Goal: Task Accomplishment & Management: Manage account settings

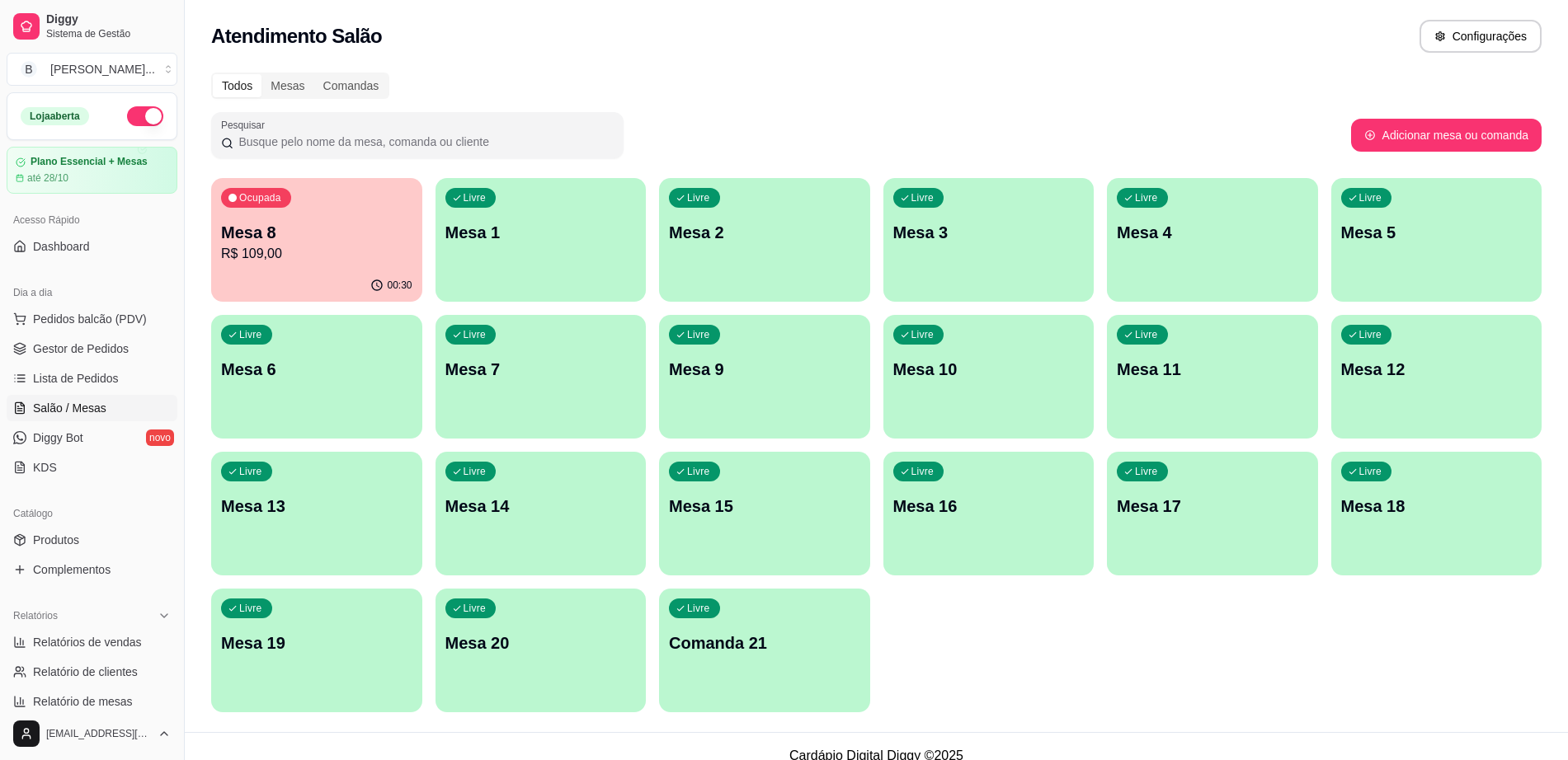
click at [289, 249] on p "R$ 109,00" at bounding box center [317, 254] width 192 height 20
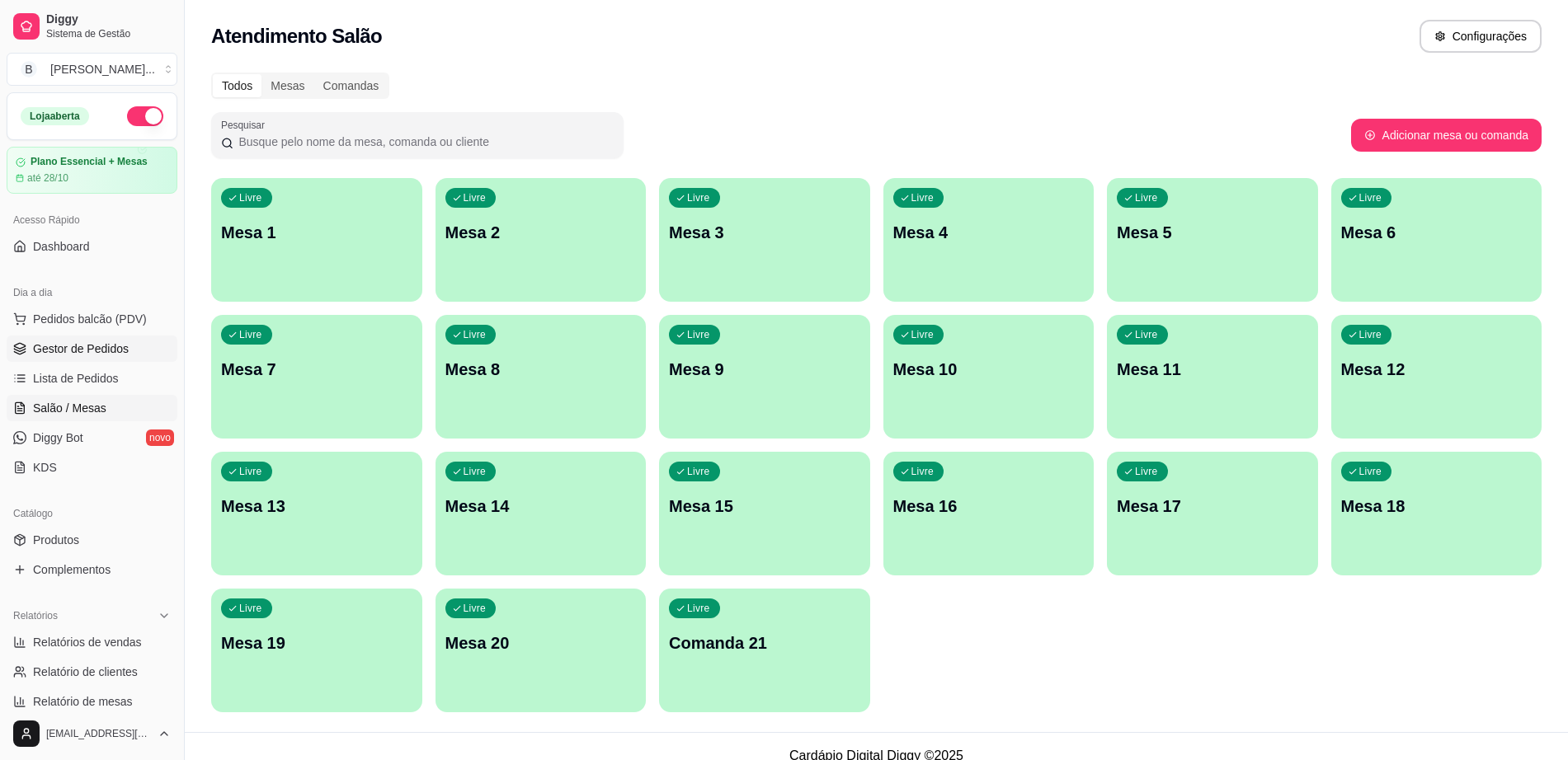
click at [102, 348] on span "Gestor de Pedidos" at bounding box center [80, 348] width 95 height 17
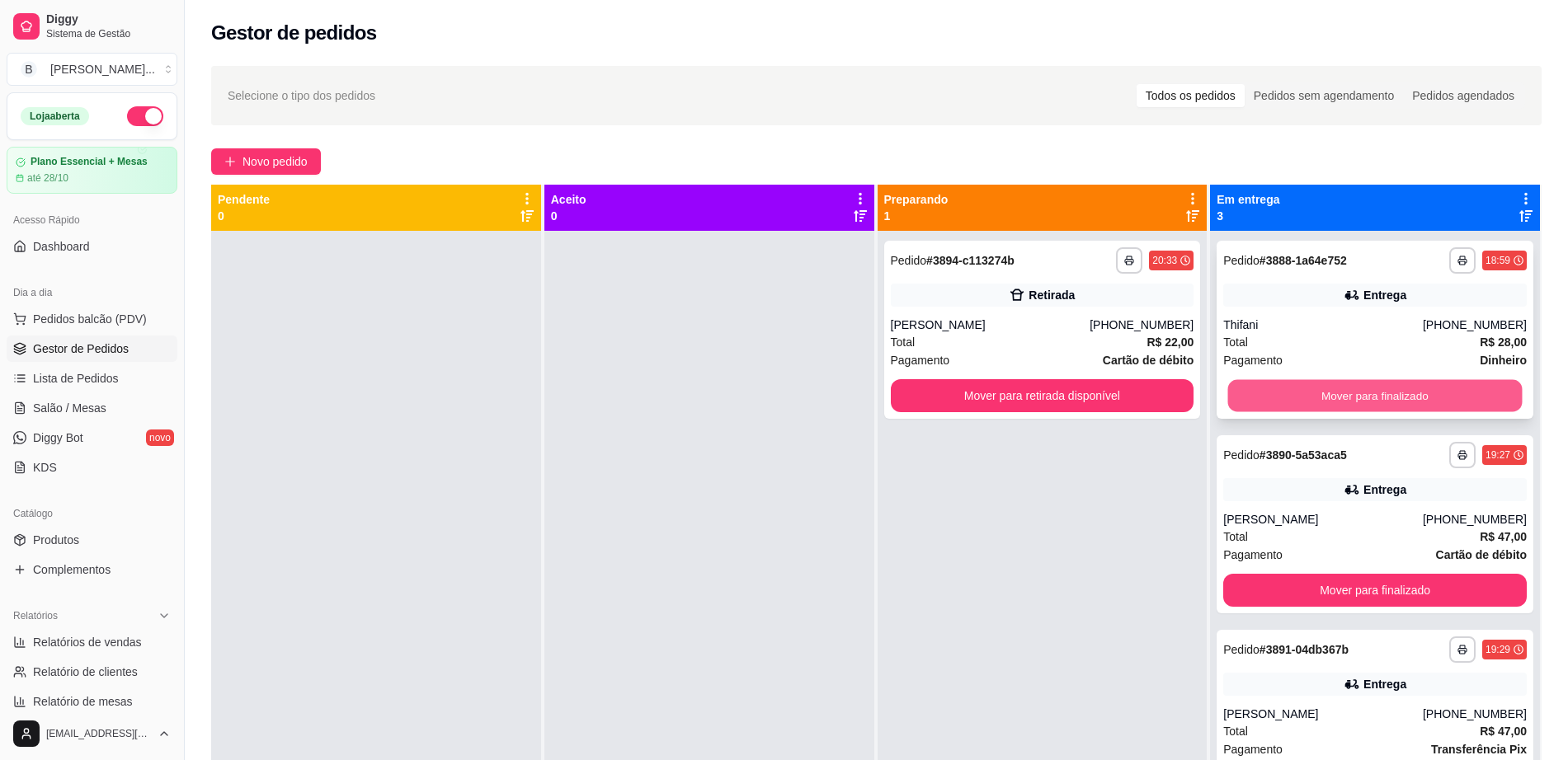
click at [1308, 401] on button "Mover para finalizado" at bounding box center [1375, 396] width 294 height 32
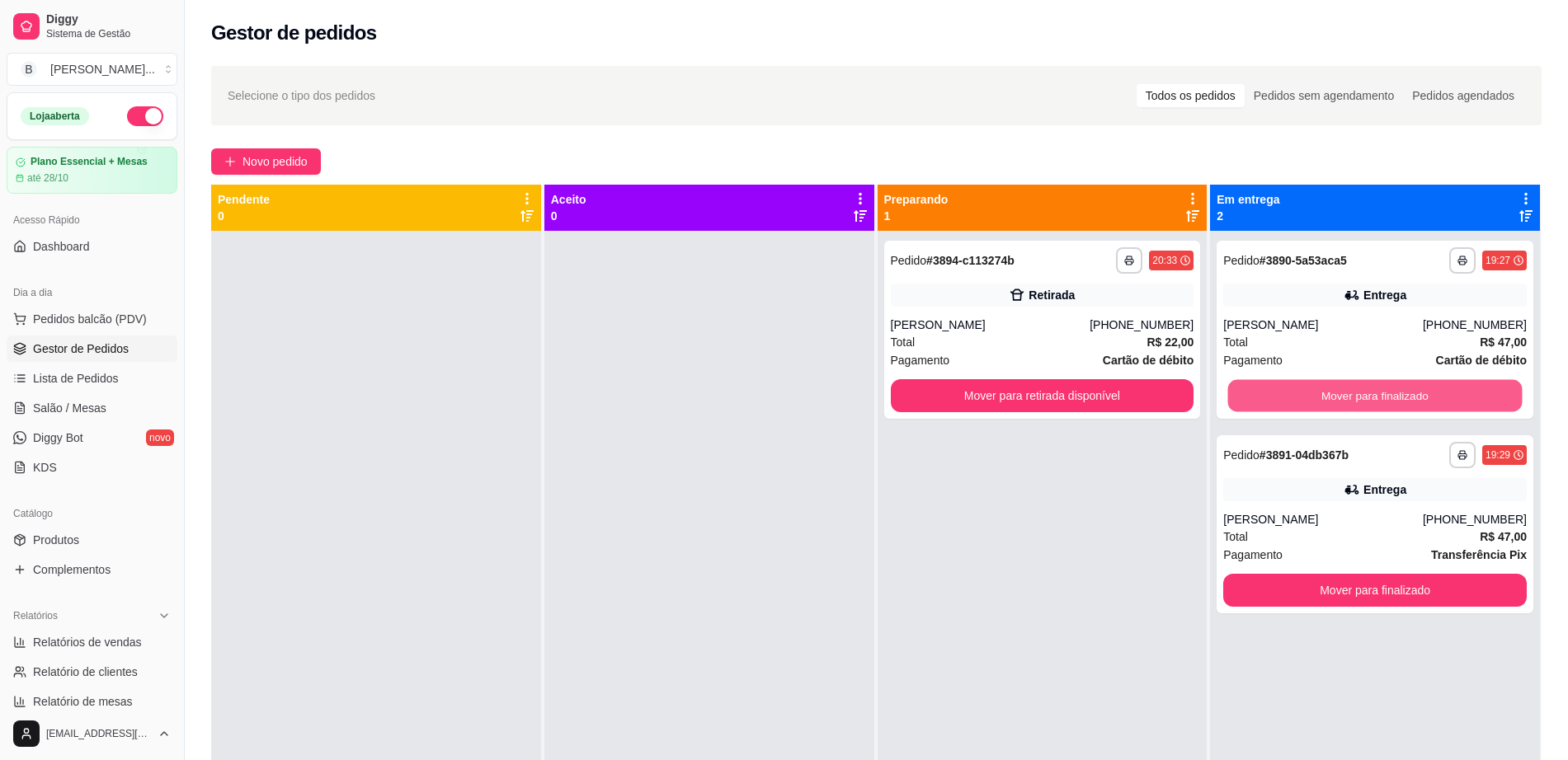
click at [1308, 401] on button "Mover para finalizado" at bounding box center [1375, 396] width 294 height 32
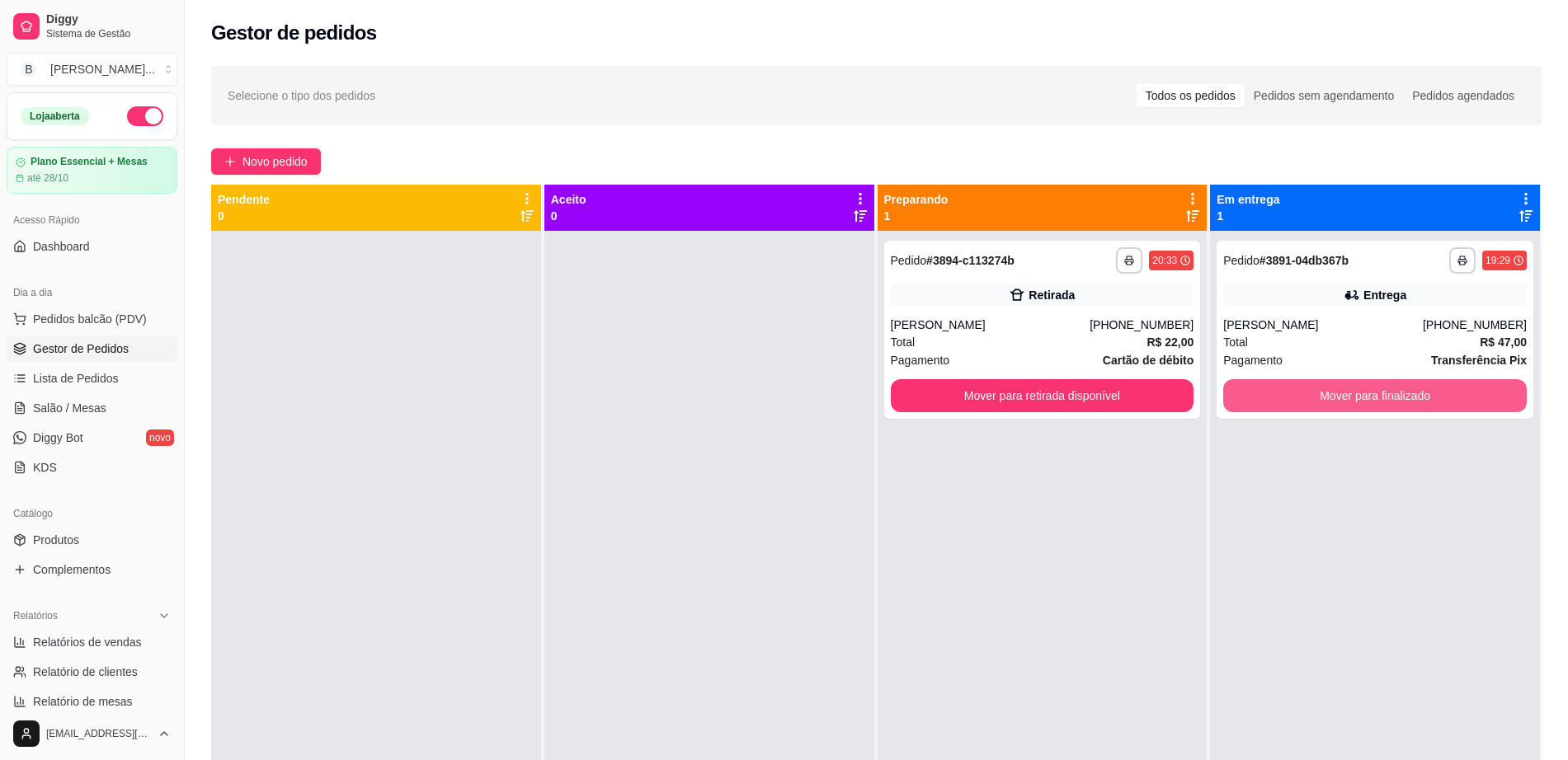
click at [1308, 401] on button "Mover para finalizado" at bounding box center [1375, 396] width 304 height 33
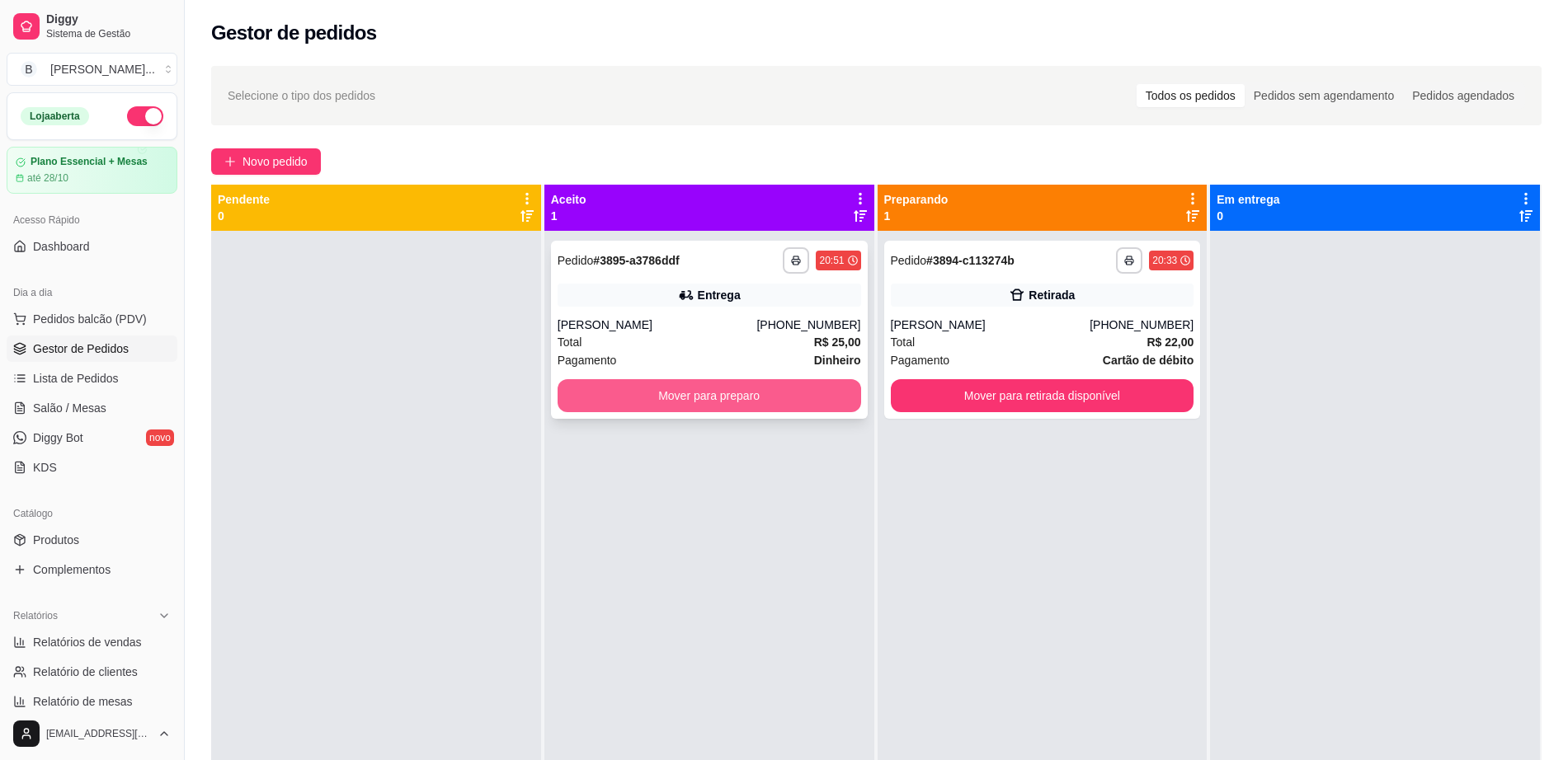
click at [753, 401] on button "Mover para preparo" at bounding box center [709, 396] width 304 height 33
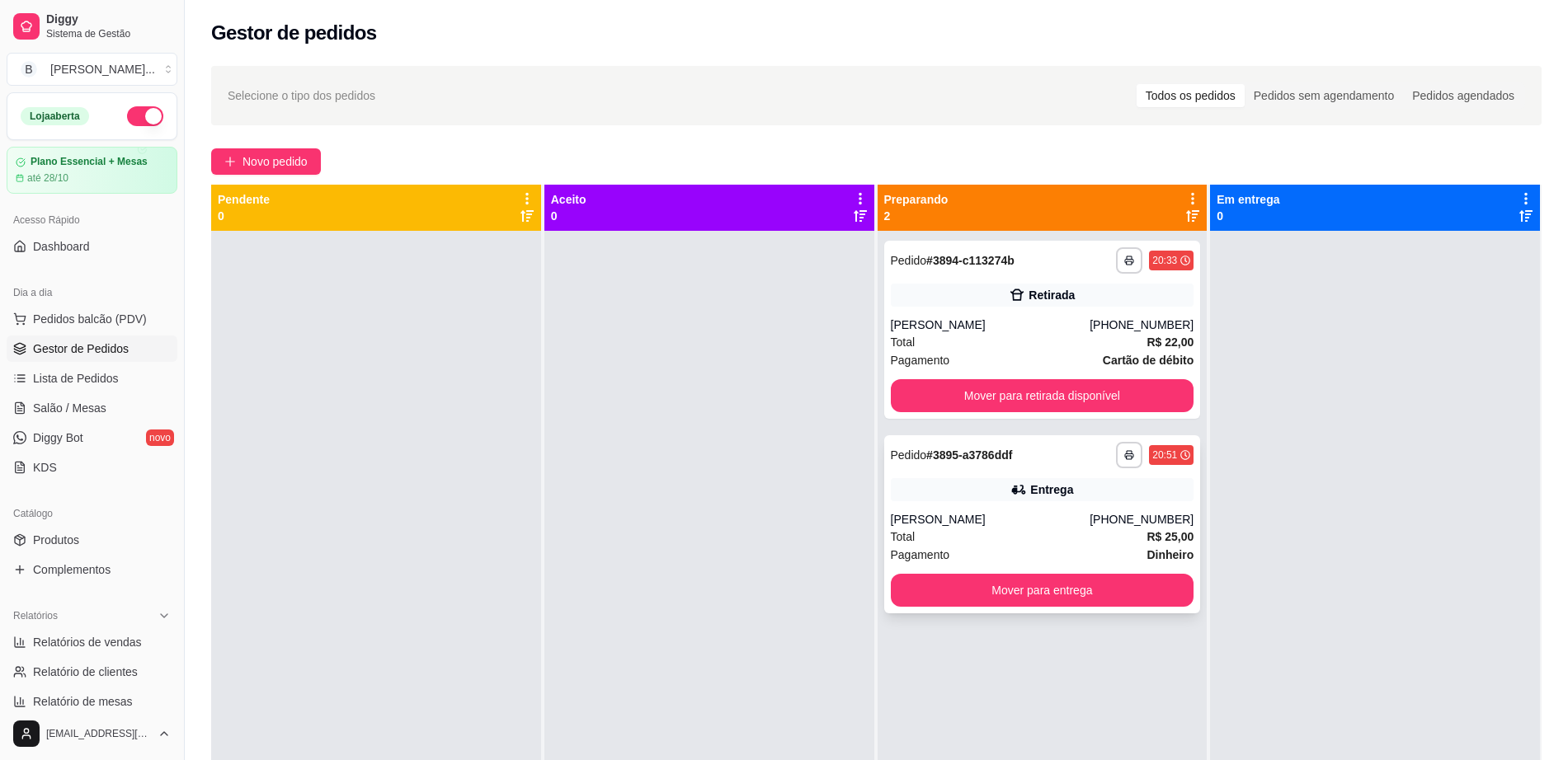
click at [1095, 552] on div "Pagamento Dinheiro" at bounding box center [1042, 554] width 304 height 18
click at [891, 535] on span "Total" at bounding box center [903, 536] width 24 height 18
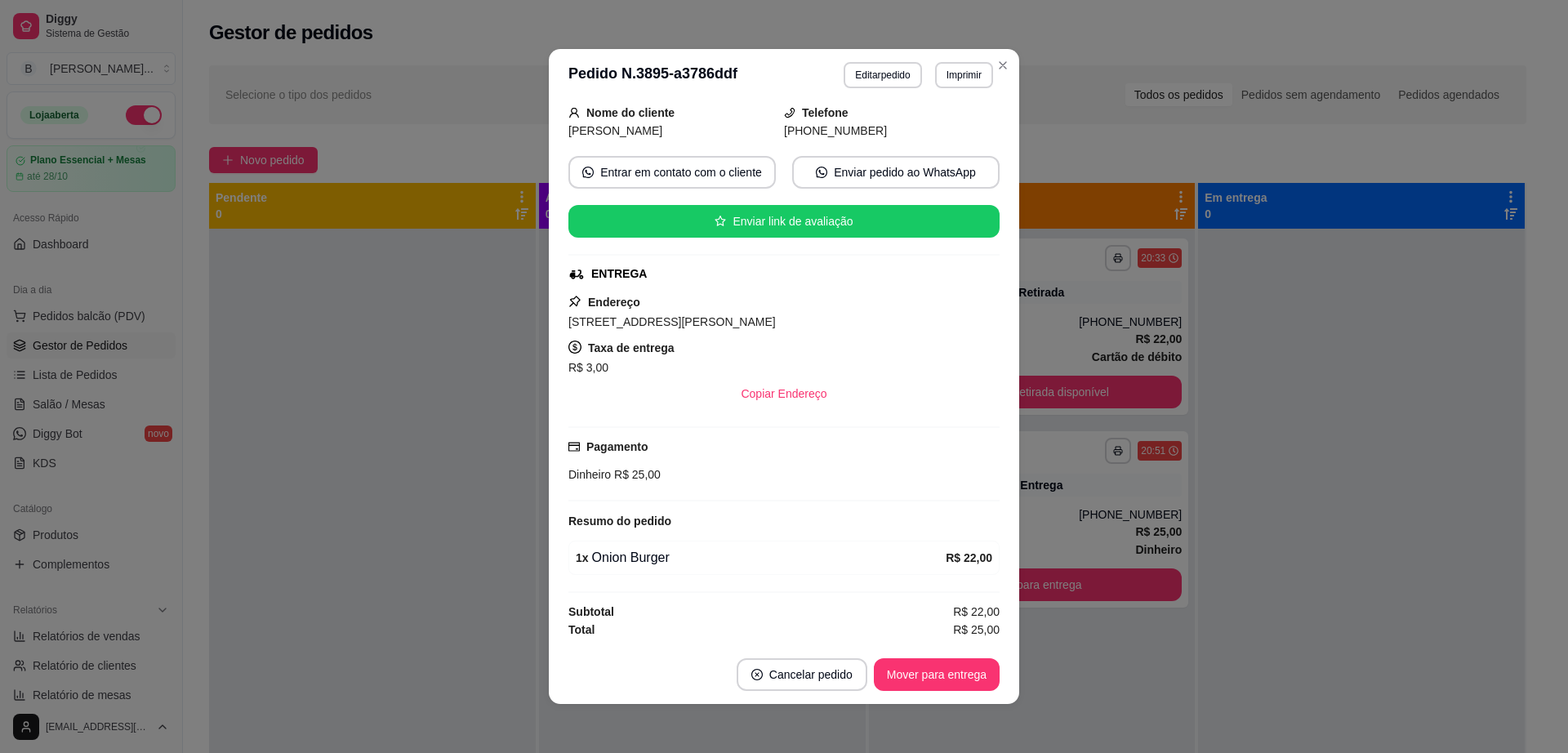
scroll to position [3, 0]
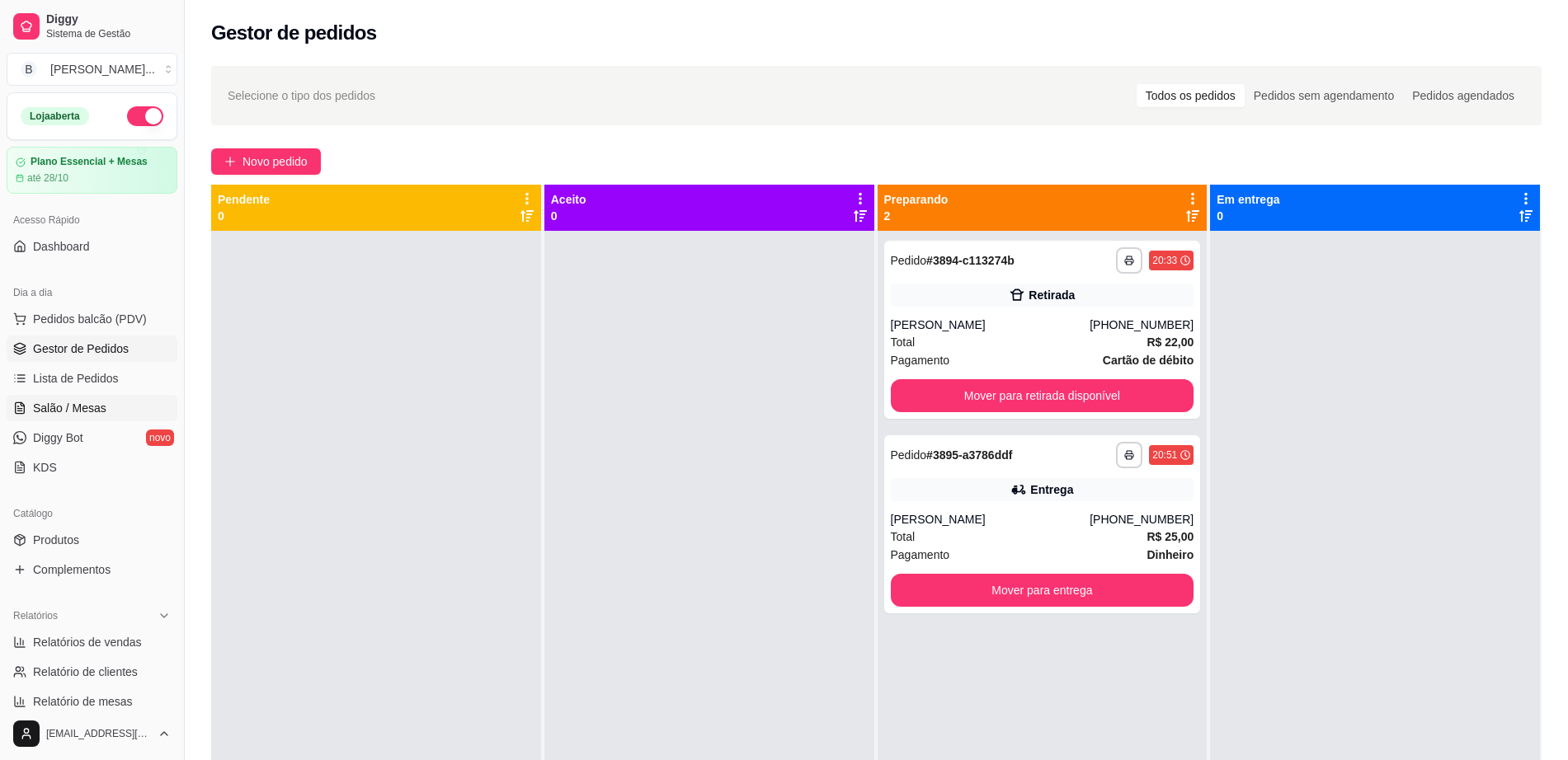
click at [88, 409] on span "Salão / Mesas" at bounding box center [70, 408] width 74 height 17
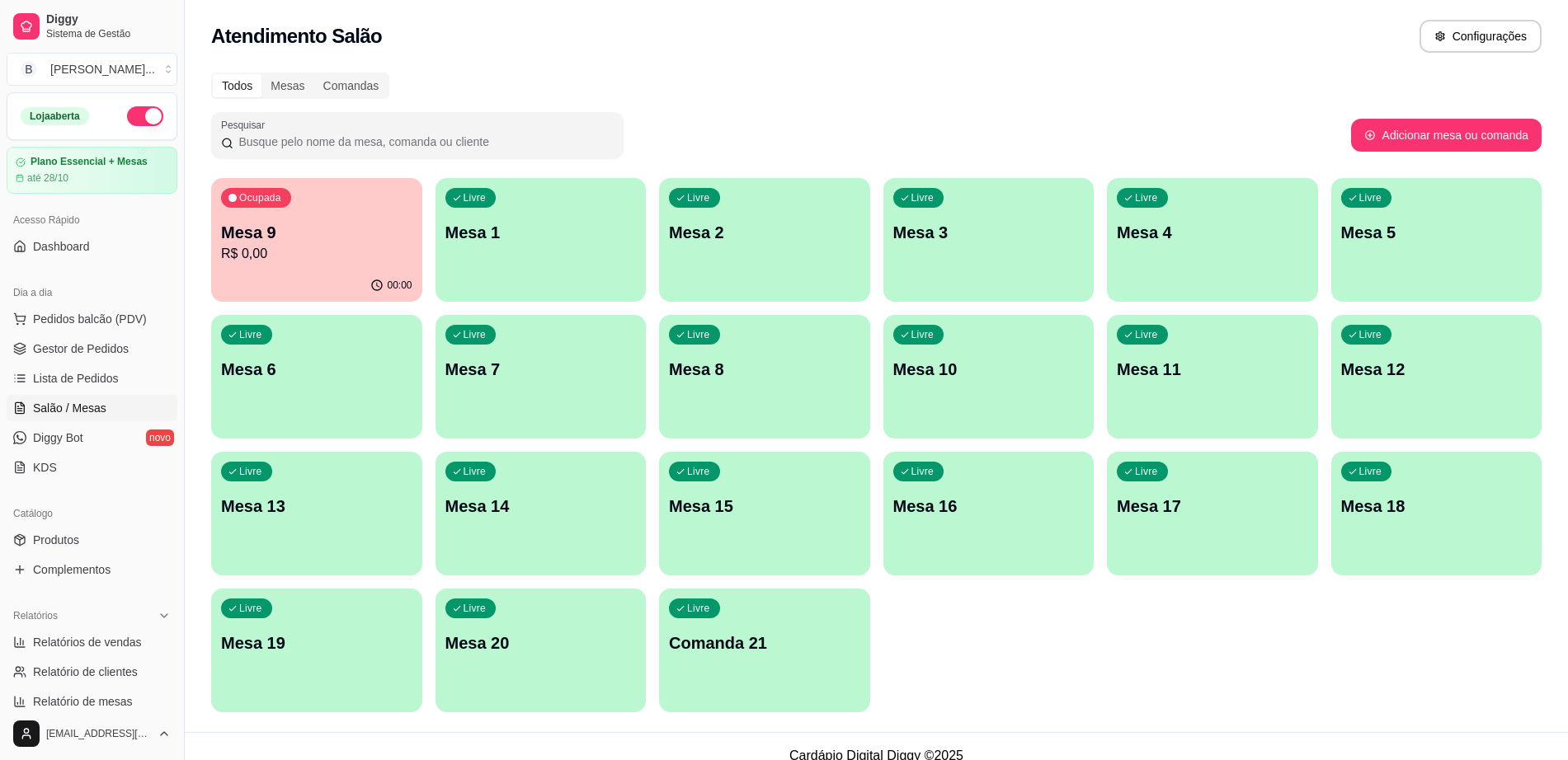
click at [1380, 361] on p "Mesa 12" at bounding box center [1437, 369] width 192 height 23
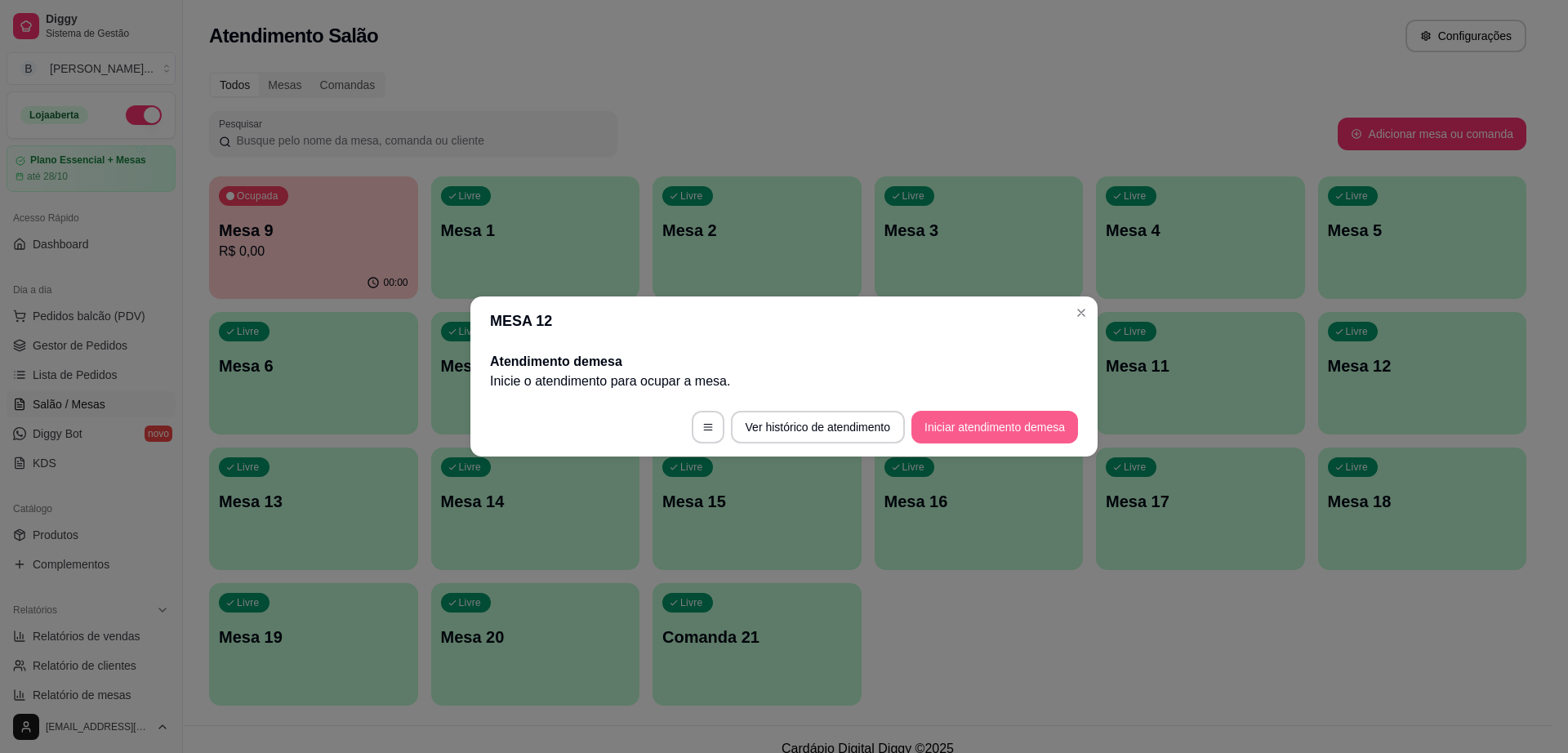
click at [1031, 434] on button "Iniciar atendimento de mesa" at bounding box center [995, 427] width 166 height 33
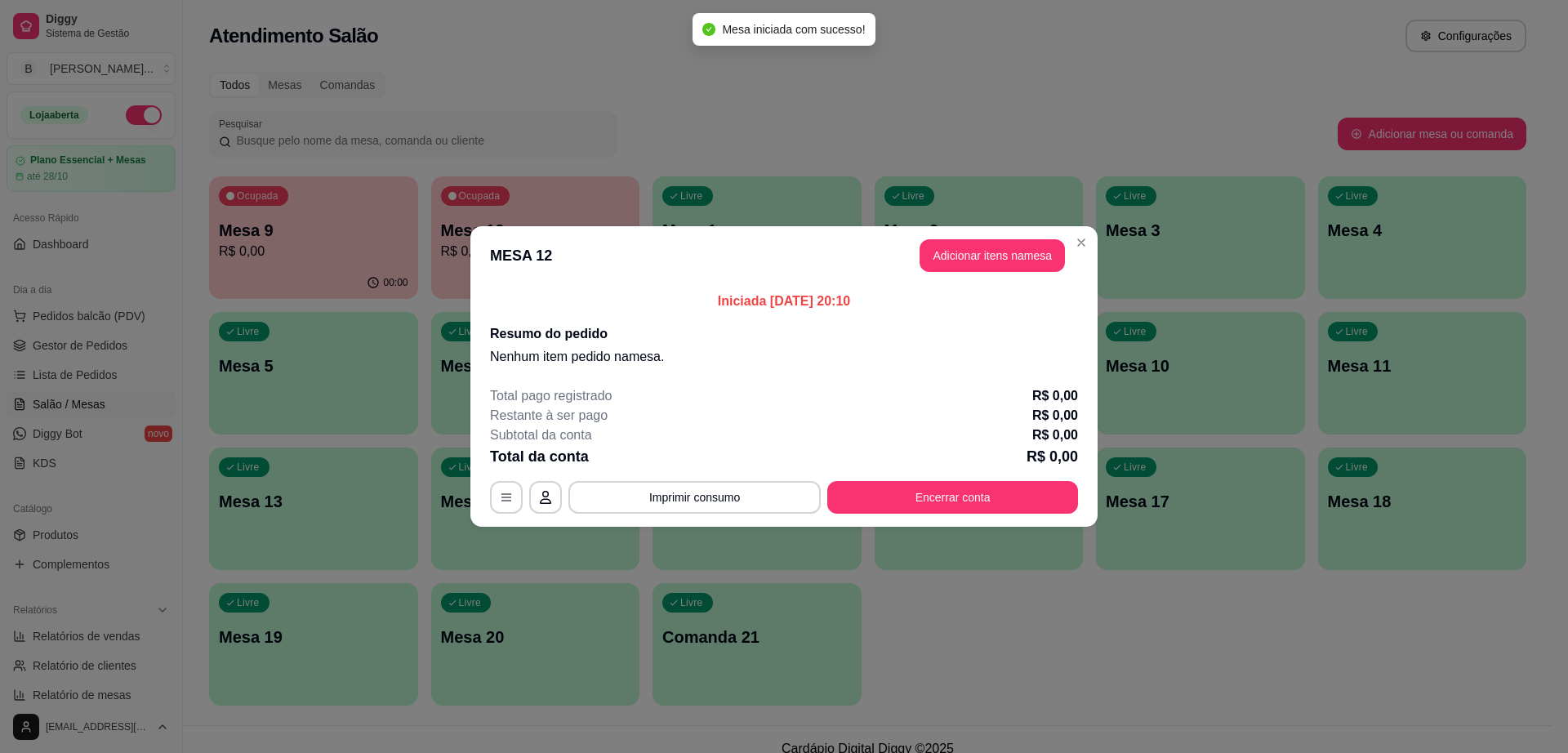
click at [1022, 237] on header "MESA 12 Adicionar itens na mesa" at bounding box center [784, 256] width 627 height 59
click at [1023, 255] on button "Adicionar itens na mesa" at bounding box center [992, 256] width 146 height 33
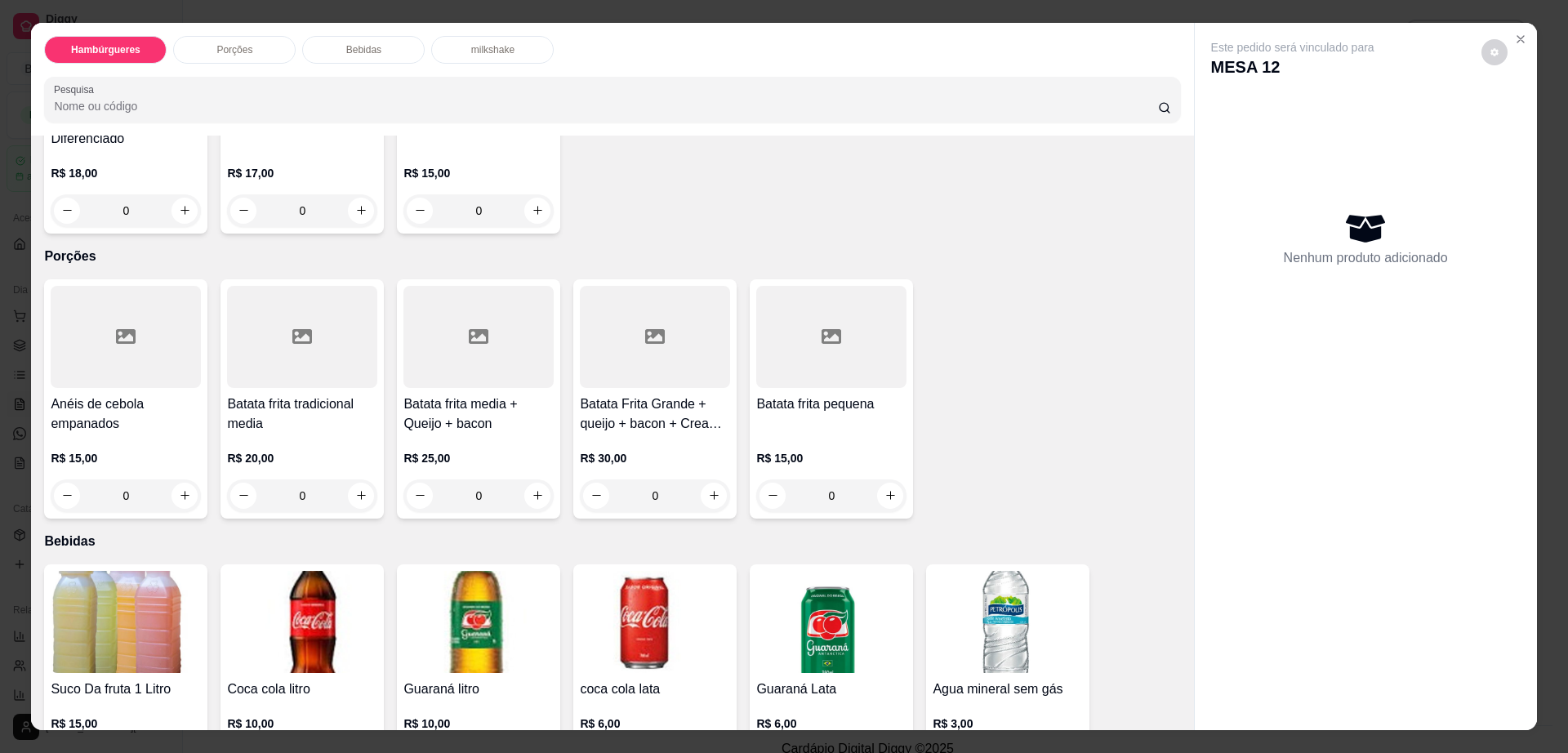
scroll to position [817, 0]
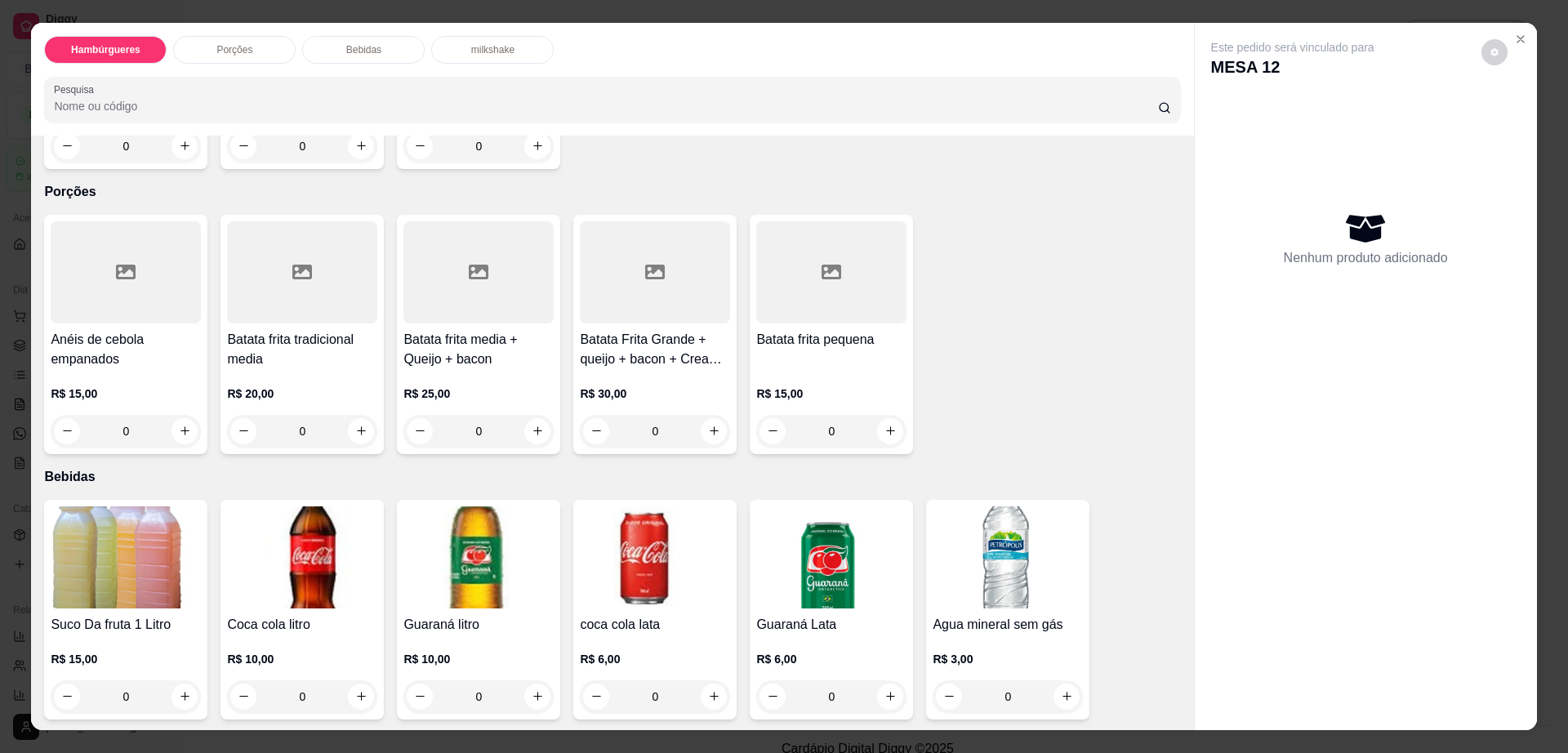
click at [802, 221] on div at bounding box center [831, 272] width 150 height 102
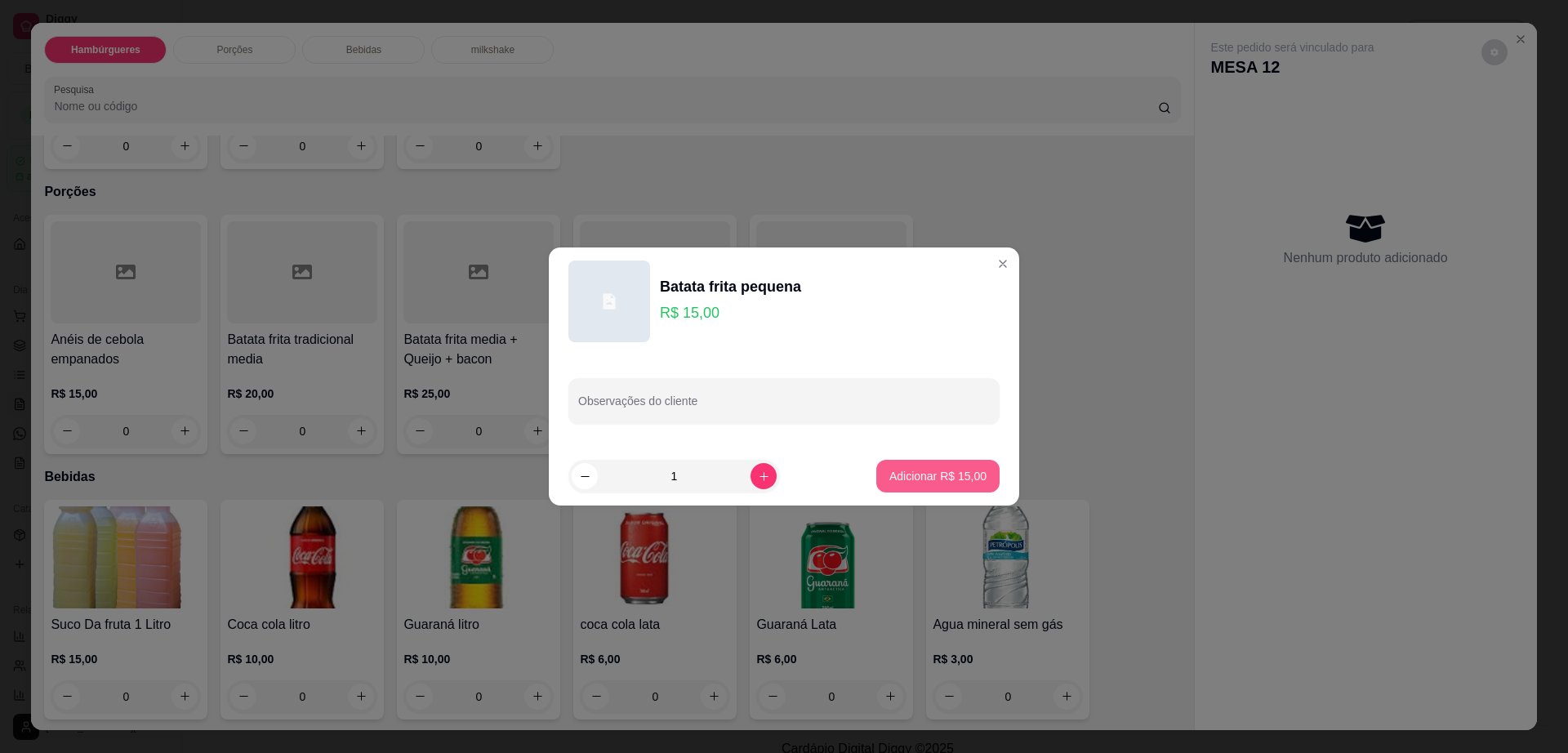
click at [949, 470] on p "Adicionar R$ 15,00" at bounding box center [937, 476] width 97 height 16
type input "1"
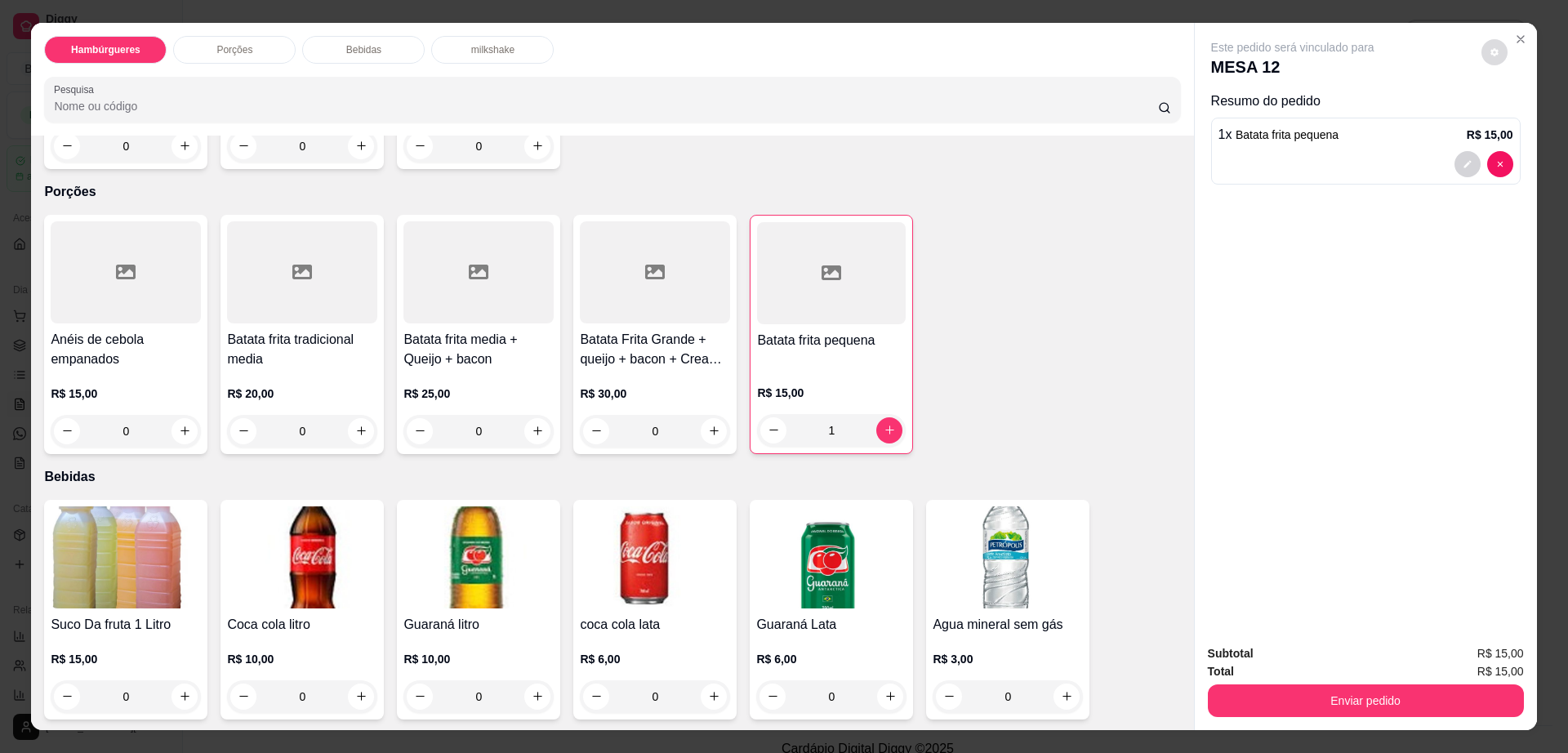
click at [1489, 55] on icon "decrease-product-quantity" at bounding box center [1493, 52] width 10 height 10
click at [1520, 117] on span "Automatic updates" at bounding box center [1517, 117] width 13 height 13
click at [1517, 118] on input "Automatic updates" at bounding box center [1512, 123] width 10 height 10
checkbox input "true"
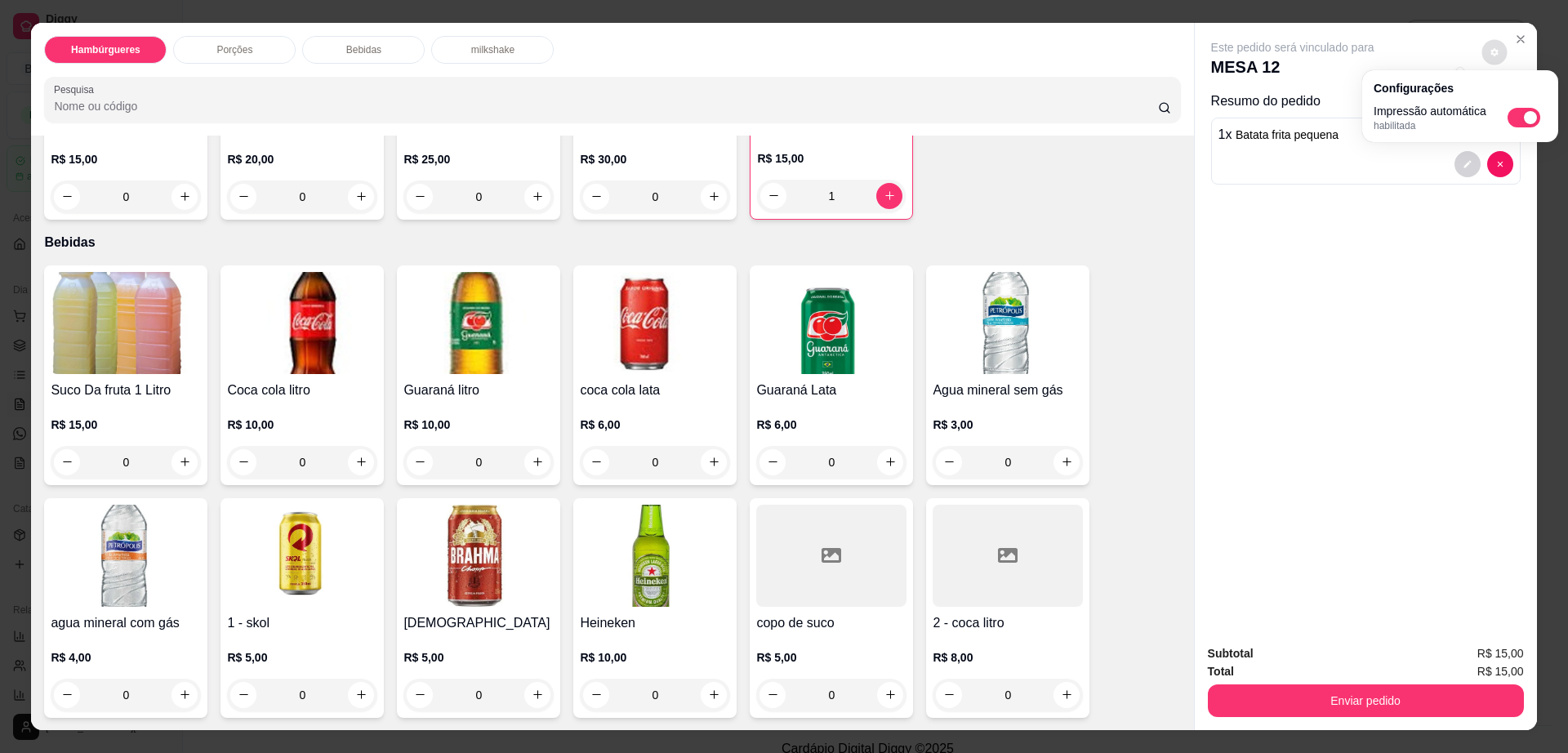
scroll to position [1123, 0]
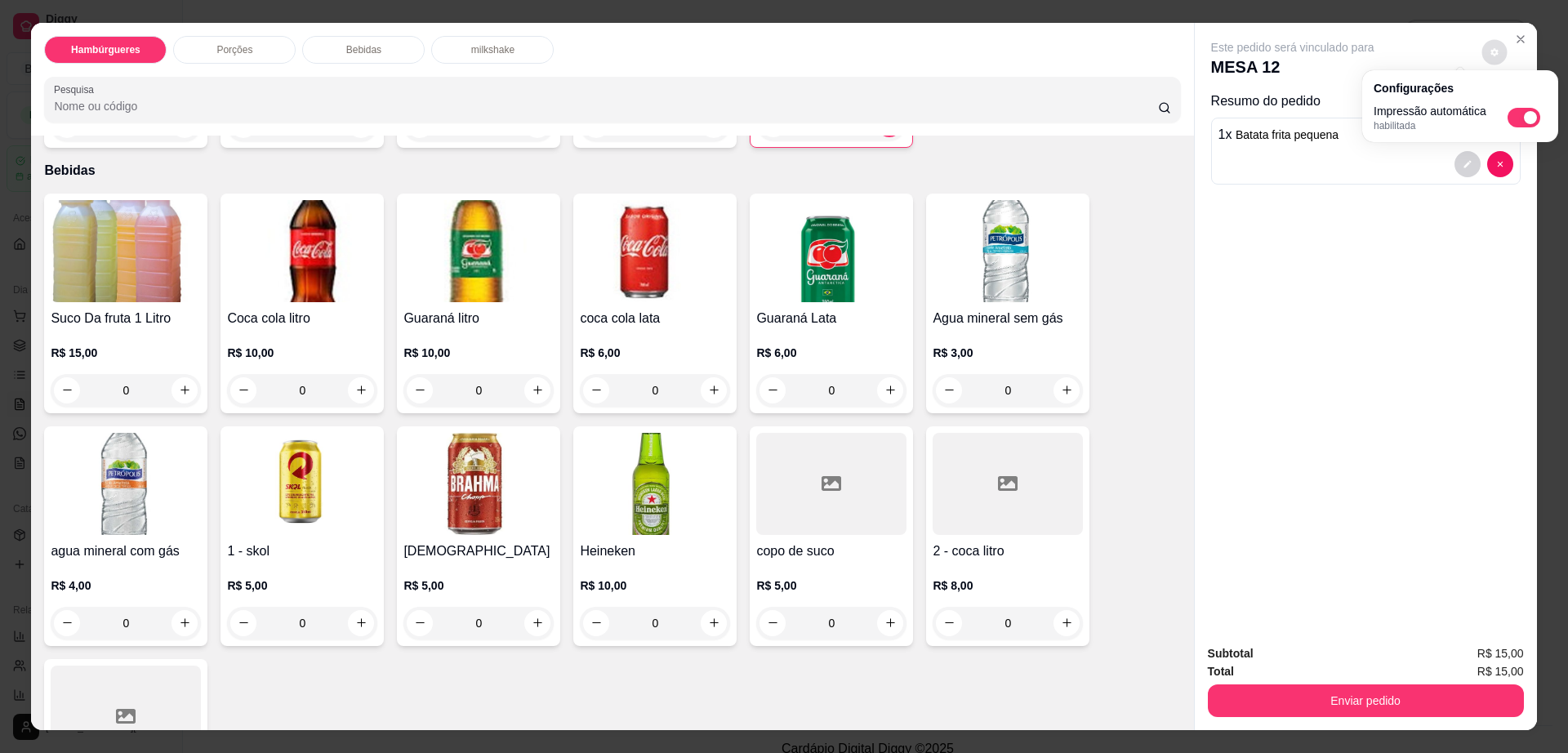
click at [1429, 432] on div "Este pedido será vinculado para MESA 12 Resumo do pedido 1 x Batata frita peque…" at bounding box center [1365, 327] width 342 height 609
click at [1519, 29] on button "Close" at bounding box center [1520, 39] width 26 height 26
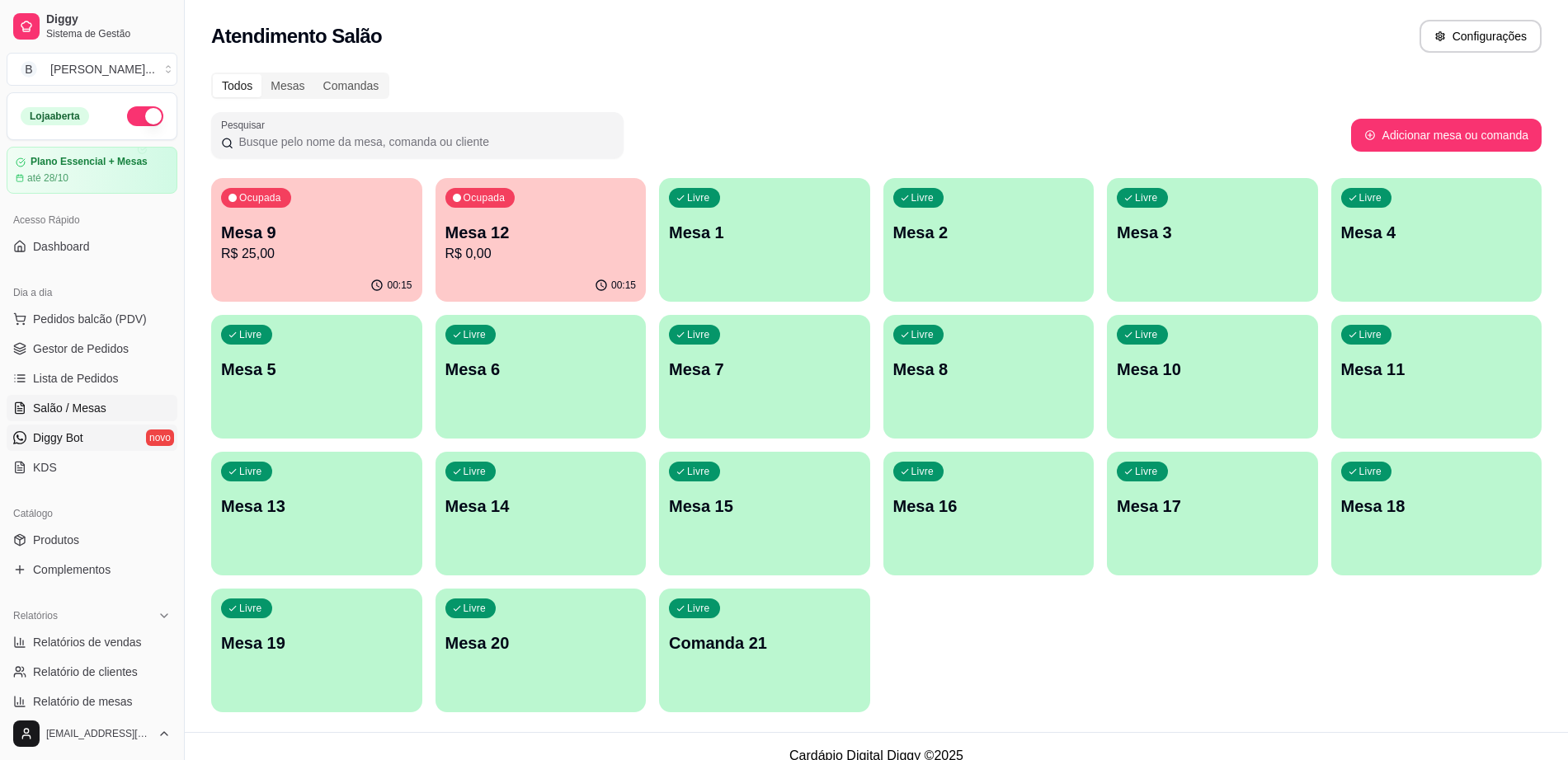
click at [100, 434] on link "Diggy Bot novo" at bounding box center [92, 437] width 171 height 26
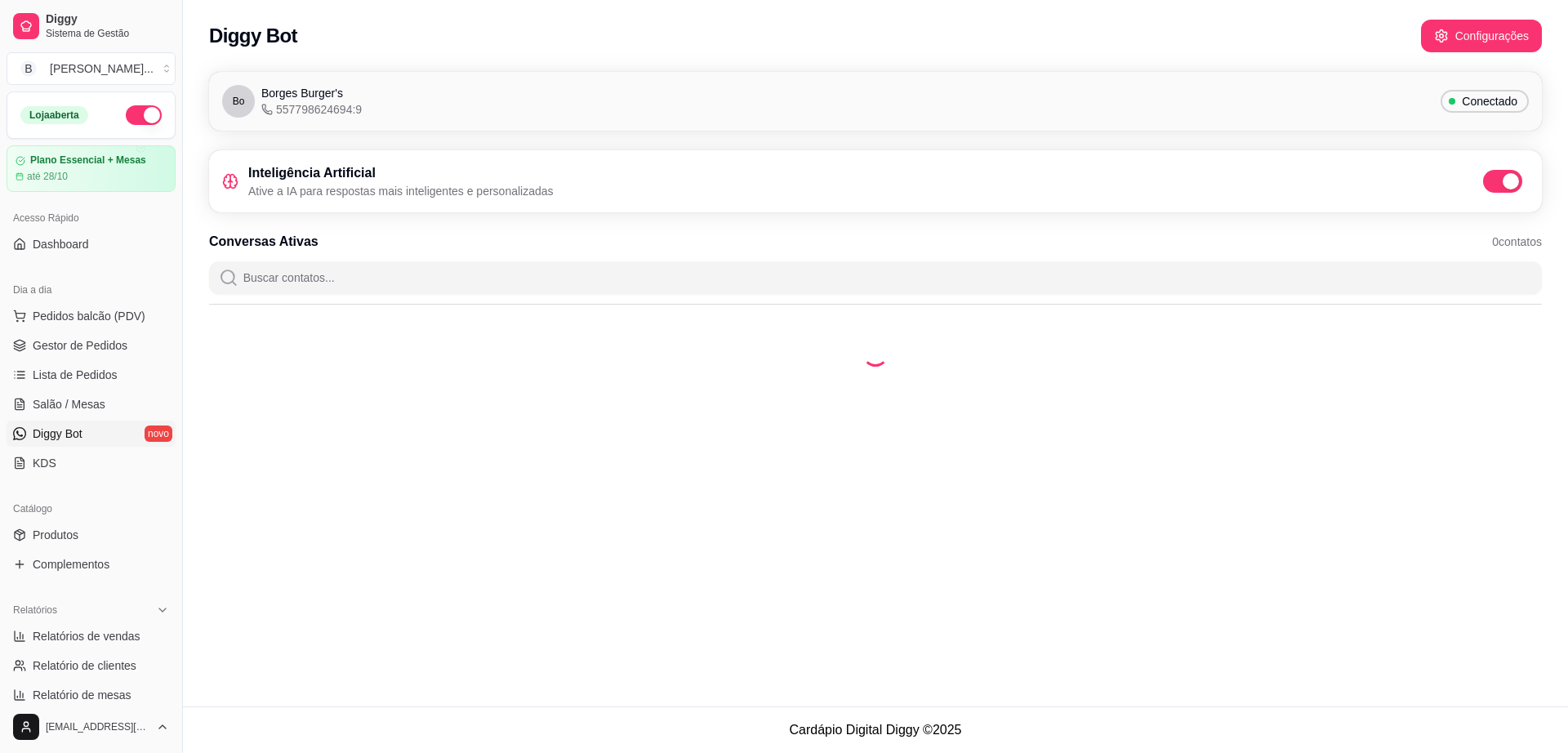
click at [1510, 185] on span at bounding box center [1510, 181] width 16 height 16
click at [1493, 185] on input "checkbox" at bounding box center [1487, 190] width 10 height 10
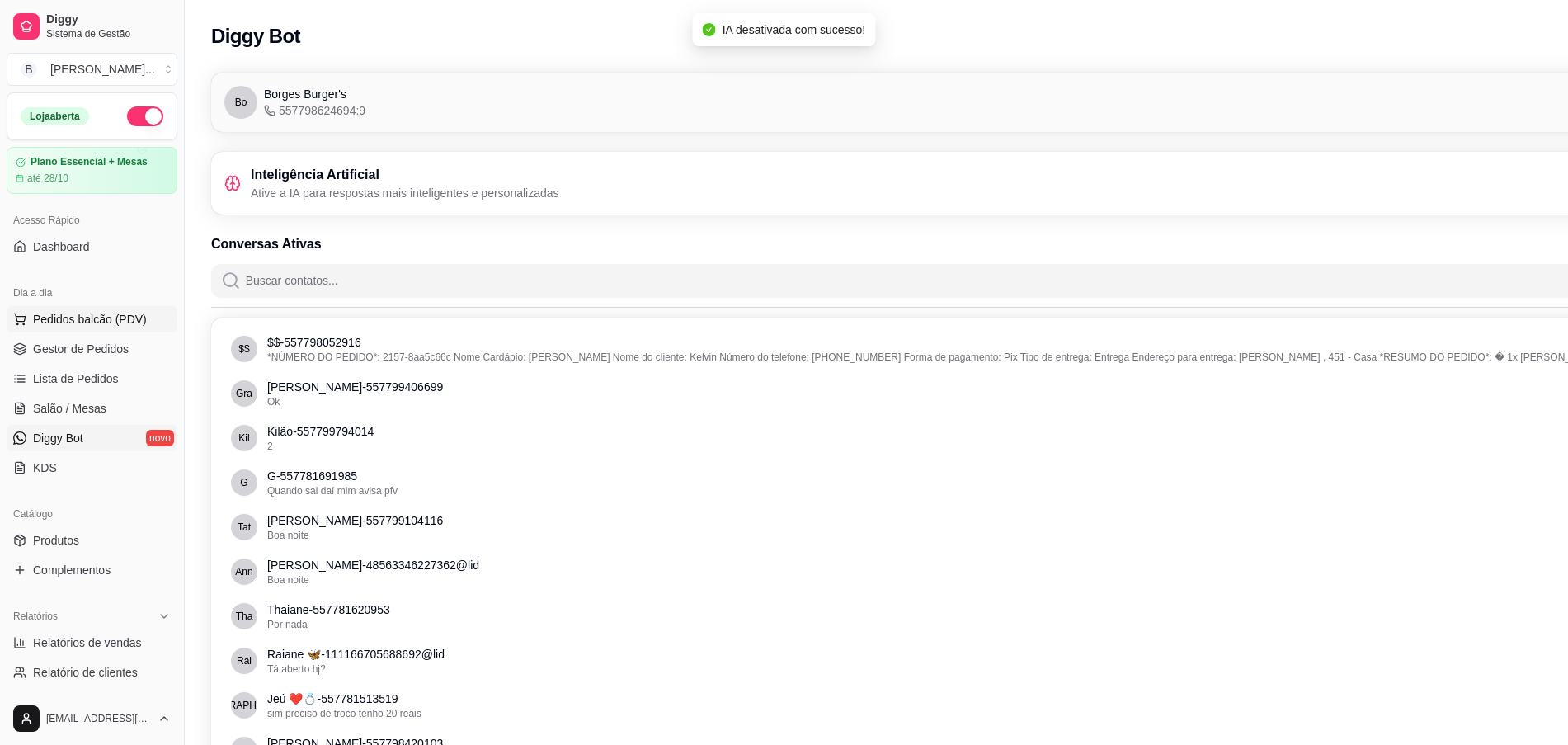
click at [113, 308] on button "Pedidos balcão (PDV)" at bounding box center [92, 320] width 171 height 26
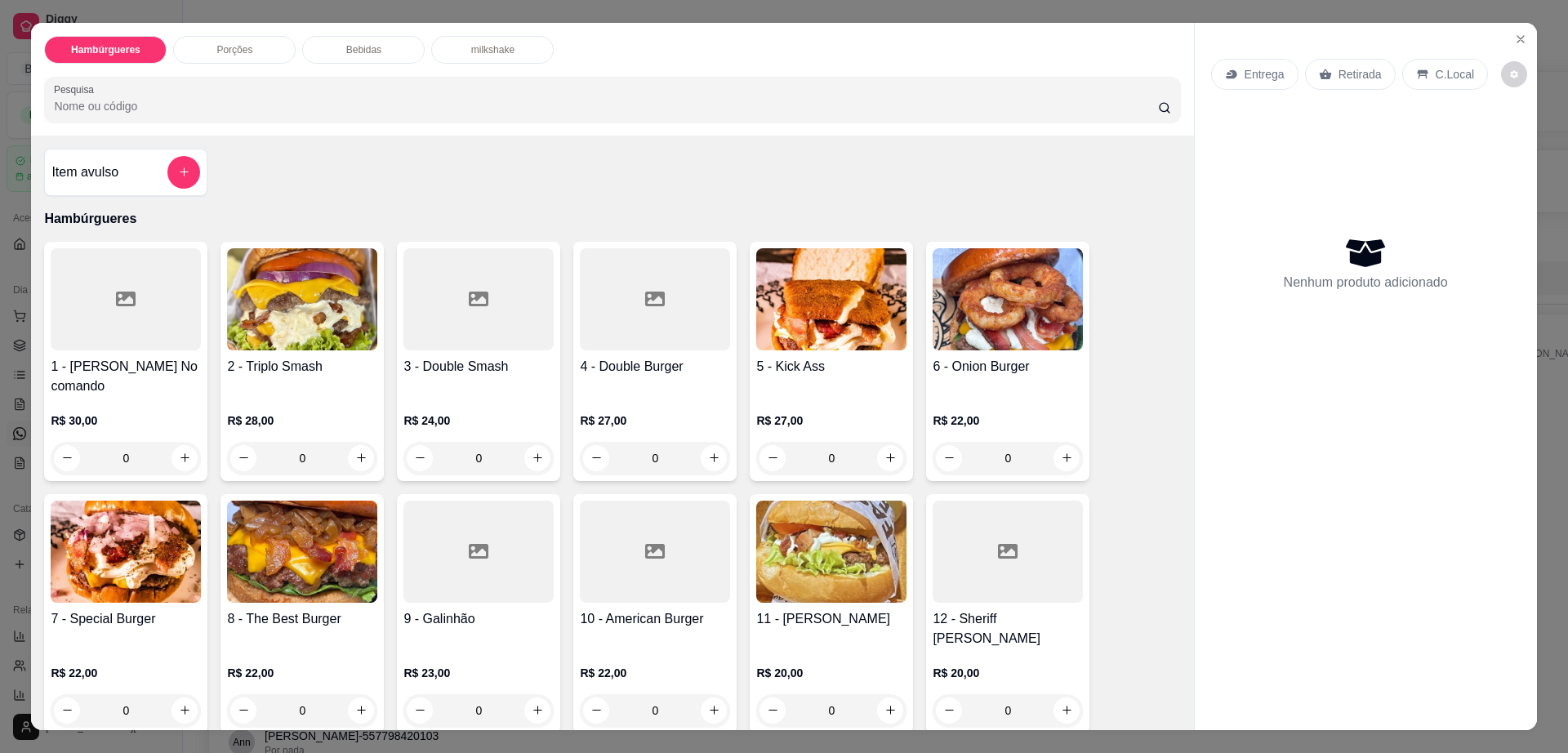
click at [382, 56] on div "Bebidas" at bounding box center [363, 49] width 122 height 28
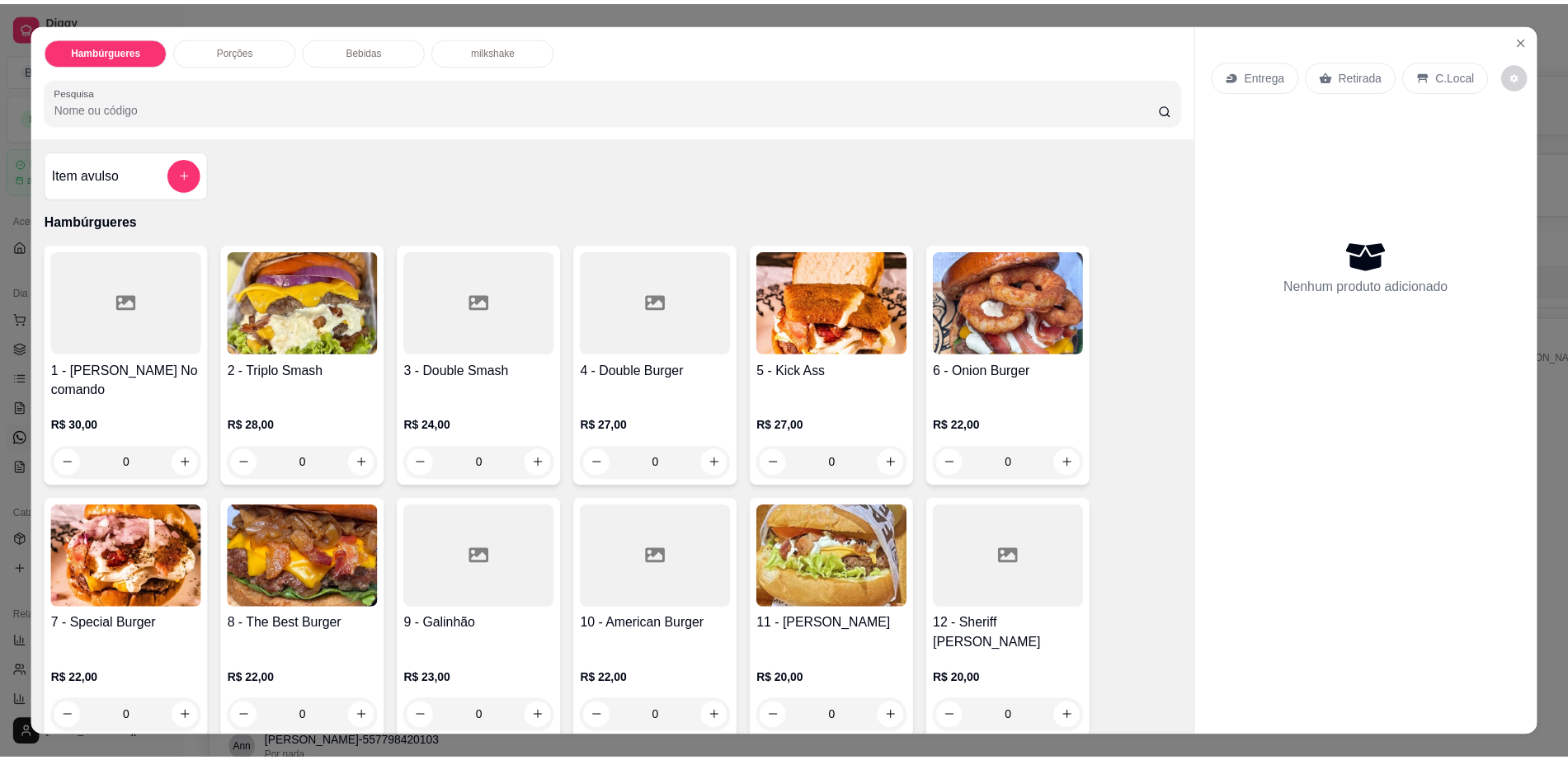
scroll to position [30, 0]
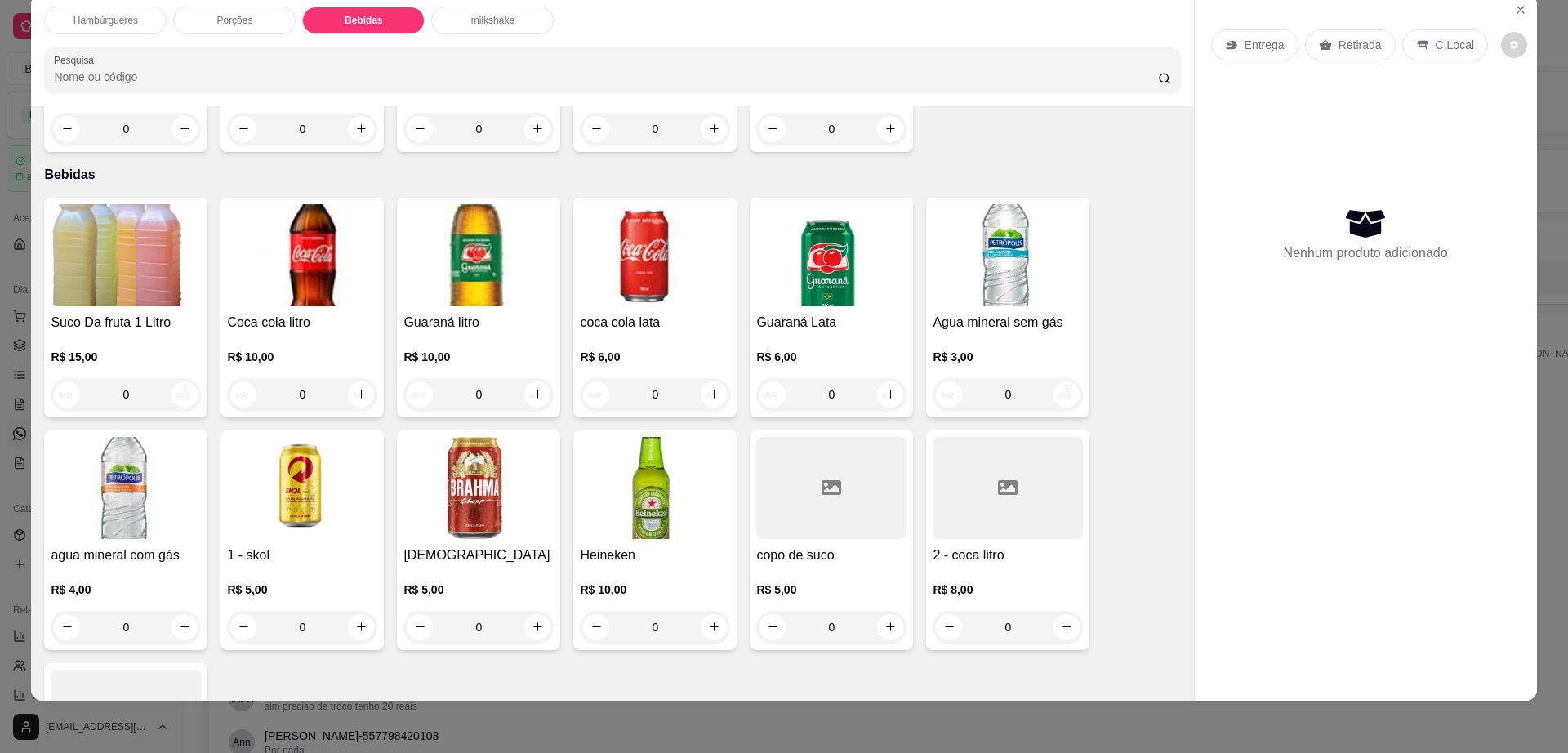
click at [99, 460] on img at bounding box center [125, 488] width 150 height 102
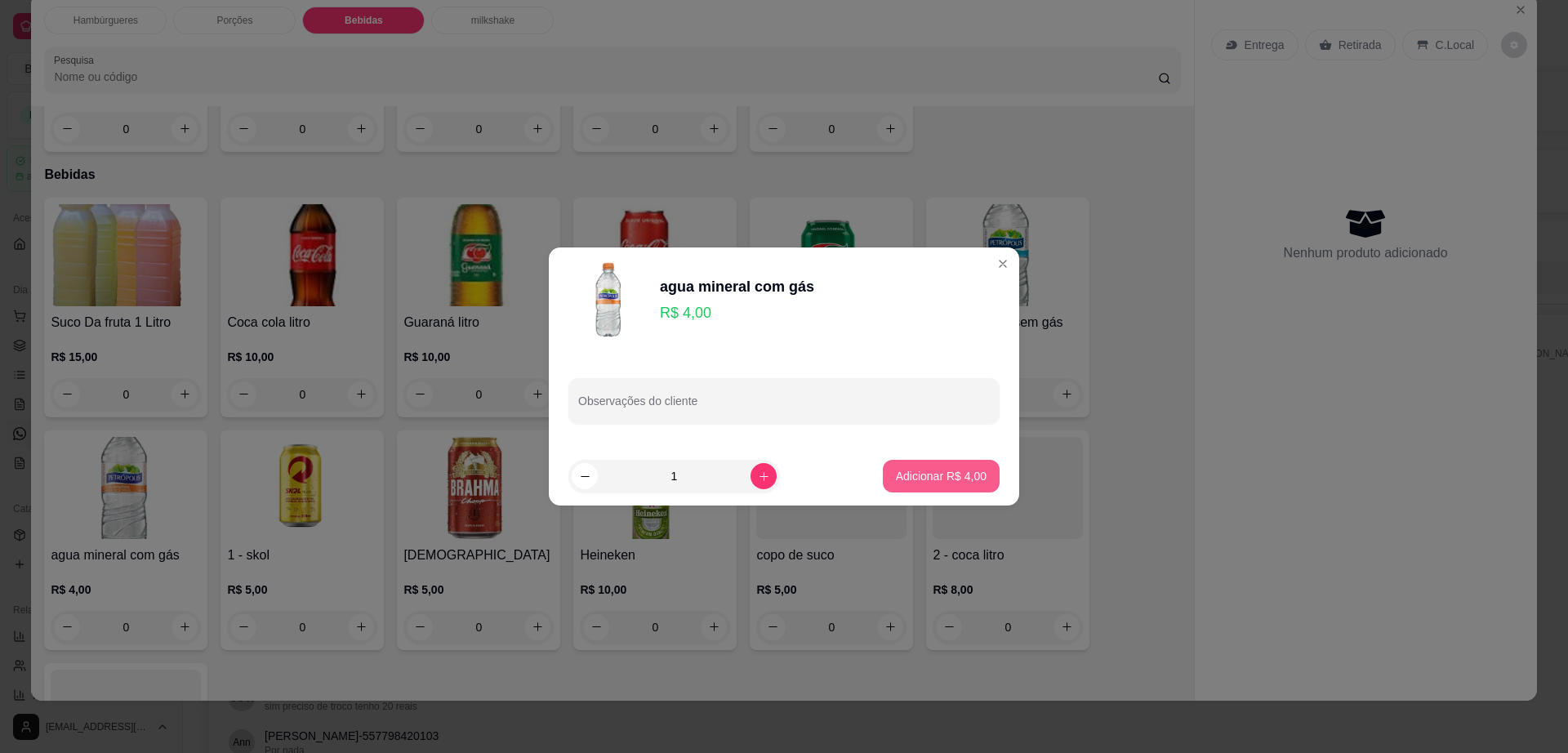
click at [933, 483] on p "Adicionar R$ 4,00" at bounding box center [941, 476] width 91 height 16
type input "1"
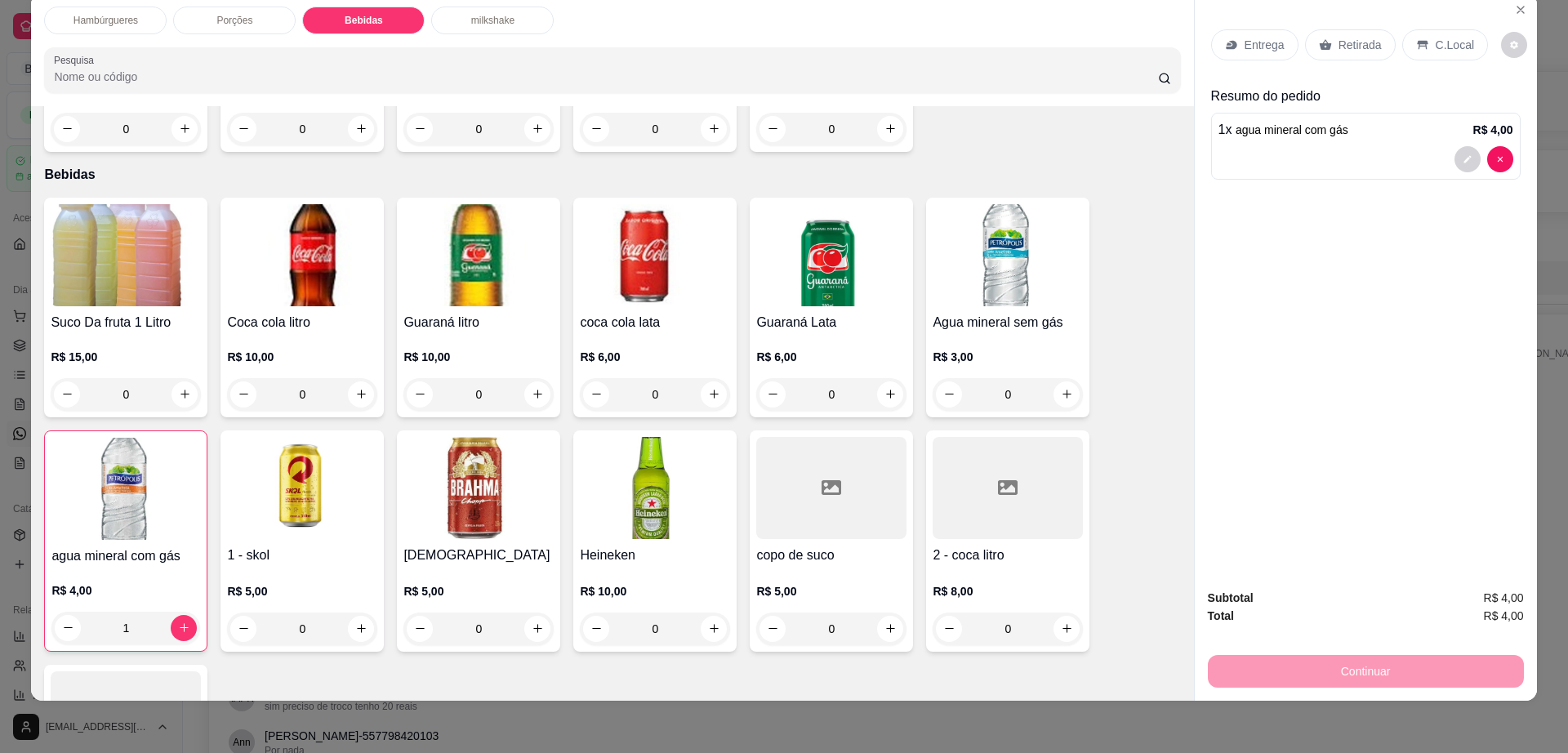
click at [1355, 24] on div "Entrega Retirada C.Local" at bounding box center [1365, 45] width 309 height 57
click at [1355, 39] on p "Retirada" at bounding box center [1360, 44] width 43 height 16
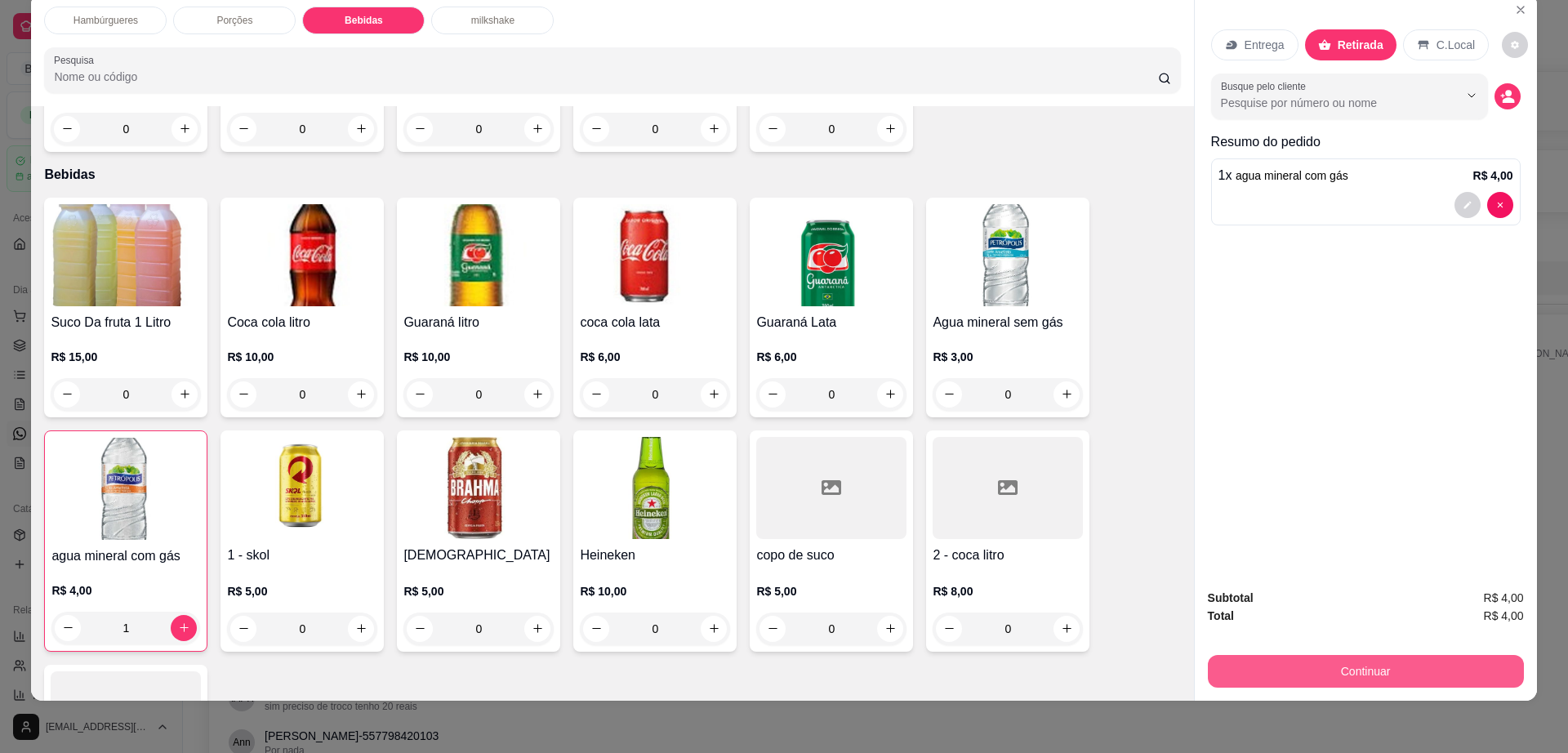
click at [1300, 663] on button "Continuar" at bounding box center [1365, 672] width 316 height 33
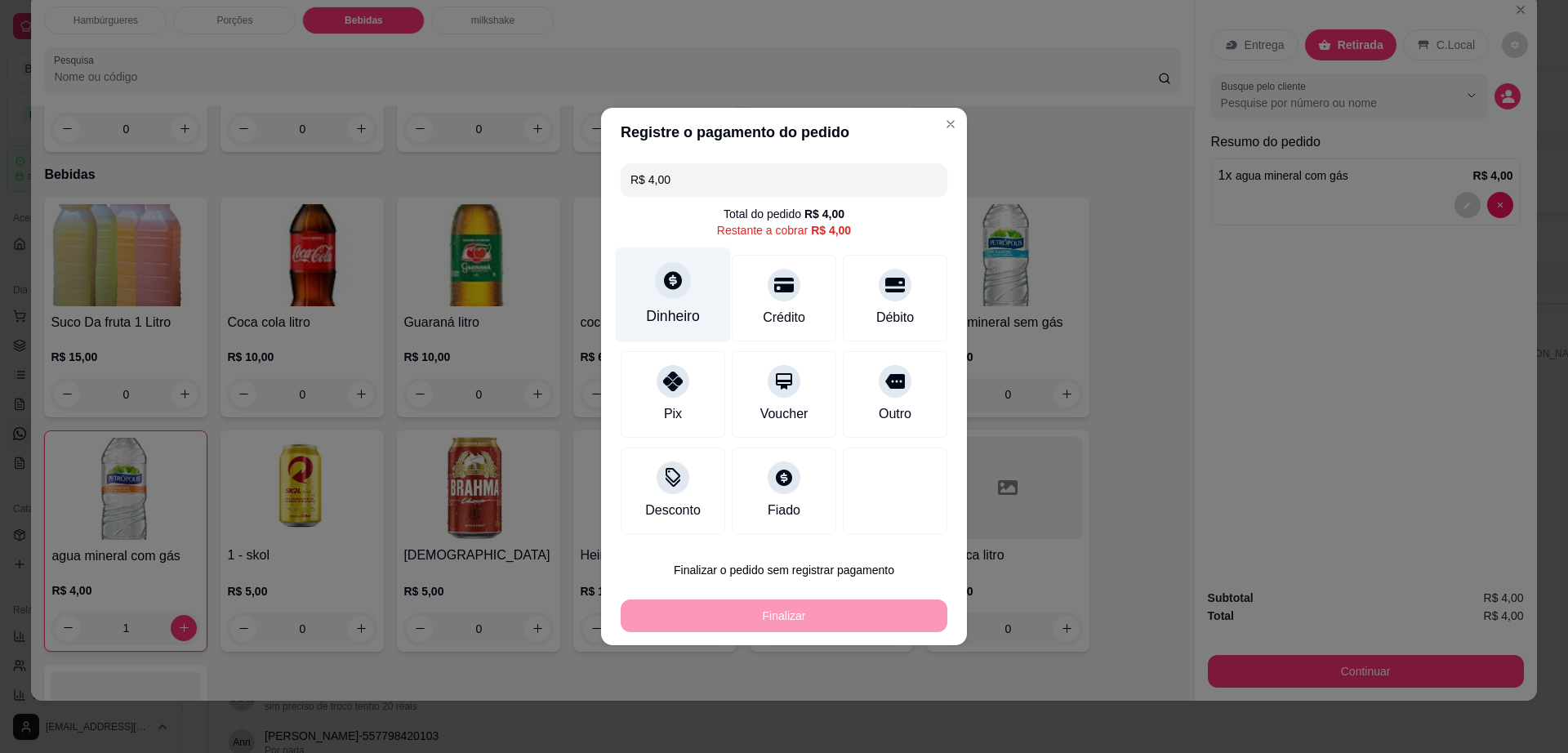
click at [656, 292] on div "Dinheiro" at bounding box center [673, 295] width 115 height 95
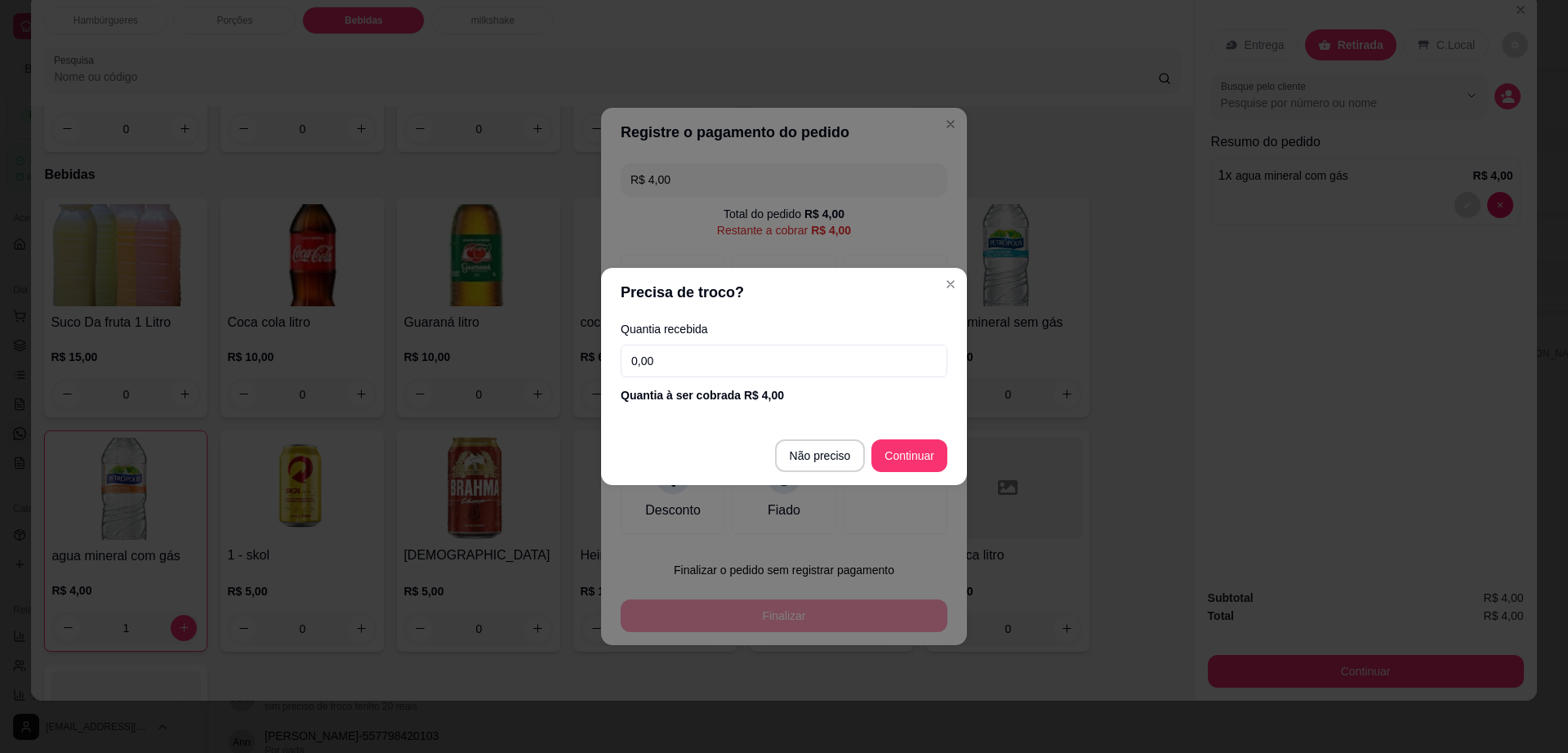
click at [690, 351] on input "0,00" at bounding box center [783, 361] width 327 height 33
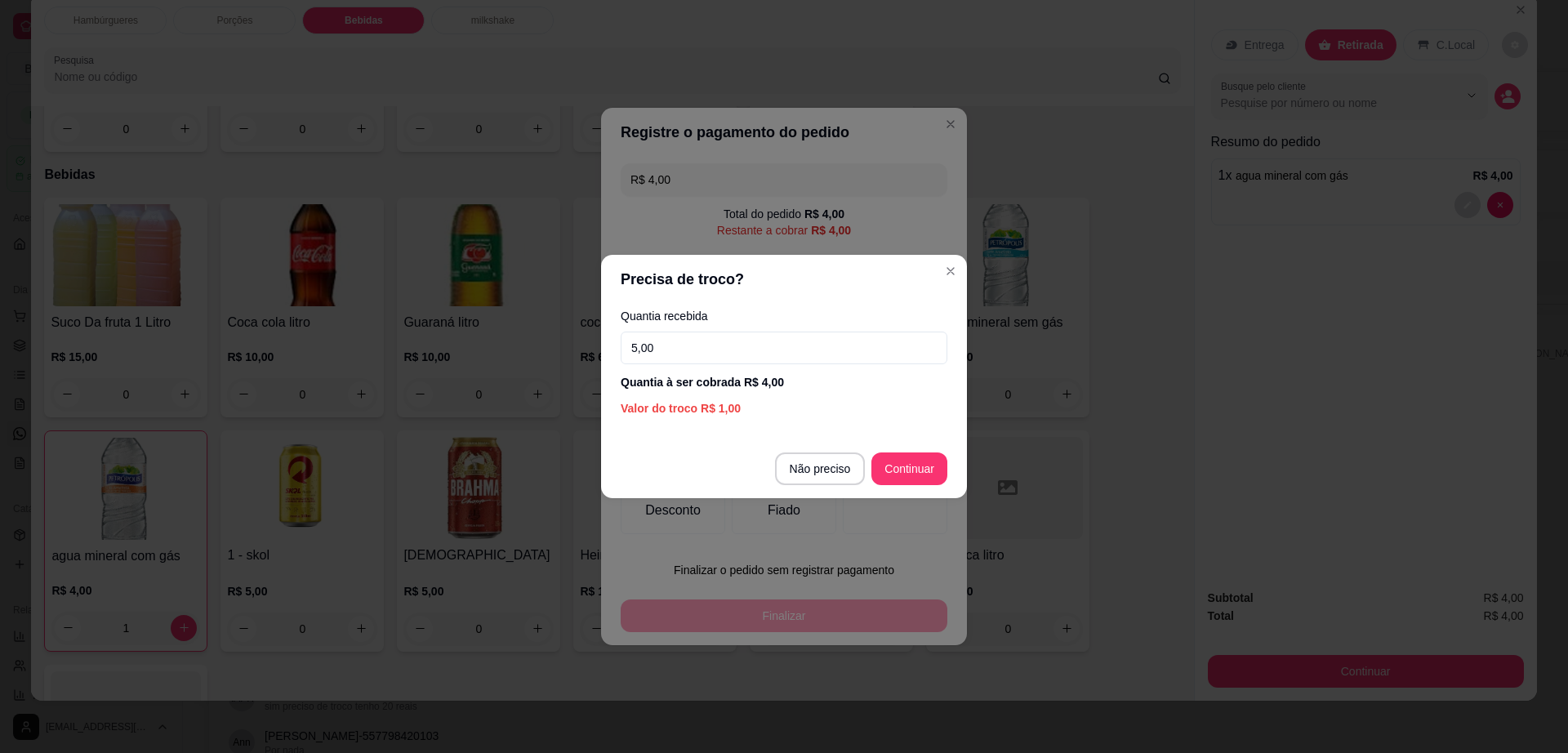
type input "50,00"
type input "R$ 0,00"
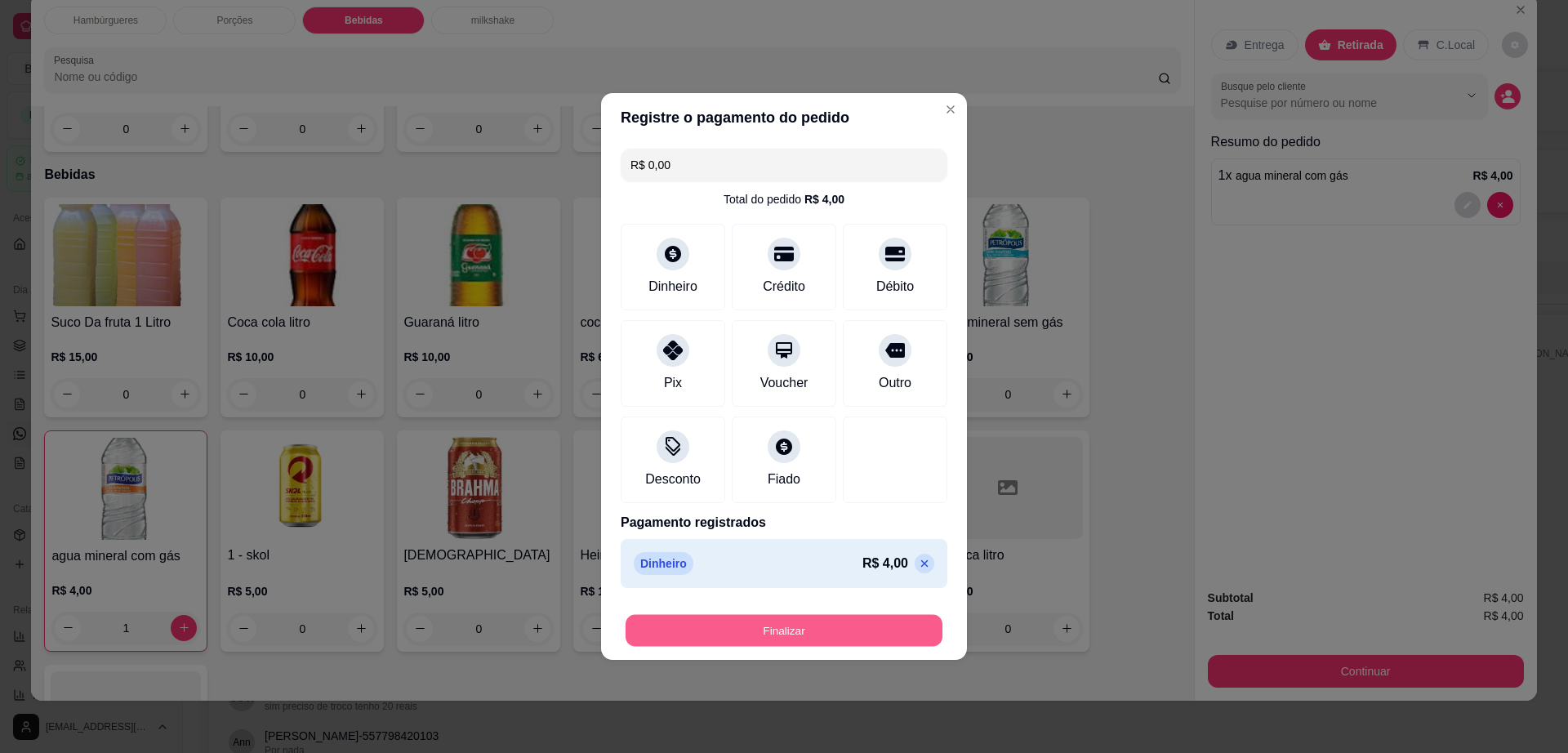
click at [851, 615] on button "Finalizar" at bounding box center [784, 631] width 317 height 32
click at [852, 622] on button "Finalizar" at bounding box center [784, 631] width 317 height 32
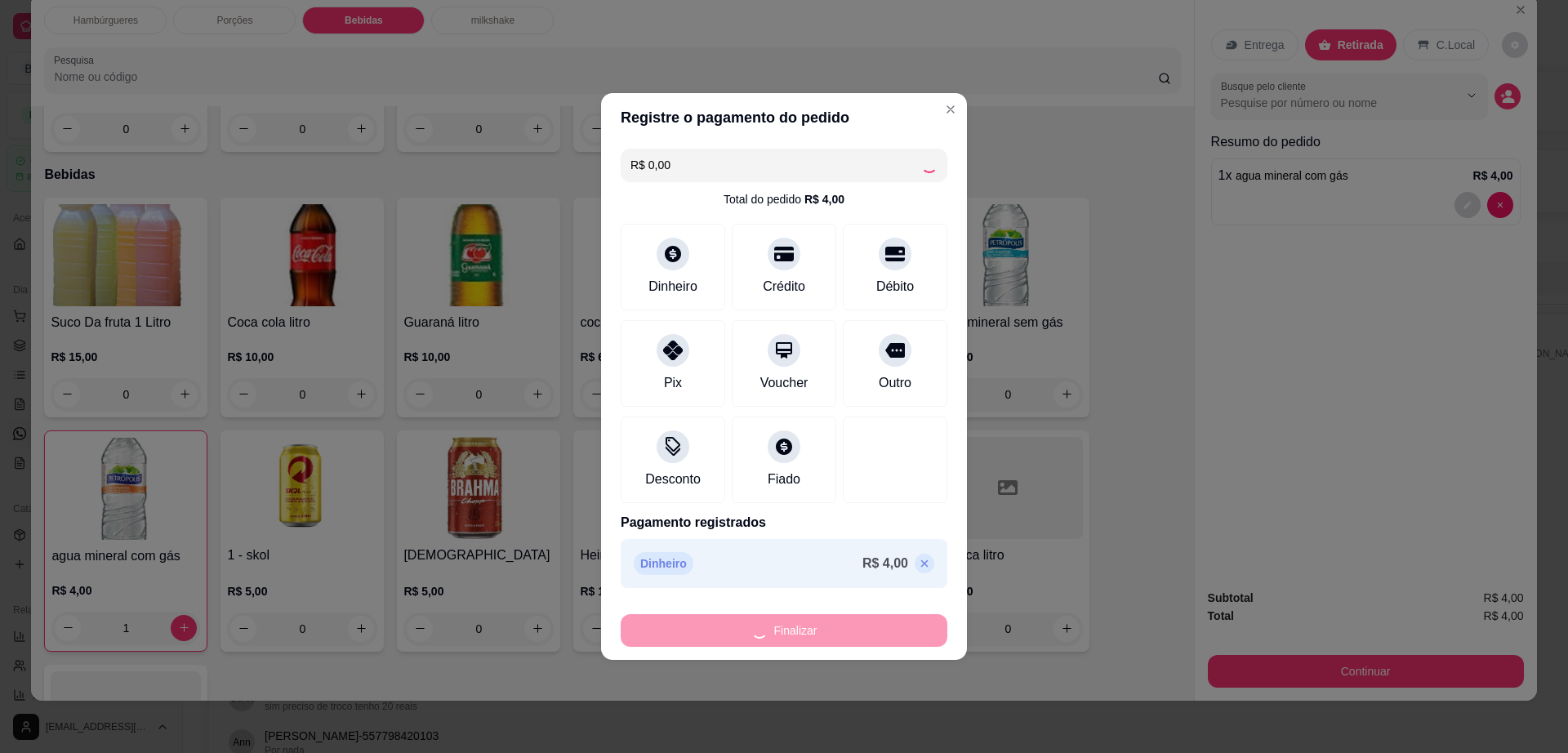
type input "0"
type input "-R$ 4,00"
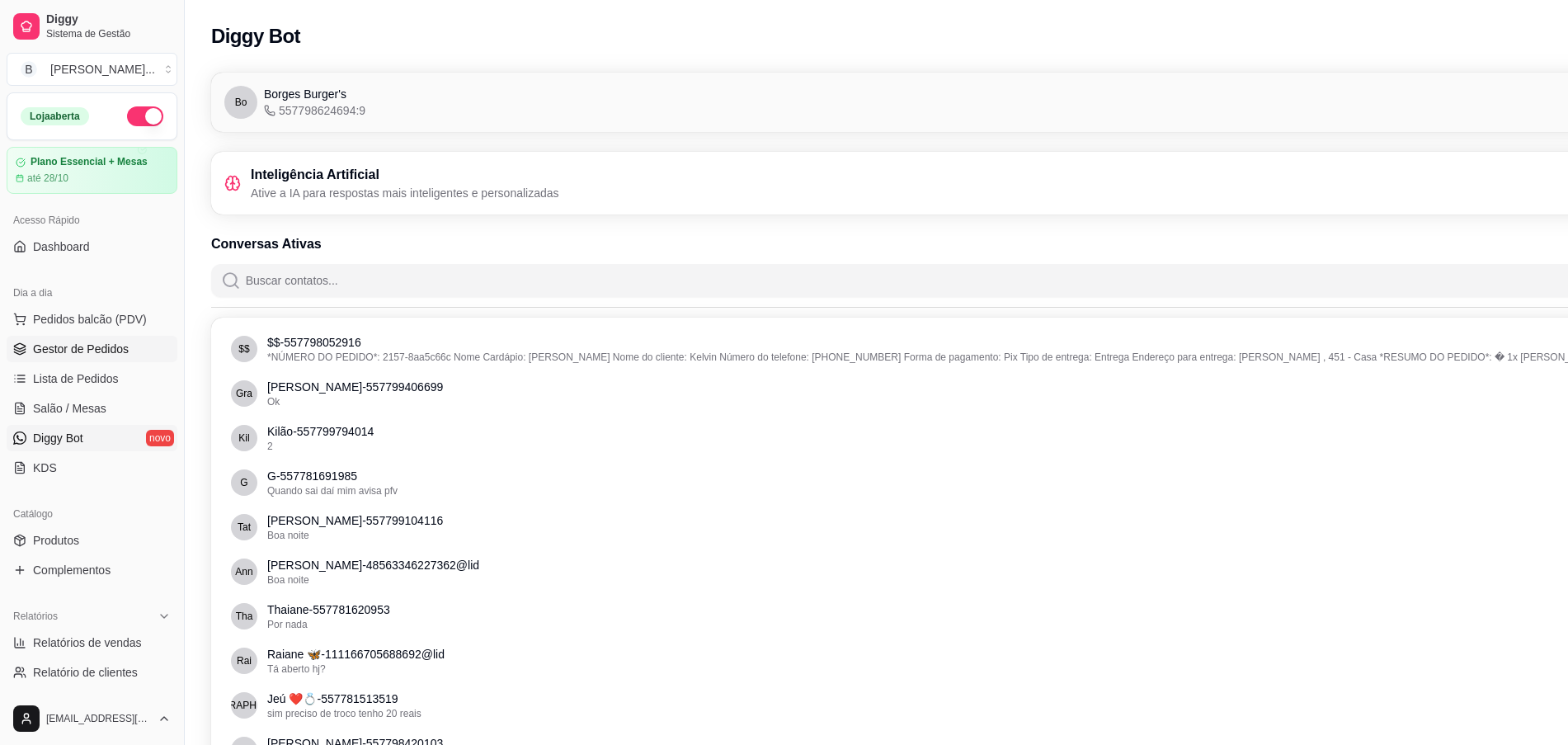
click at [122, 350] on span "Gestor de Pedidos" at bounding box center [80, 348] width 95 height 17
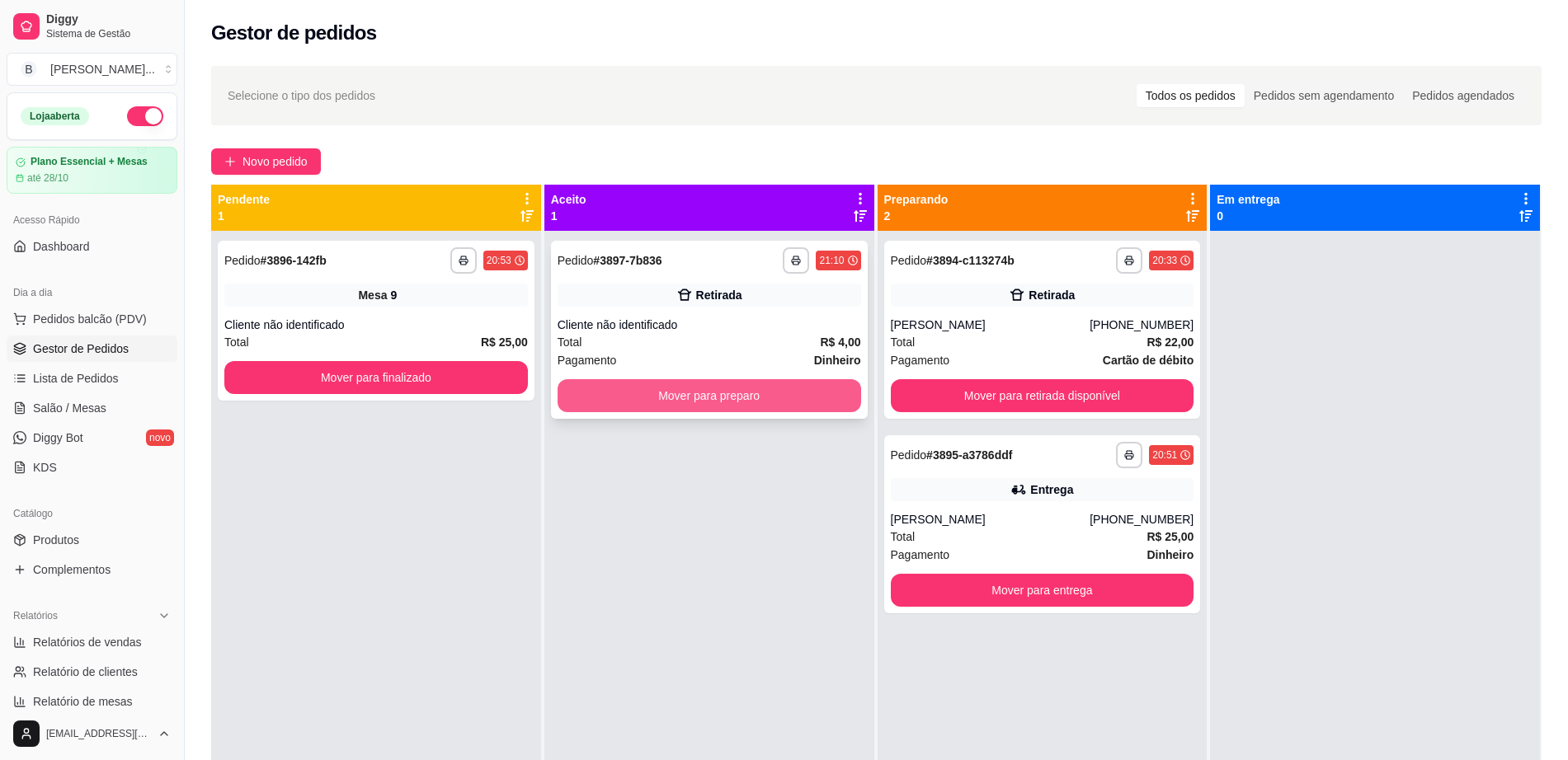
click at [724, 387] on button "Mover para preparo" at bounding box center [709, 396] width 304 height 33
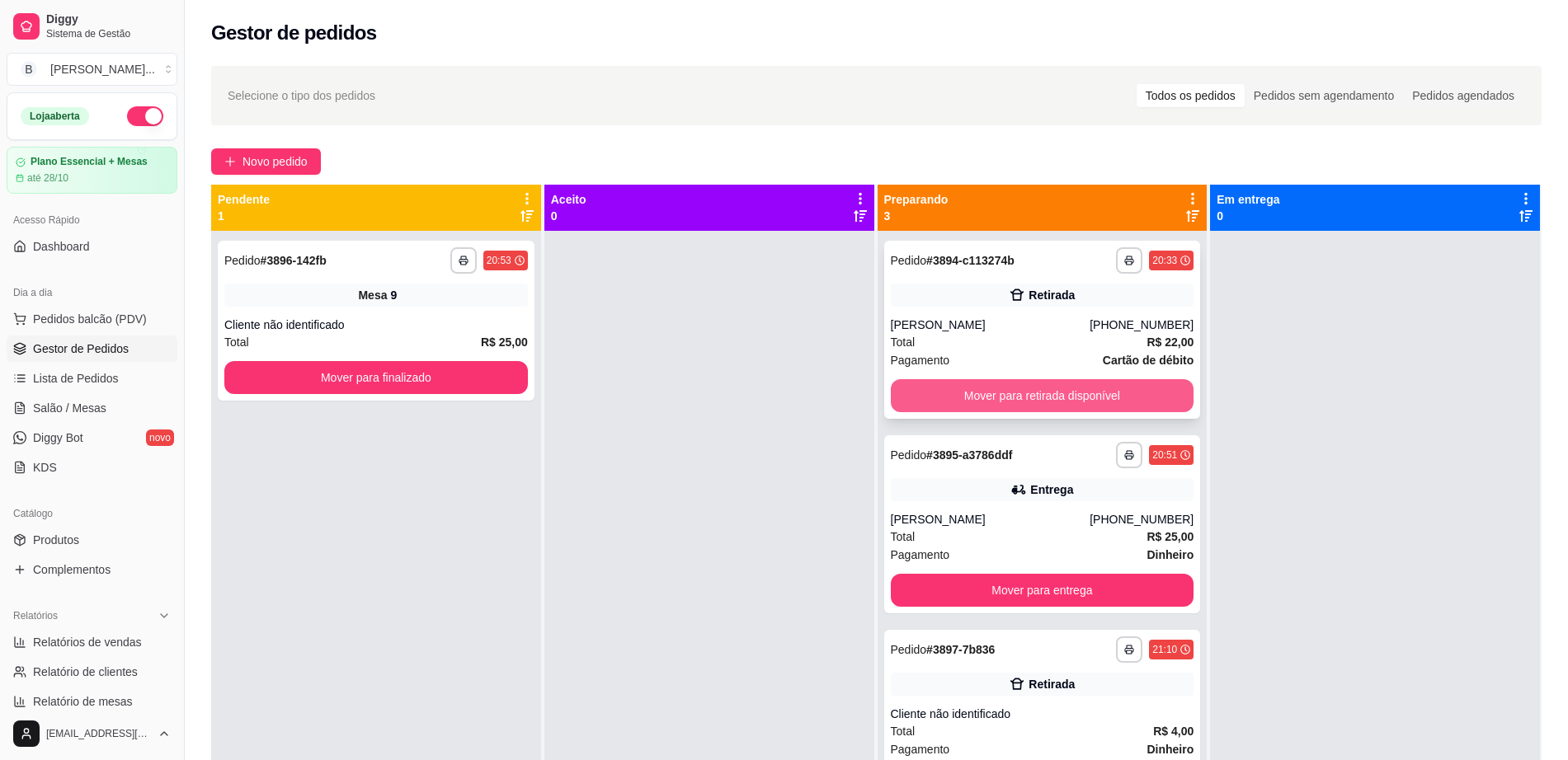
click at [984, 398] on button "Mover para retirada disponível" at bounding box center [1042, 396] width 304 height 33
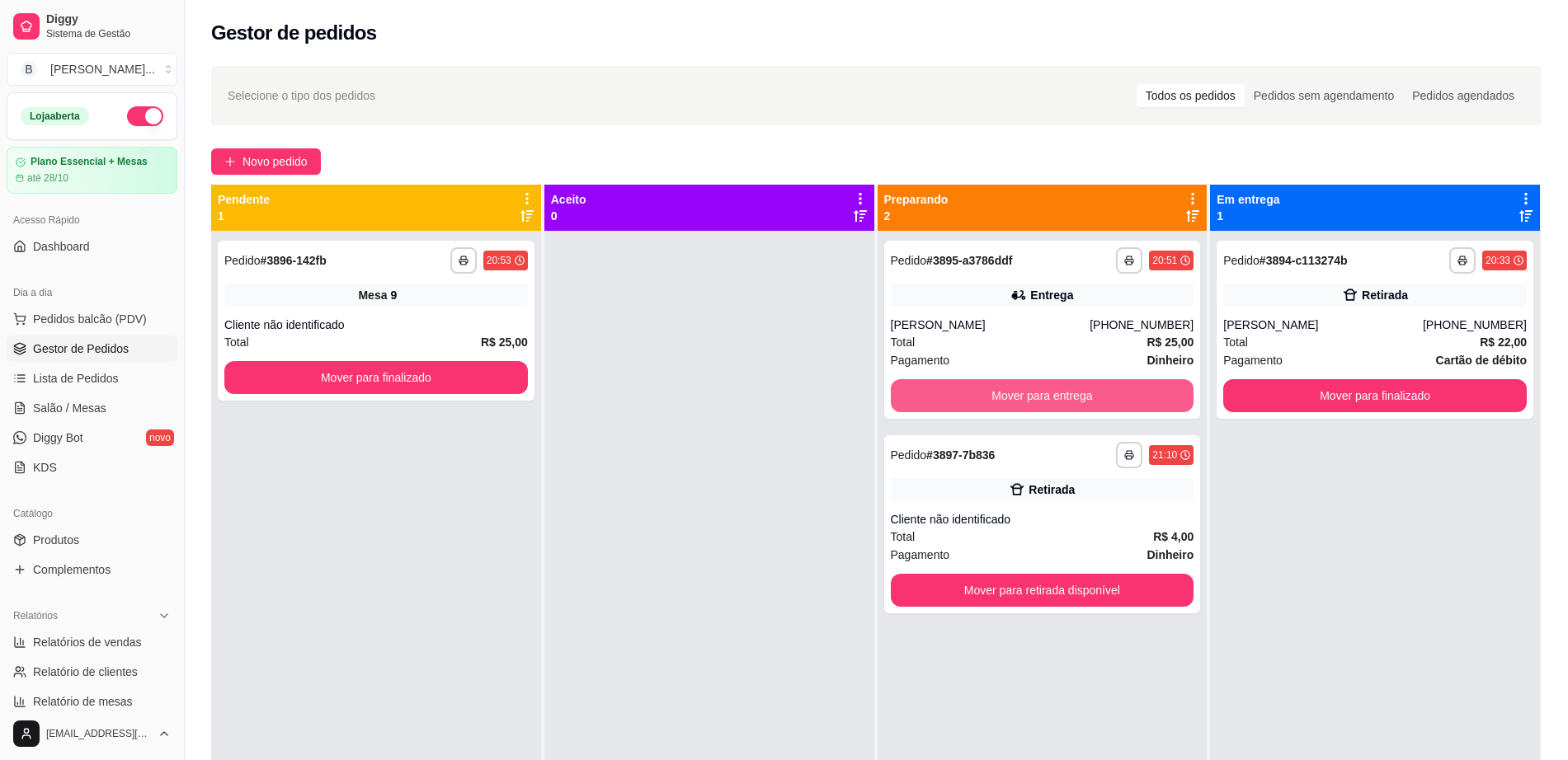
click at [984, 398] on button "Mover para entrega" at bounding box center [1042, 396] width 304 height 33
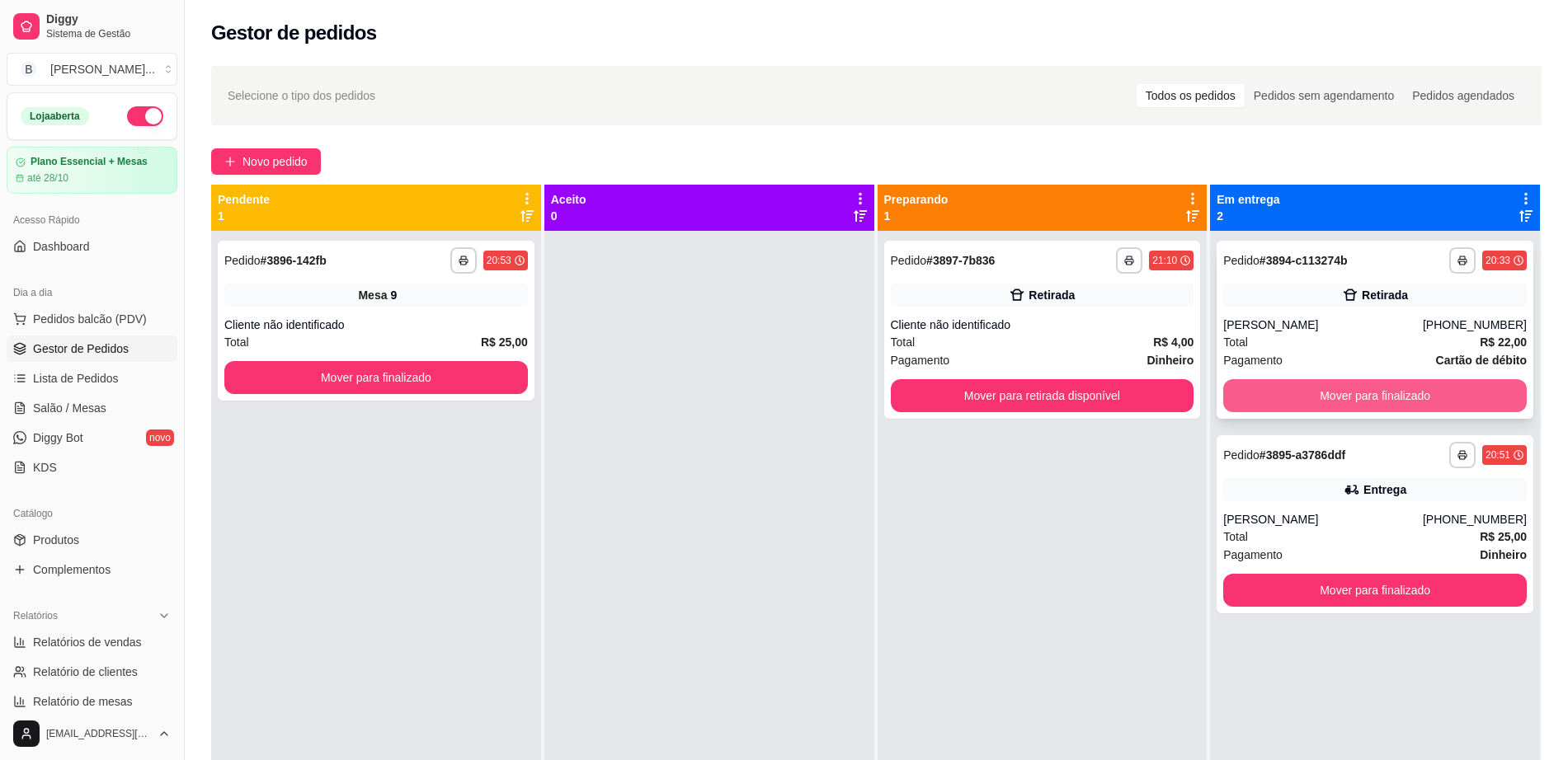
click at [1332, 411] on button "Mover para finalizado" at bounding box center [1375, 396] width 304 height 33
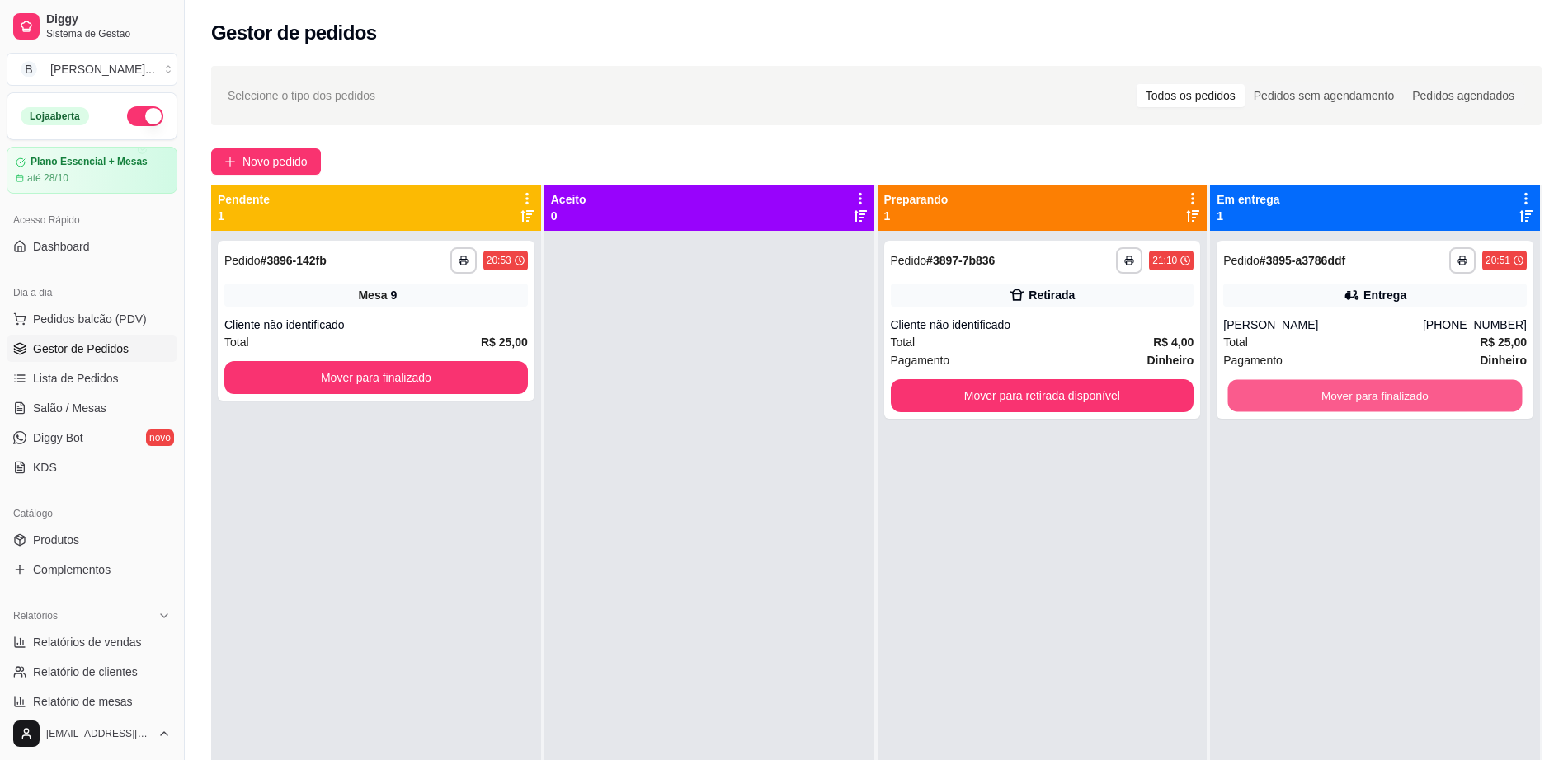
click at [1338, 390] on button "Mover para finalizado" at bounding box center [1375, 396] width 294 height 32
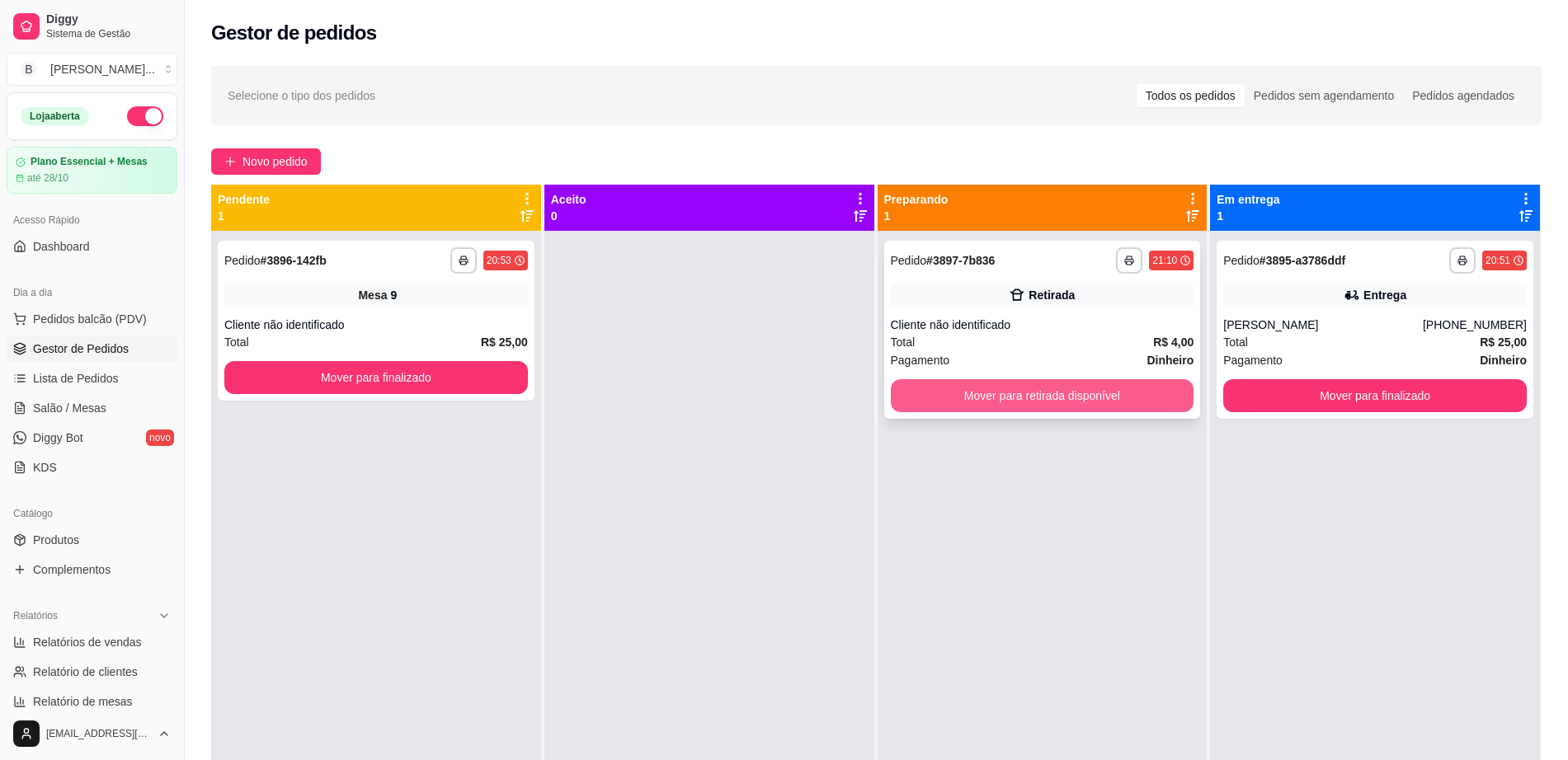
click at [945, 393] on button "Mover para retirada disponível" at bounding box center [1042, 396] width 304 height 33
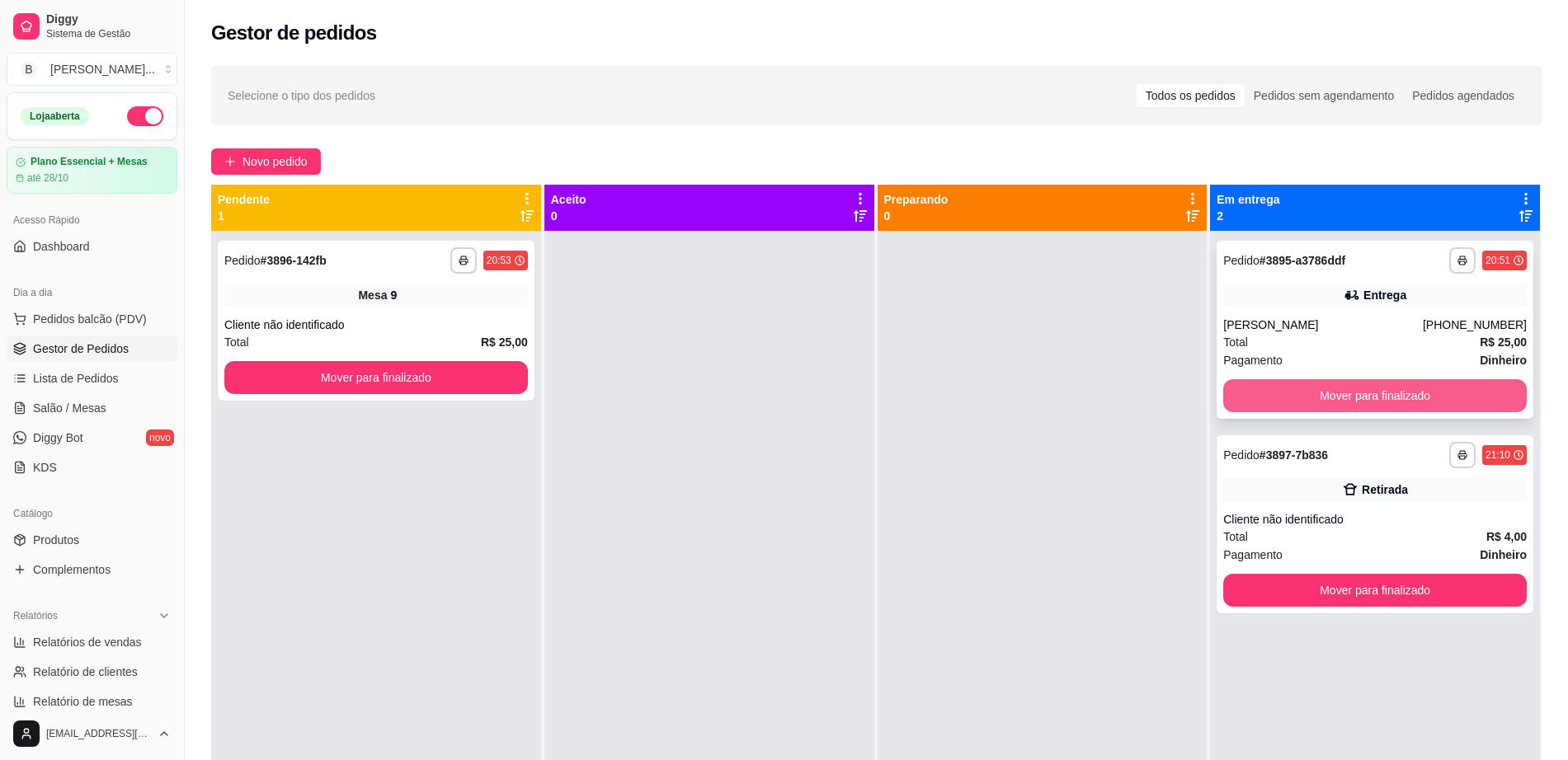
click at [1310, 386] on button "Mover para finalizado" at bounding box center [1375, 396] width 304 height 33
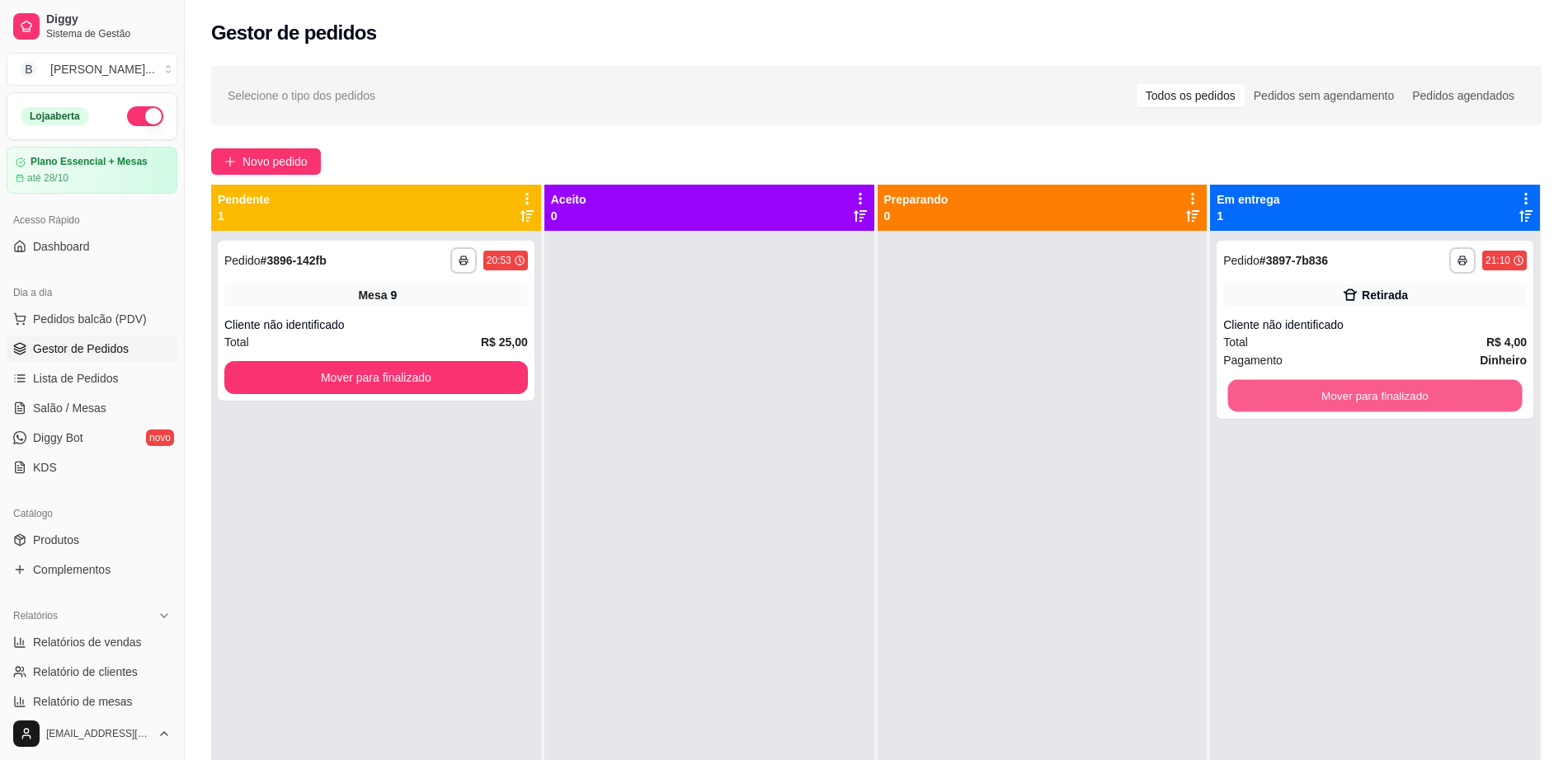
click at [1310, 386] on button "Mover para finalizado" at bounding box center [1375, 396] width 294 height 32
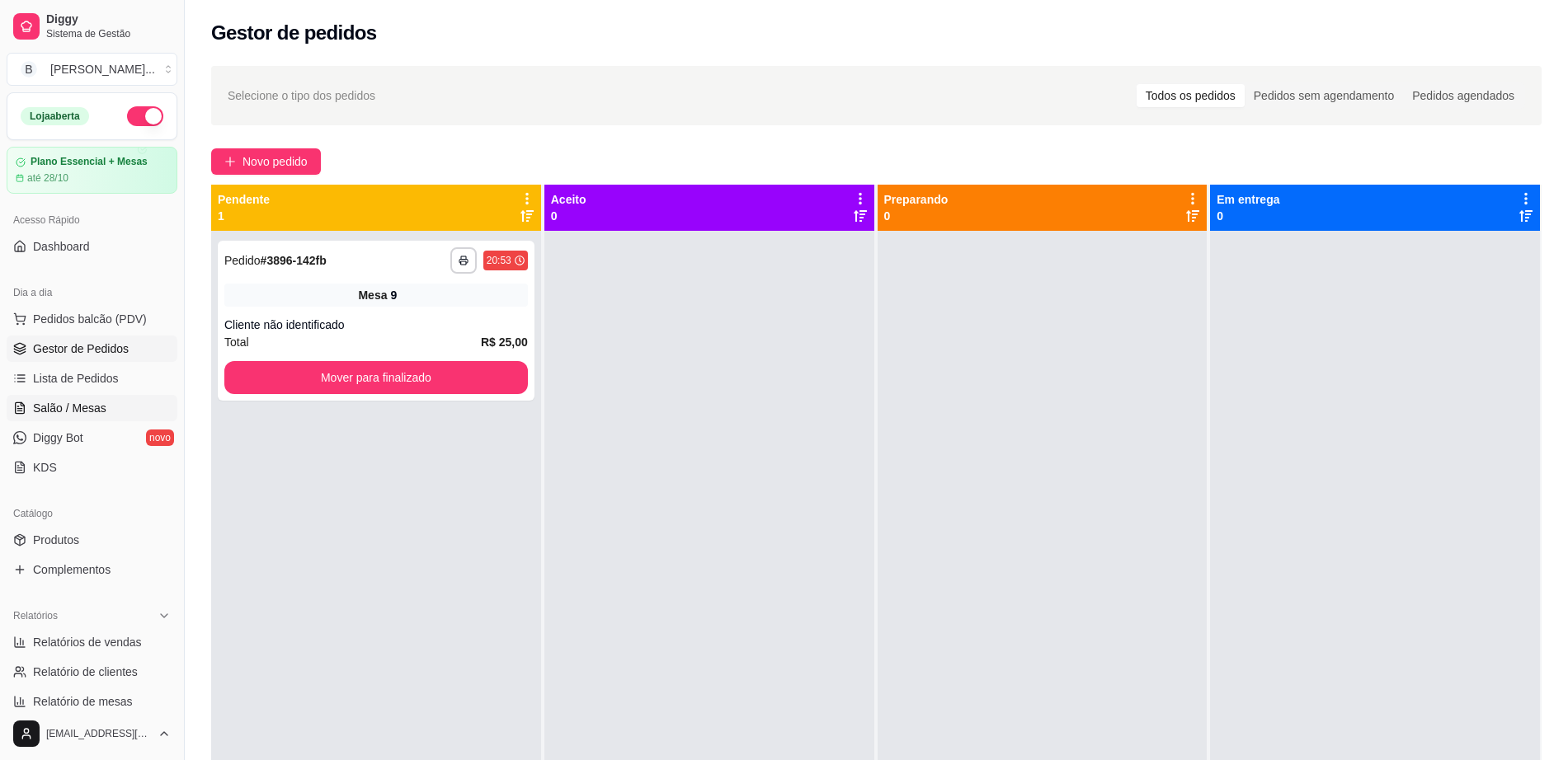
click at [92, 400] on span "Salão / Mesas" at bounding box center [70, 408] width 74 height 17
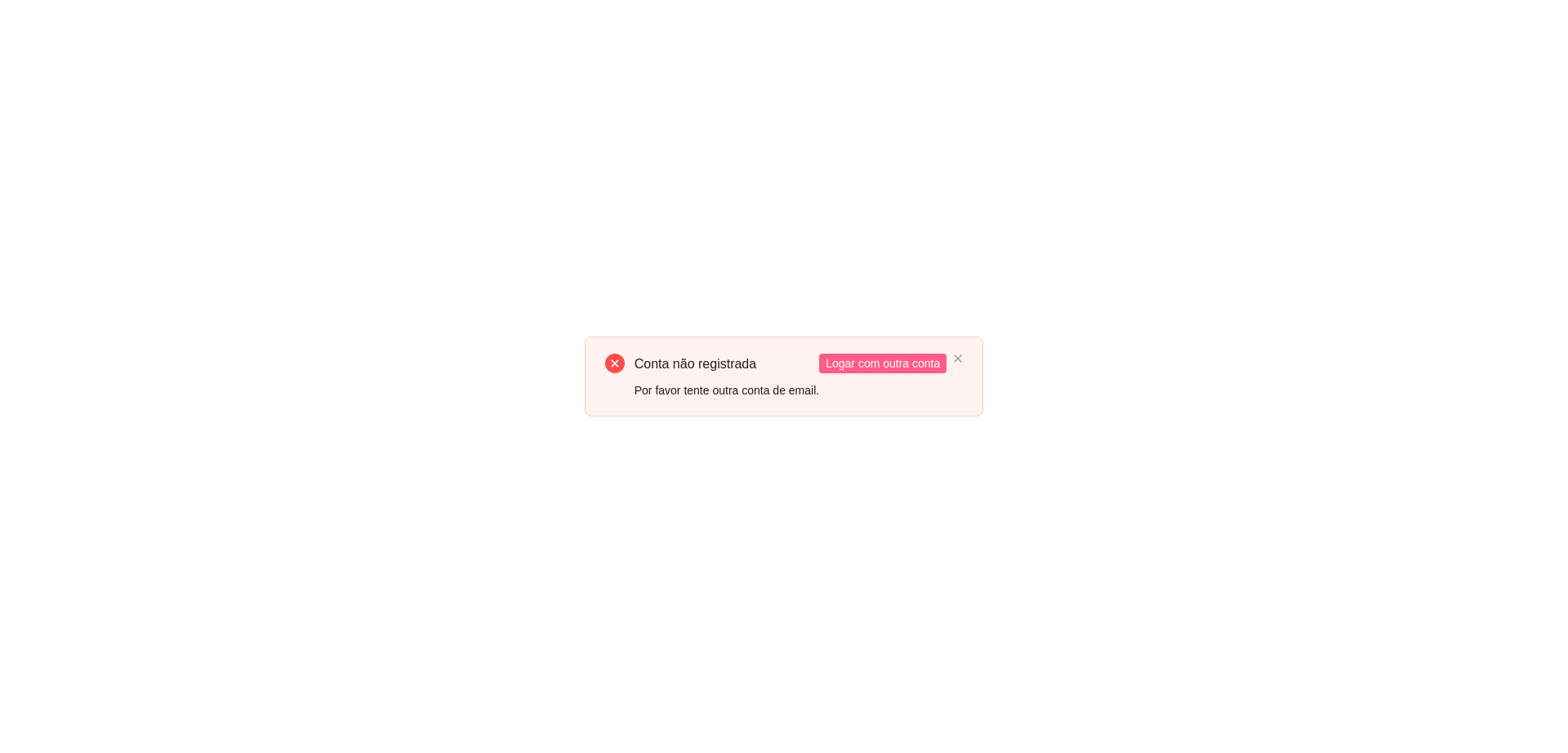
click at [893, 358] on span "Logar com outra conta" at bounding box center [883, 363] width 114 height 18
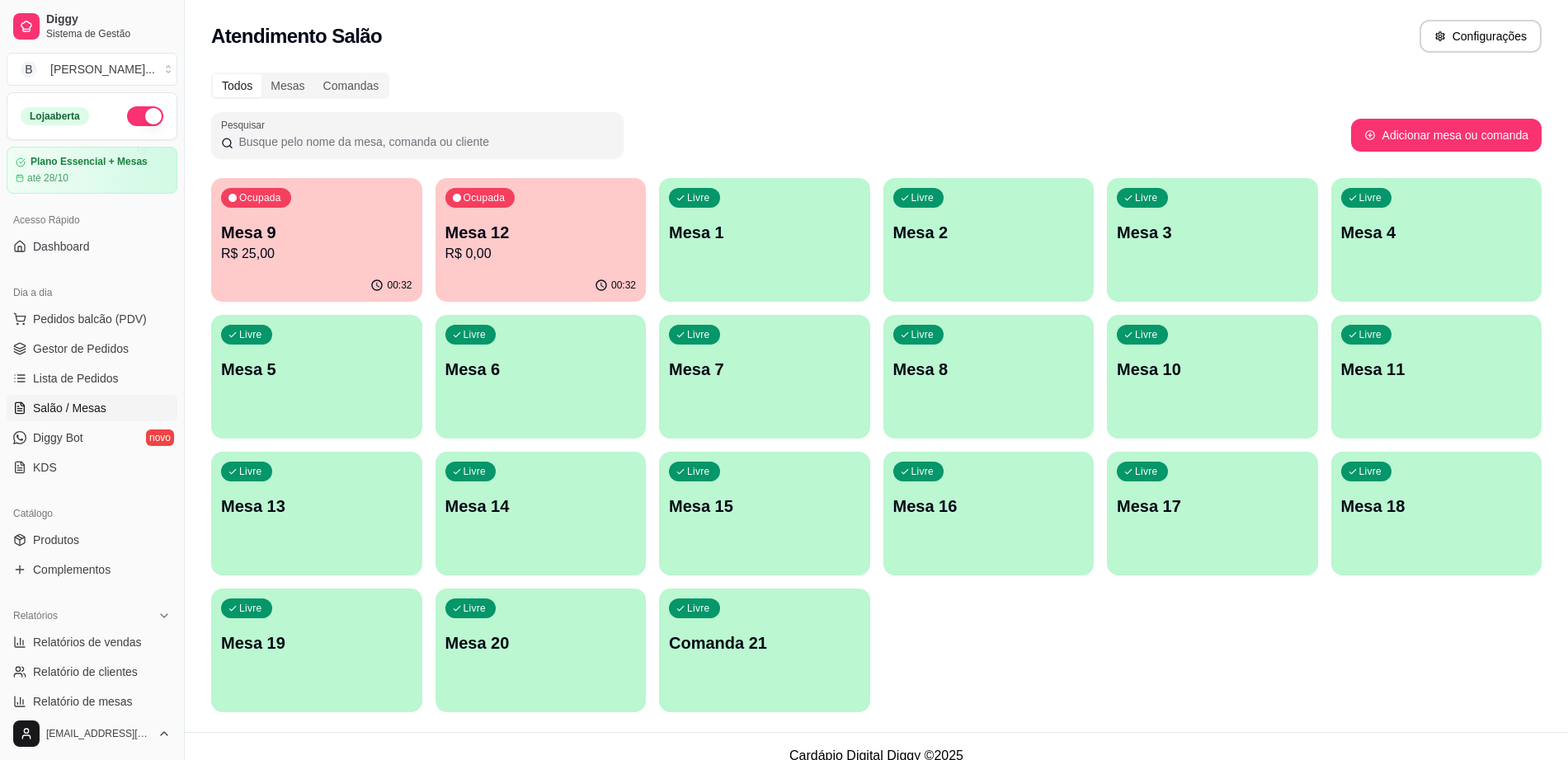
click at [286, 258] on p "R$ 25,00" at bounding box center [317, 254] width 192 height 20
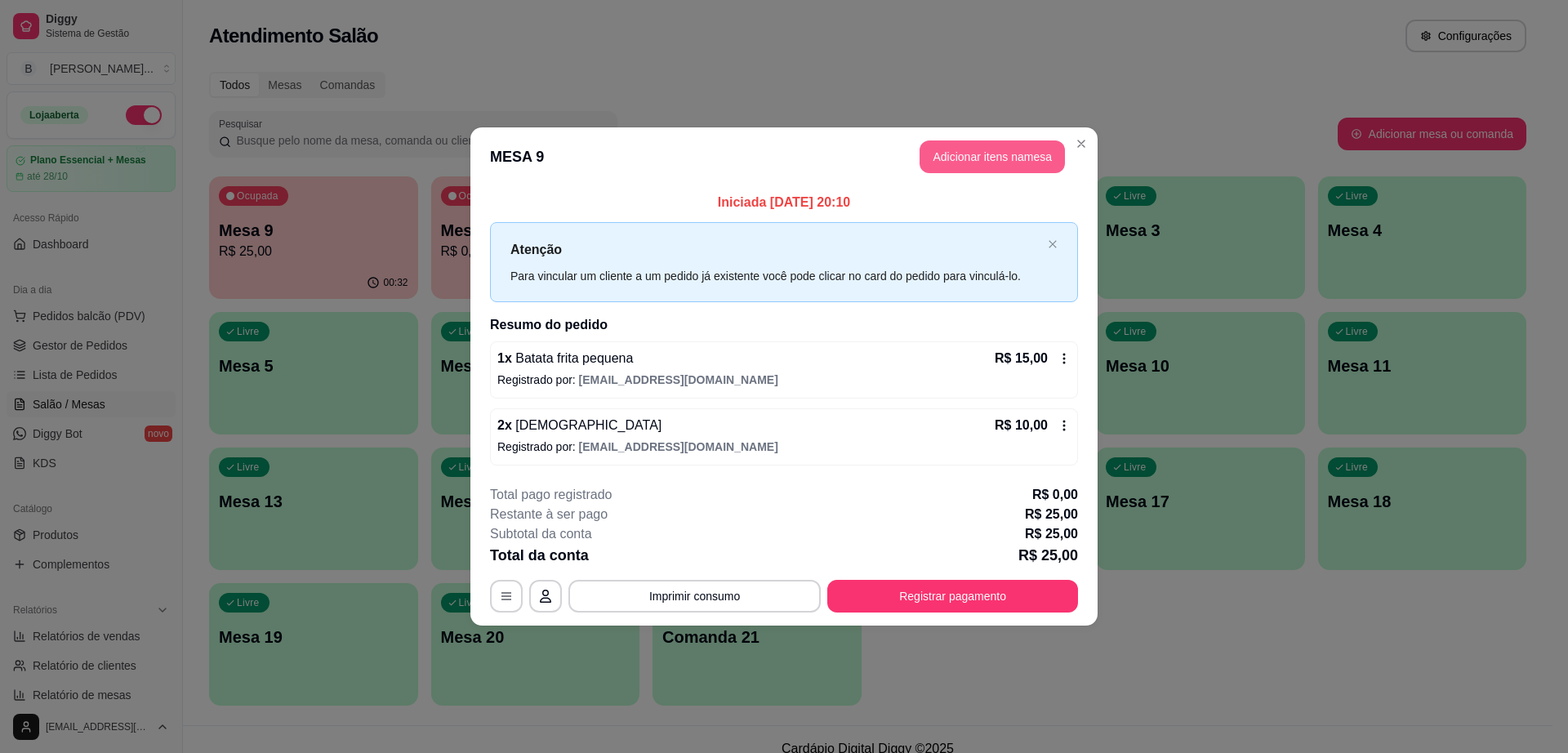
click at [959, 151] on button "Adicionar itens na mesa" at bounding box center [992, 157] width 146 height 33
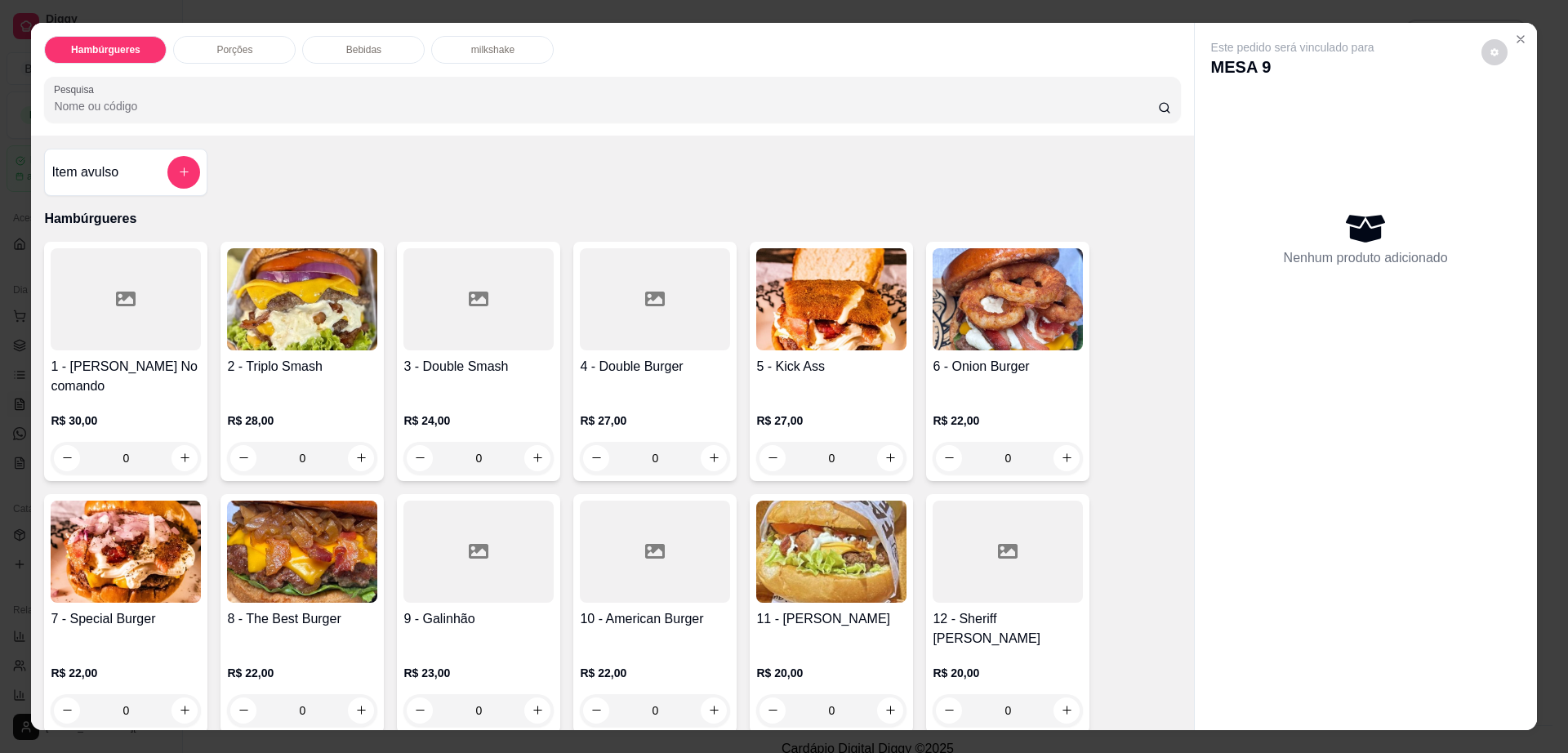
click at [1060, 359] on h4 "6 - Onion Burger" at bounding box center [1007, 367] width 150 height 20
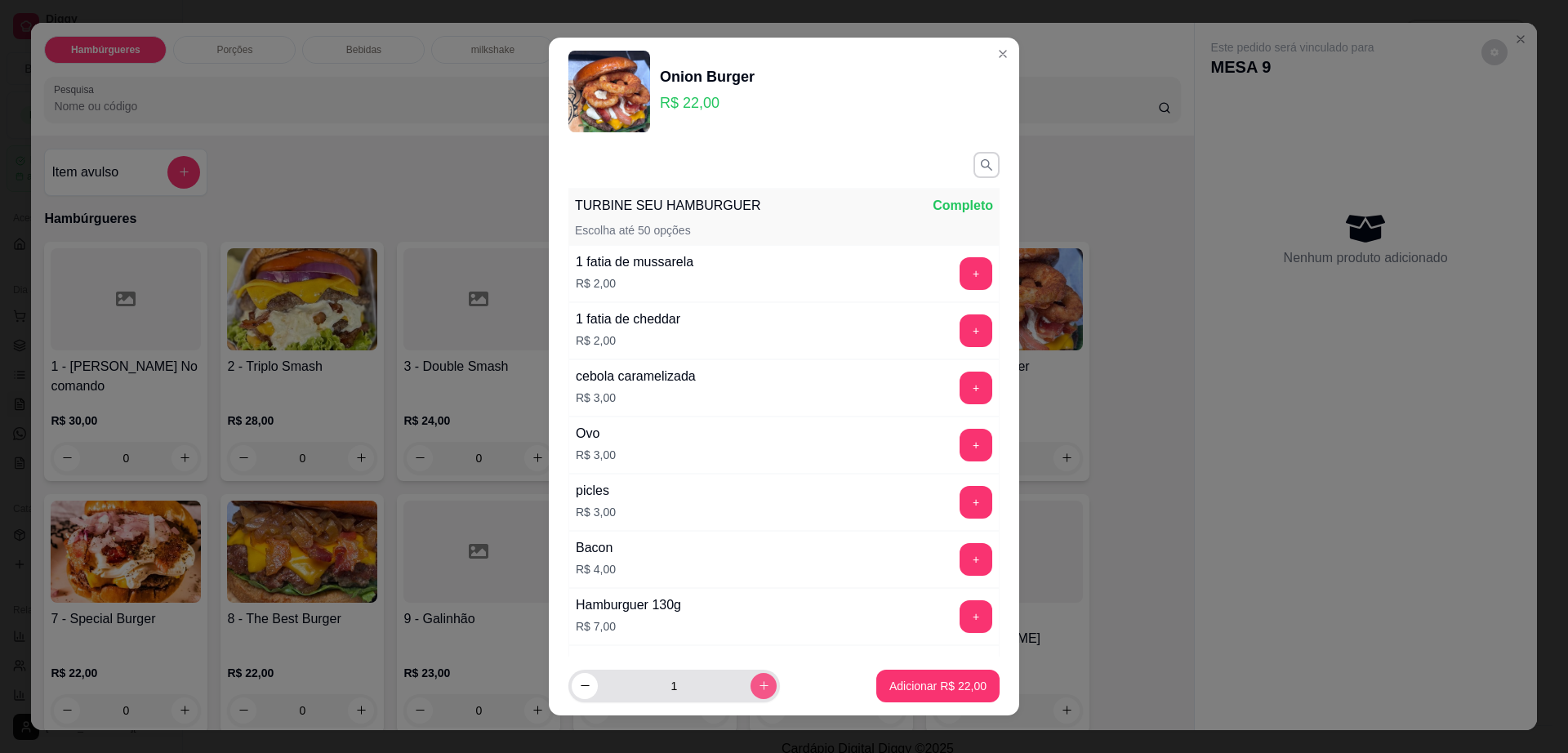
click at [750, 675] on button "increase-product-quantity" at bounding box center [763, 686] width 26 height 26
type input "2"
click at [929, 689] on p "Adicionar R$ 44,00" at bounding box center [937, 685] width 97 height 16
type input "2"
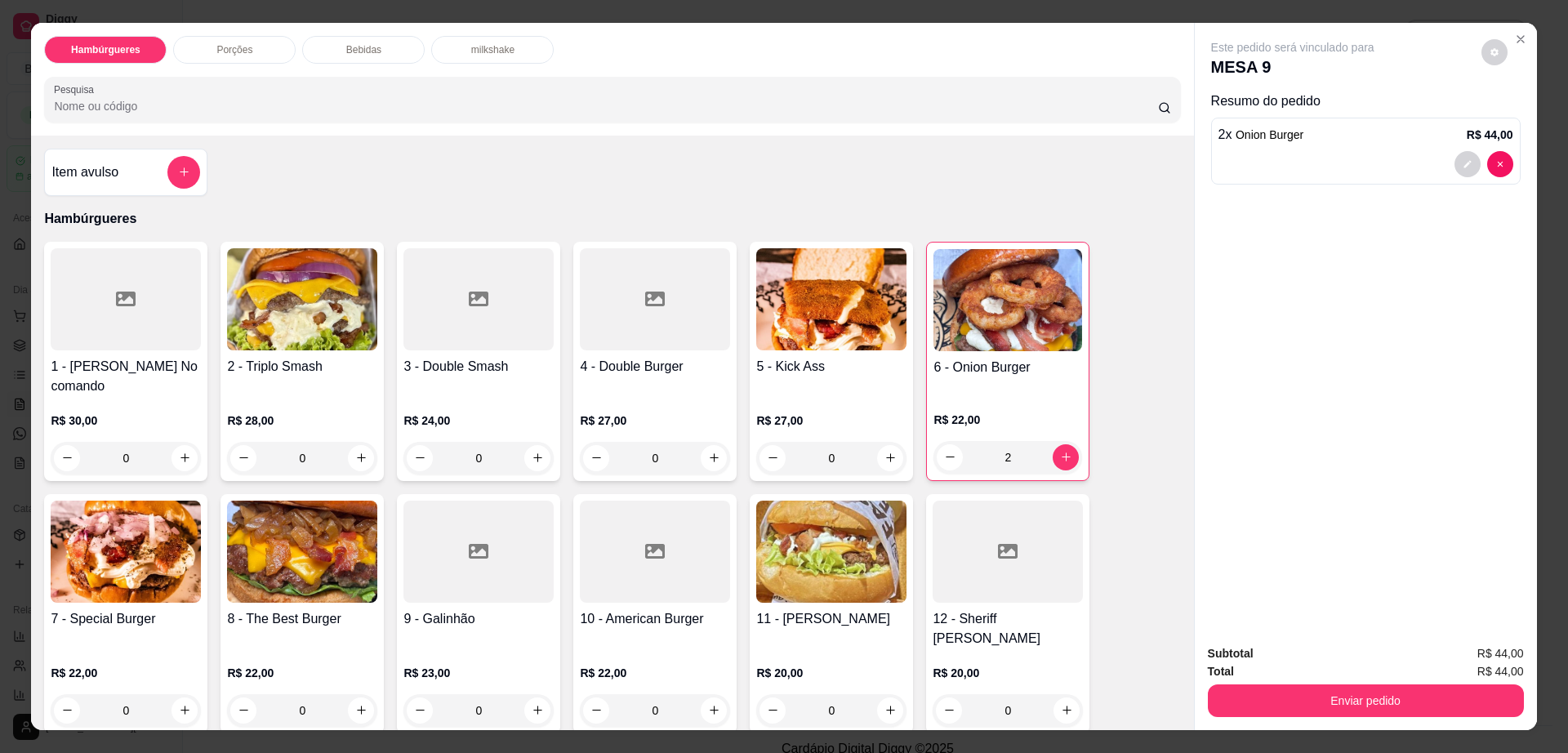
click at [367, 49] on p "Bebidas" at bounding box center [364, 49] width 36 height 13
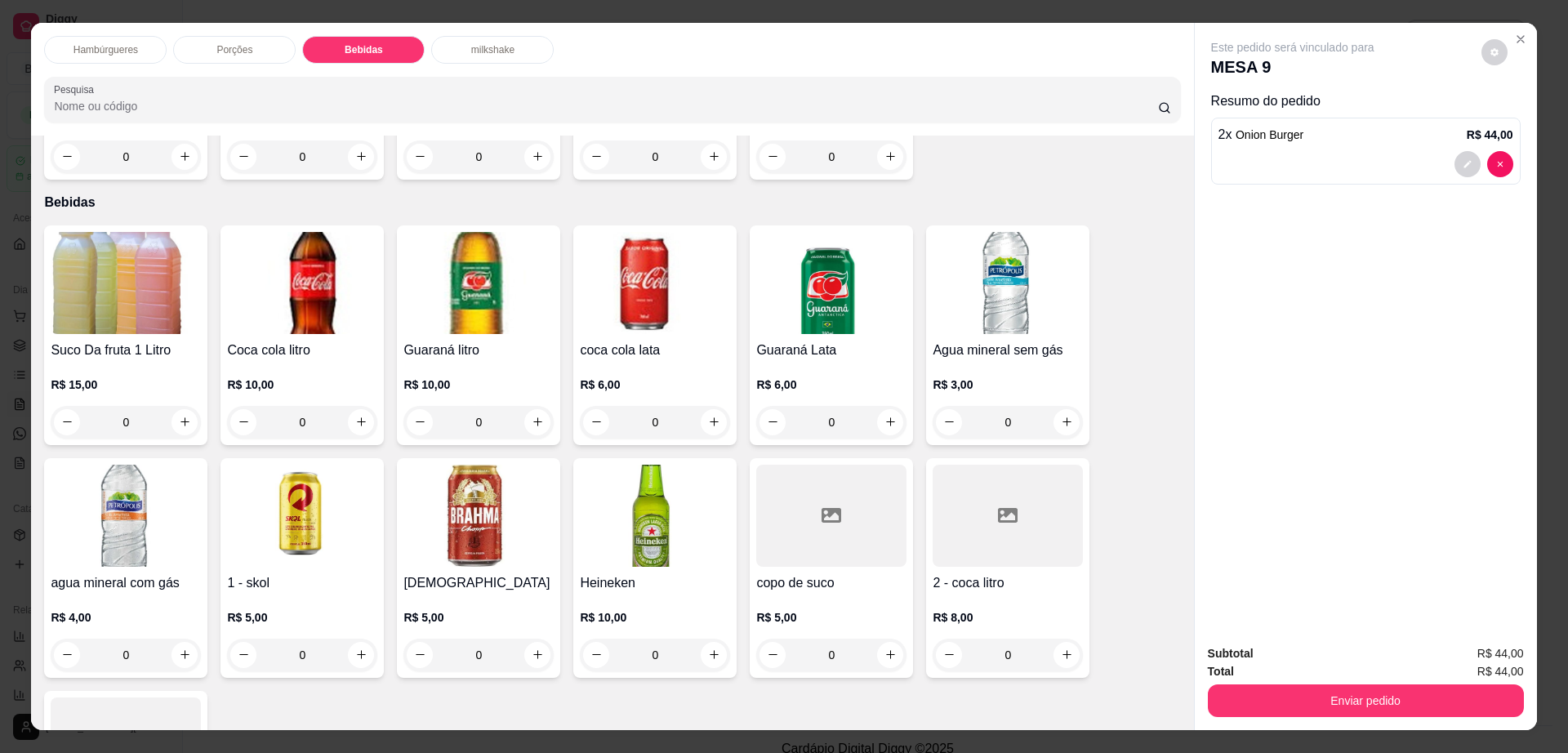
scroll to position [29, 0]
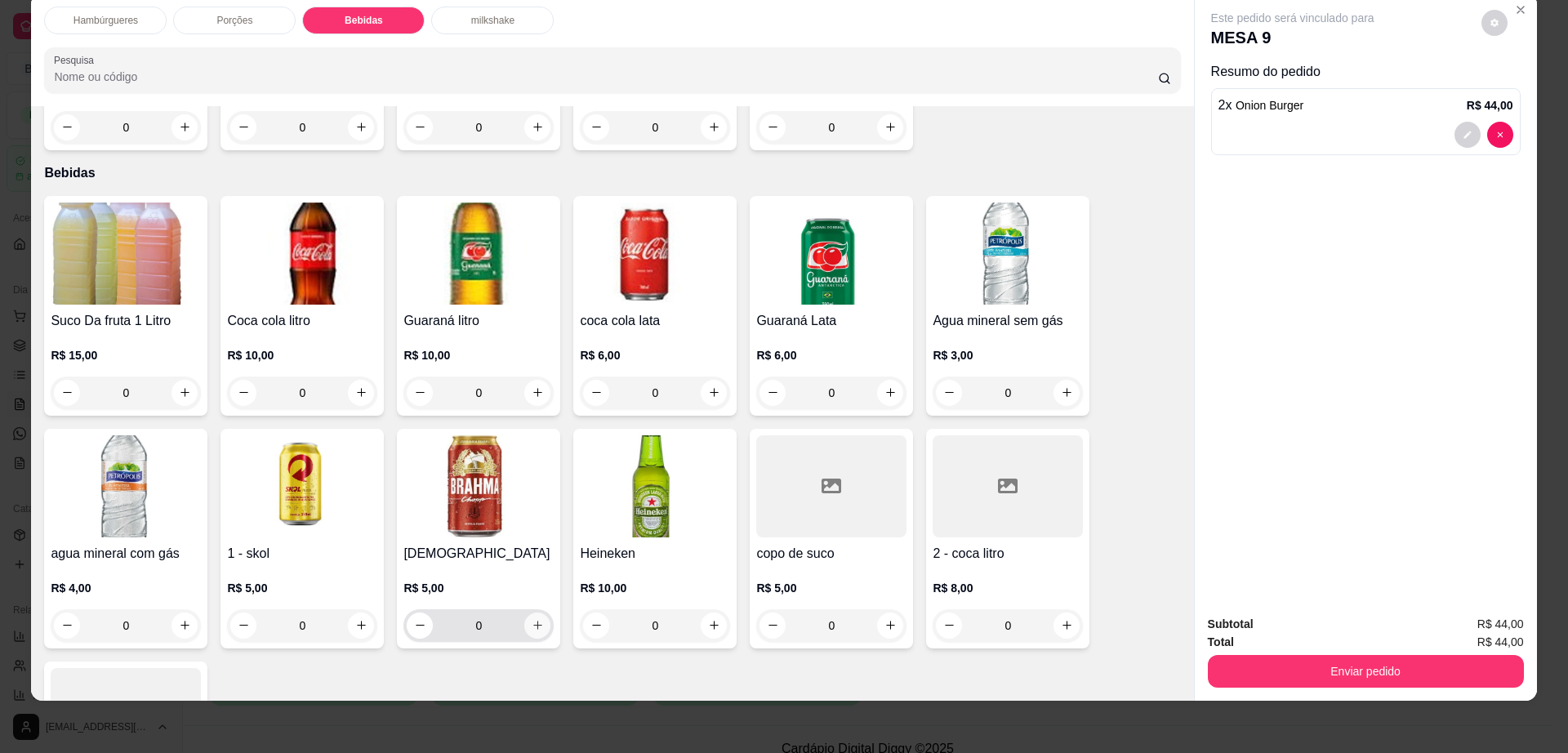
click at [535, 619] on icon "increase-product-quantity" at bounding box center [538, 625] width 12 height 12
click at [533, 620] on icon "increase-product-quantity" at bounding box center [537, 626] width 12 height 12
type input "2"
click at [1492, 22] on button "decrease-product-quantity" at bounding box center [1494, 23] width 26 height 26
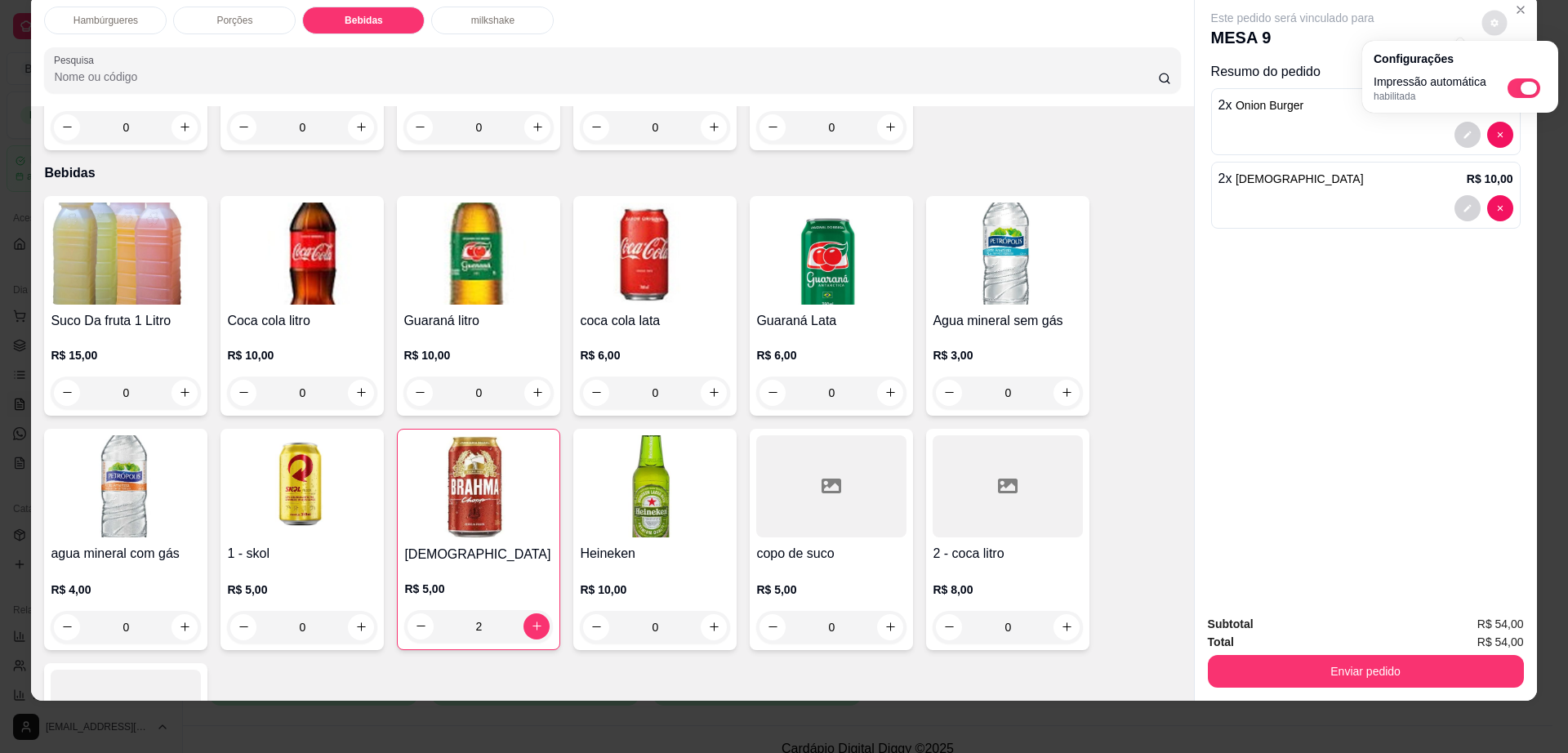
click at [1518, 84] on span "Automatic updates" at bounding box center [1524, 88] width 33 height 20
click at [1517, 88] on input "Automatic updates" at bounding box center [1512, 94] width 10 height 10
checkbox input "false"
click at [1370, 660] on button "Enviar pedido" at bounding box center [1365, 672] width 316 height 33
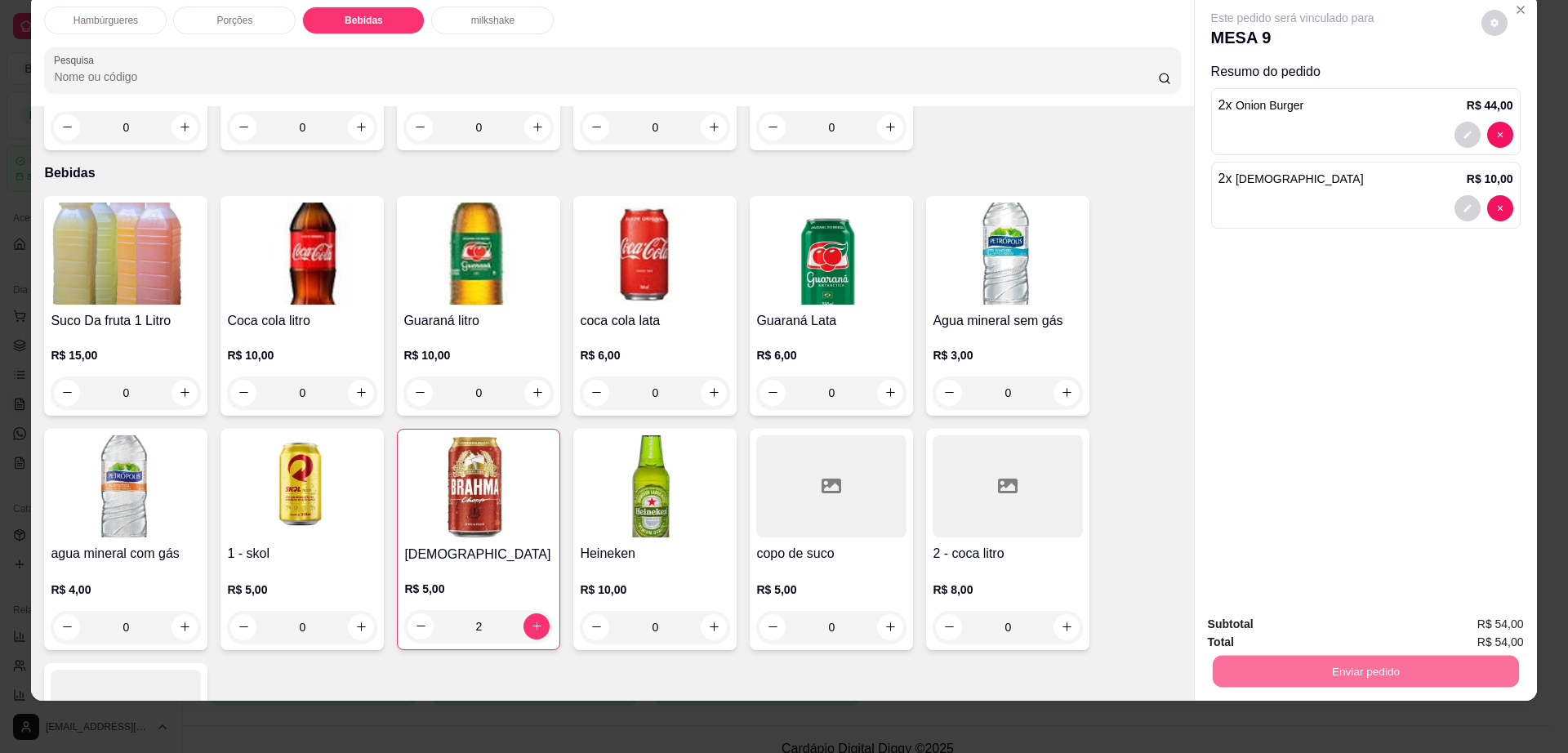
click at [1509, 616] on button "Enviar pedido" at bounding box center [1479, 632] width 93 height 31
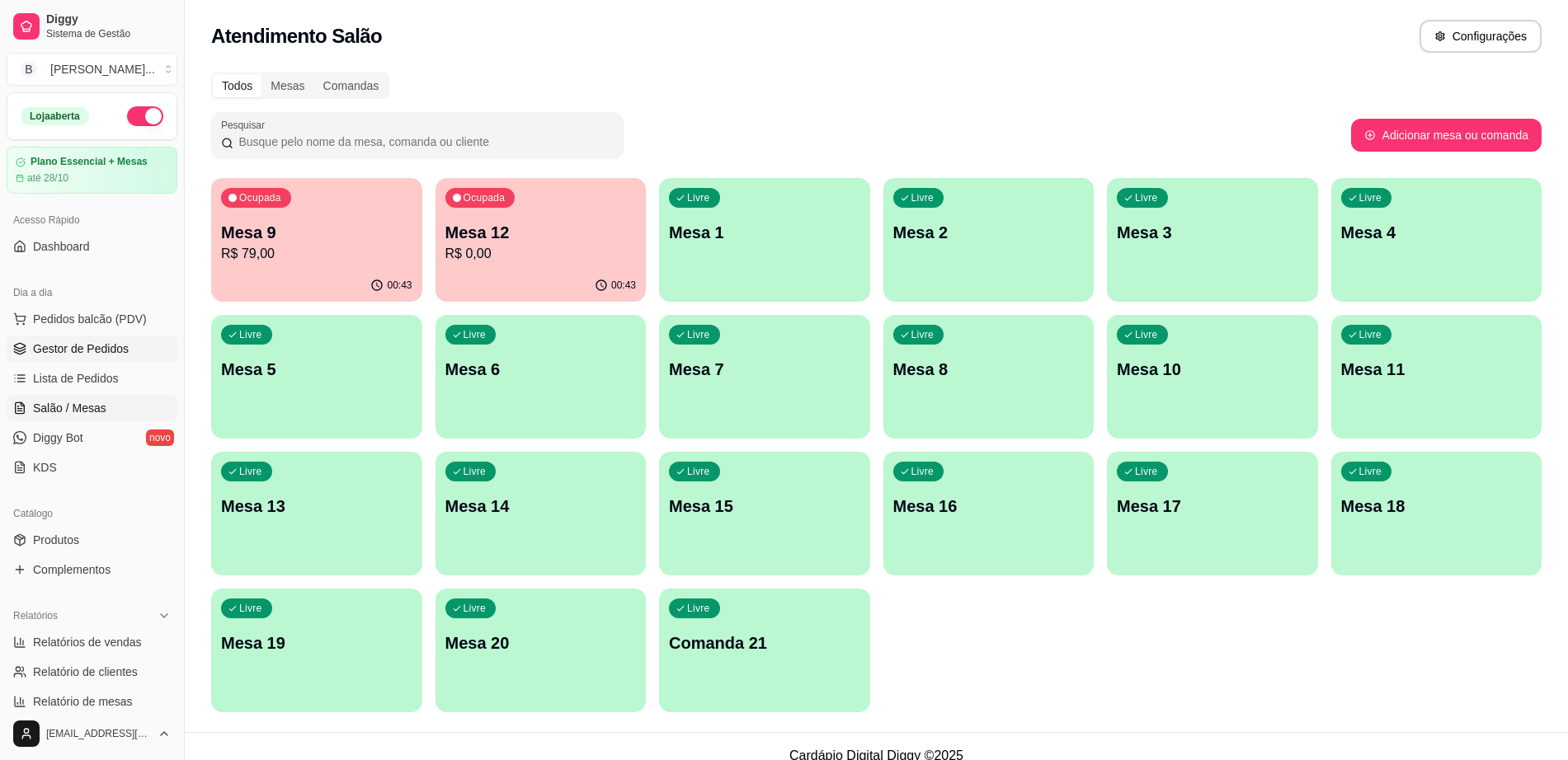
click at [126, 336] on link "Gestor de Pedidos" at bounding box center [92, 349] width 171 height 26
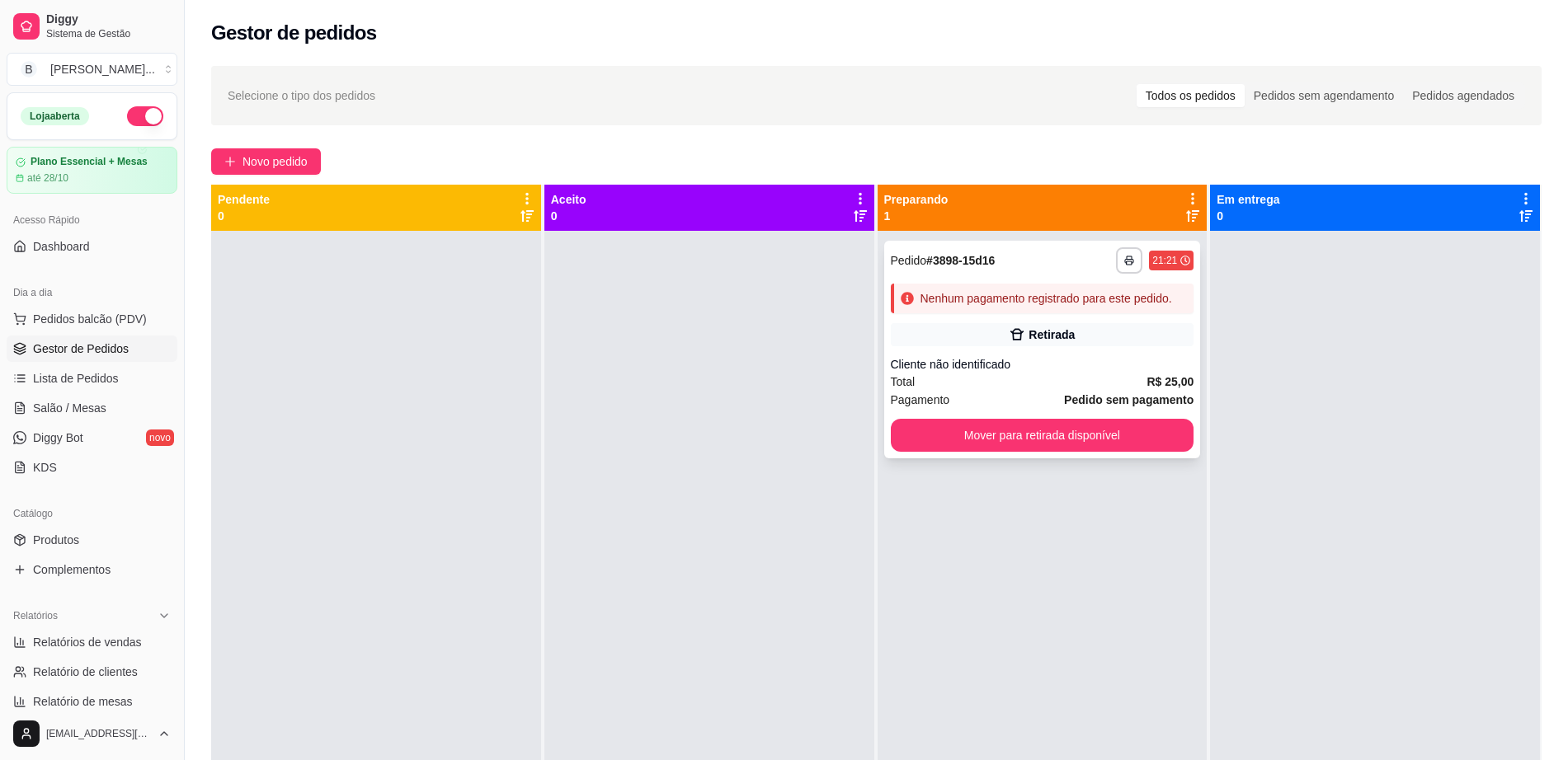
click at [1075, 361] on div "Cliente não identificado" at bounding box center [1042, 364] width 304 height 17
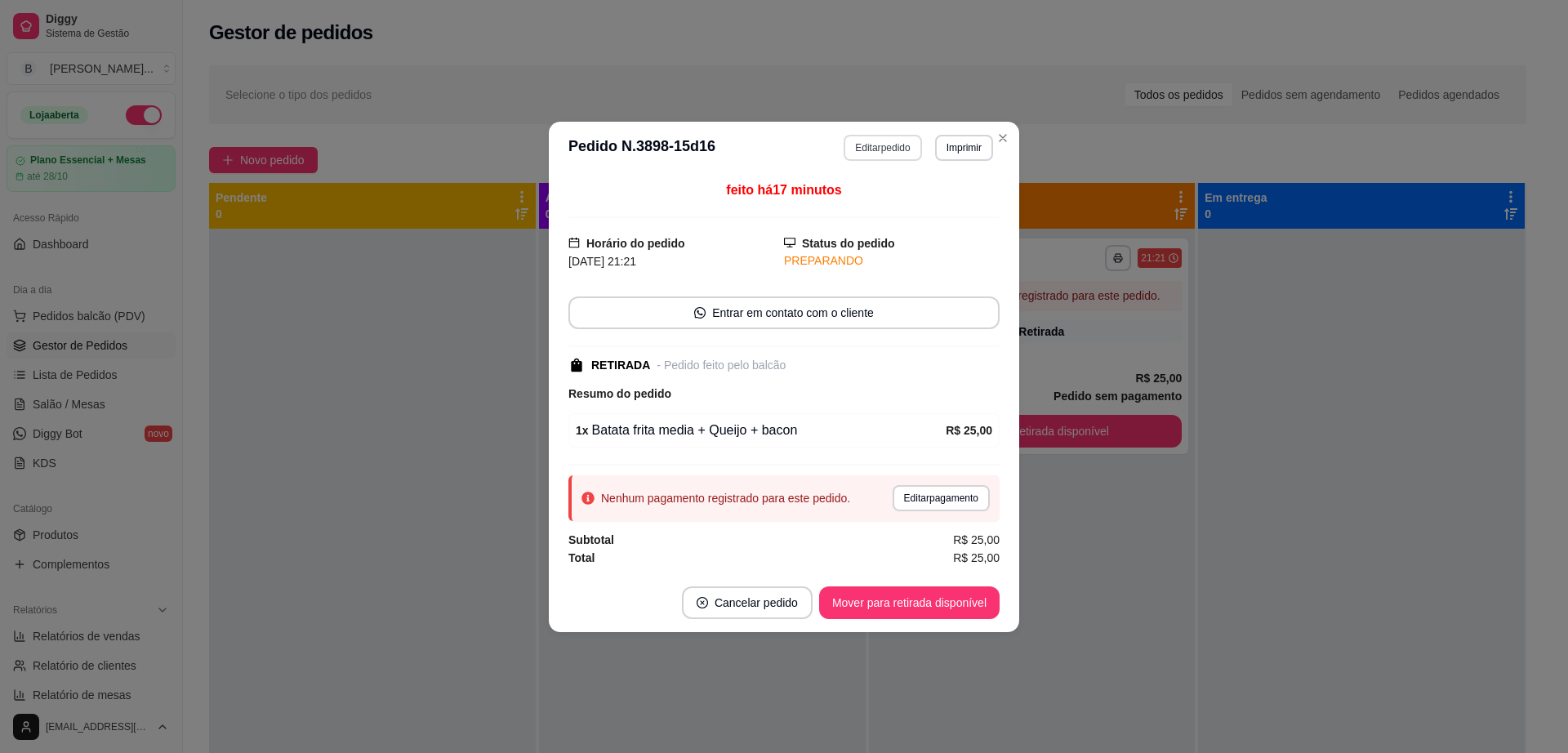
click at [895, 149] on button "Editar pedido" at bounding box center [883, 148] width 78 height 26
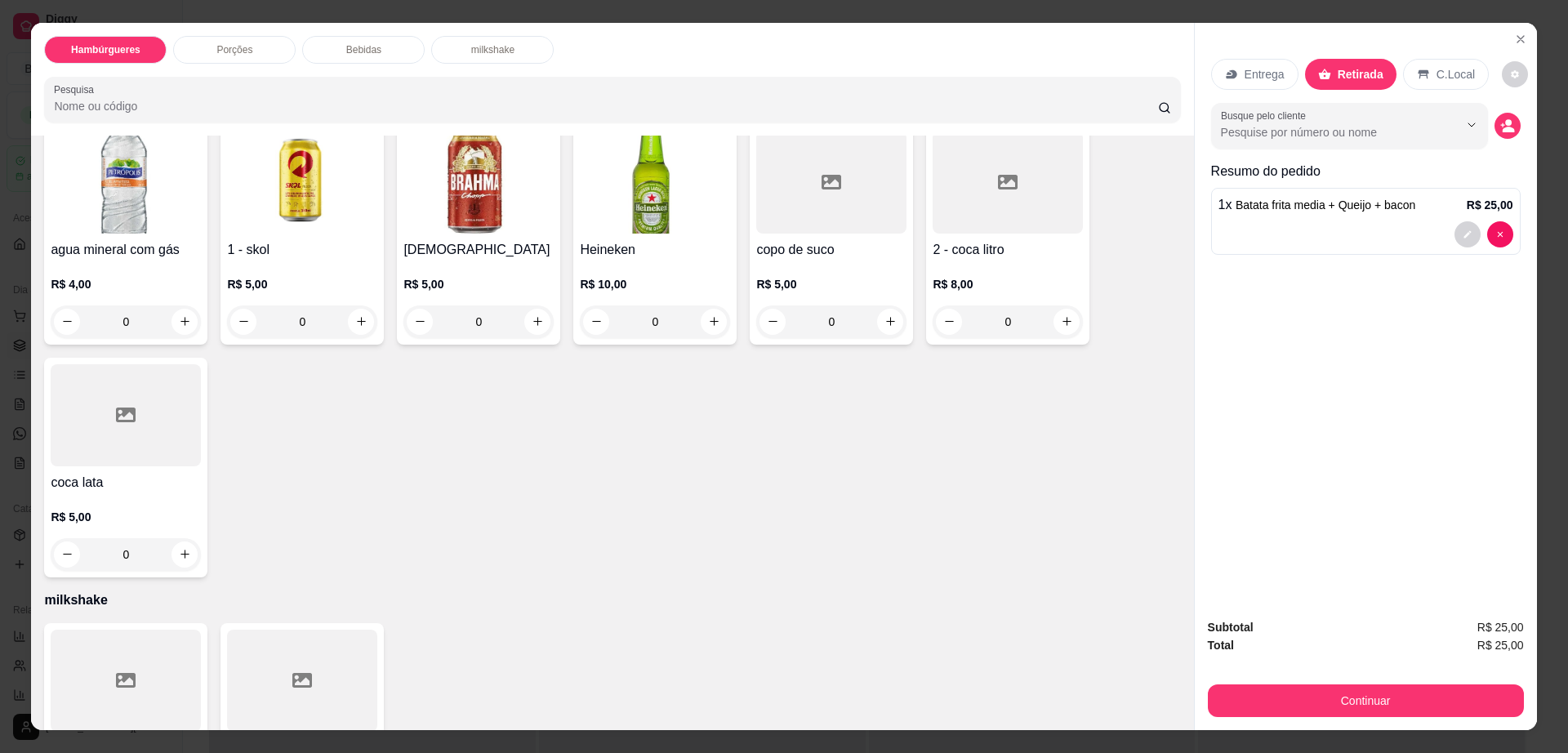
scroll to position [1391, 0]
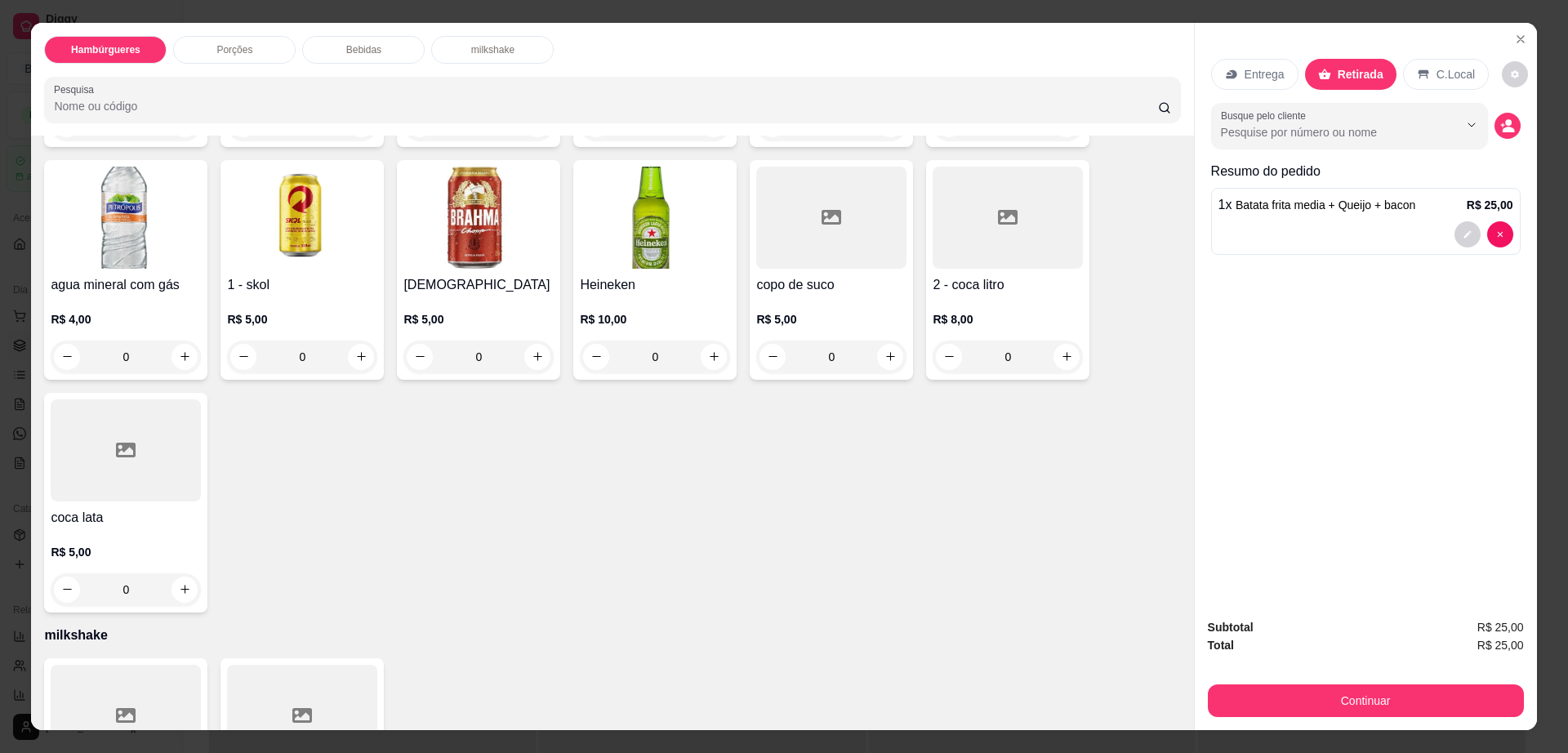
click at [797, 214] on div "copo de suco R$ 5,00 0" at bounding box center [831, 270] width 164 height 220
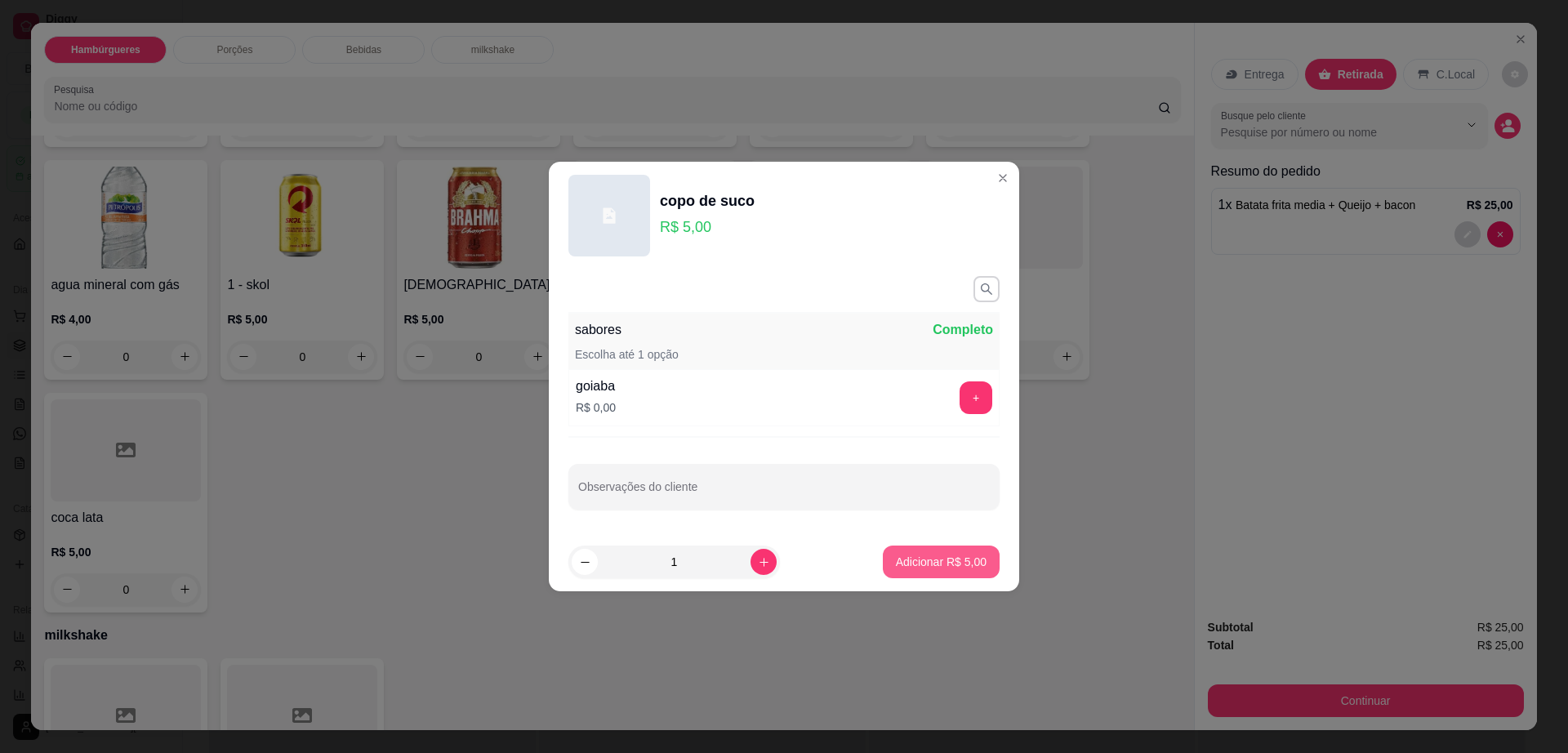
click at [936, 560] on p "Adicionar R$ 5,00" at bounding box center [941, 562] width 91 height 16
type input "1"
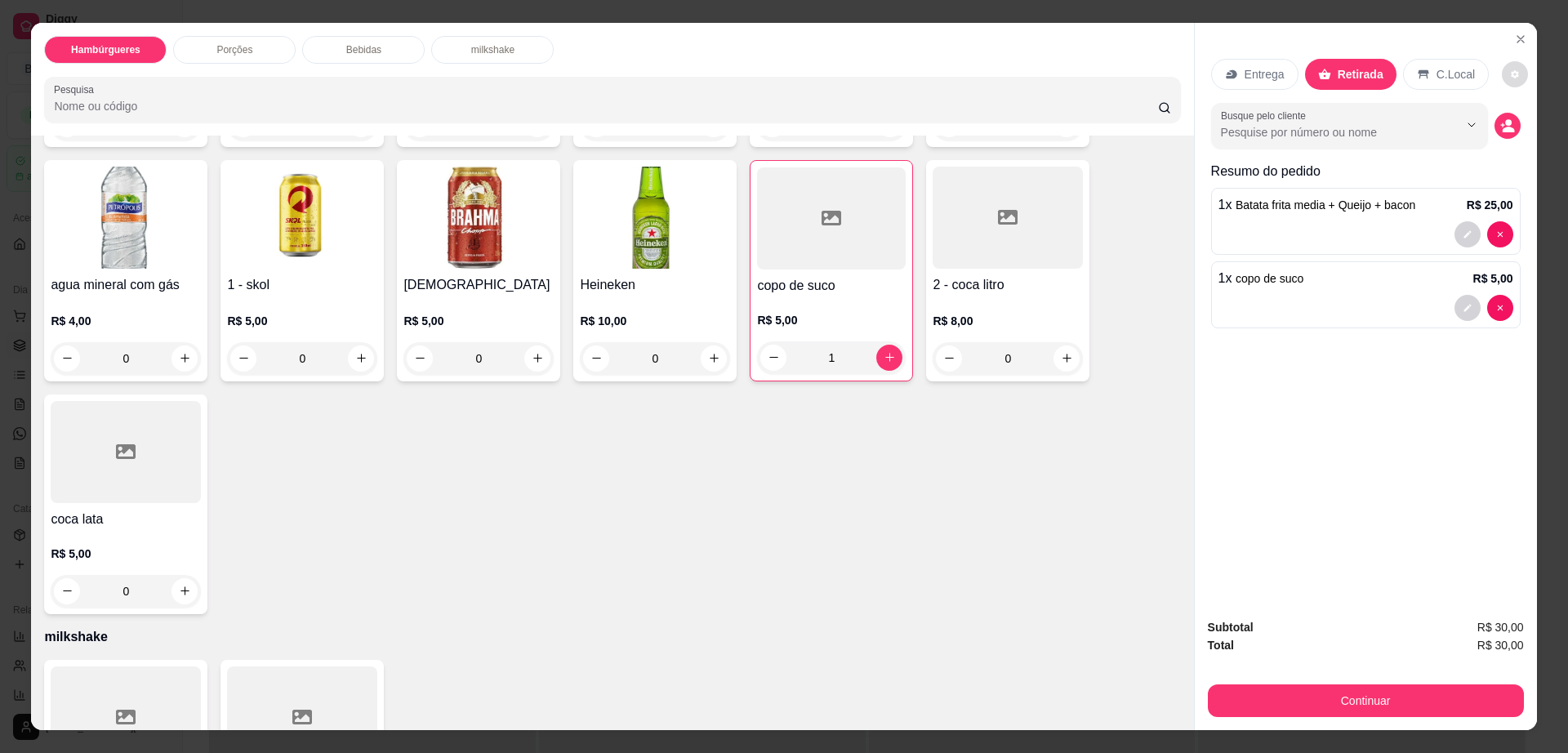
click at [1506, 78] on button "decrease-product-quantity" at bounding box center [1514, 75] width 26 height 26
click at [1533, 133] on span "Automatic updates" at bounding box center [1524, 140] width 33 height 20
click at [1517, 140] on input "Automatic updates" at bounding box center [1512, 145] width 10 height 10
checkbox input "false"
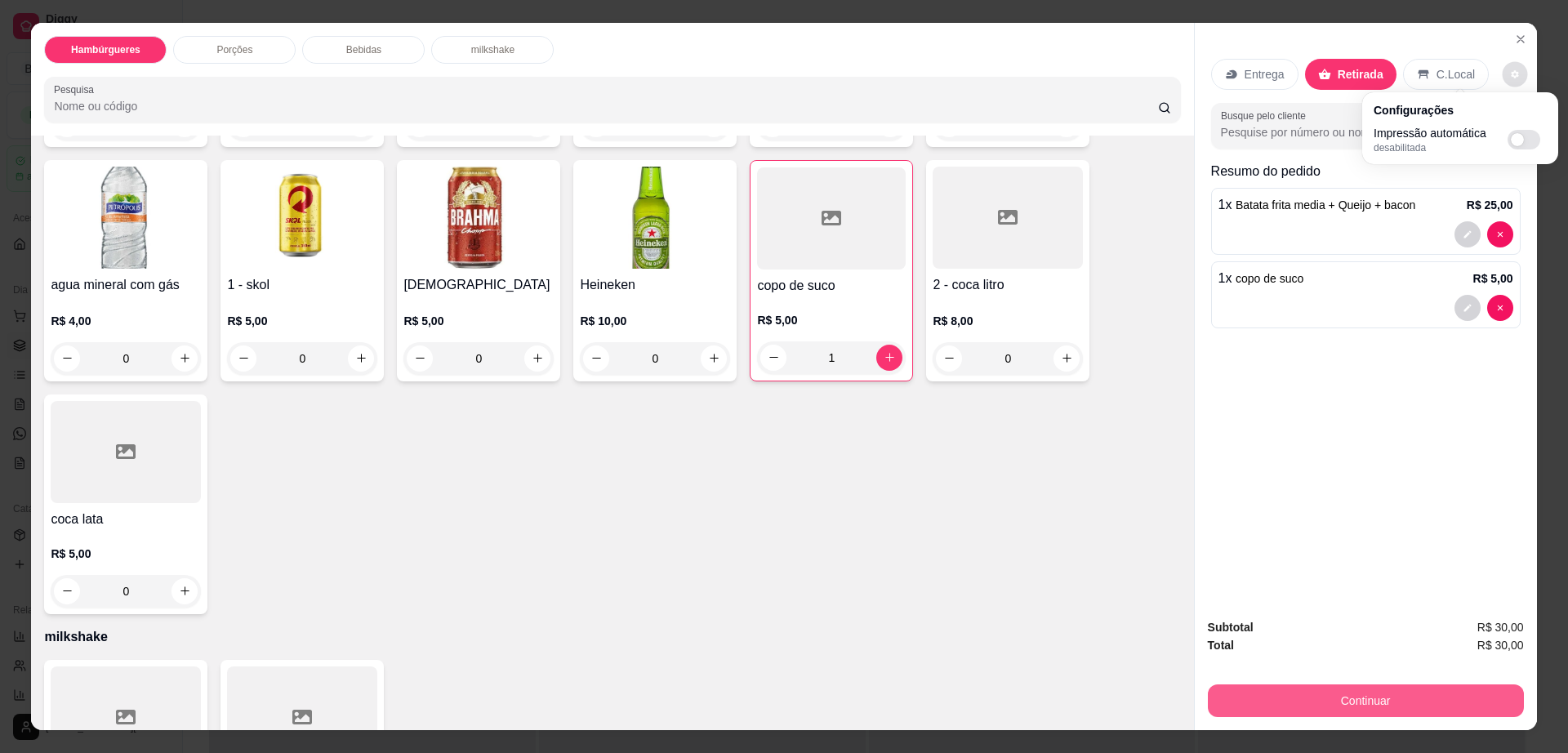
click at [1319, 696] on button "Continuar" at bounding box center [1365, 701] width 316 height 33
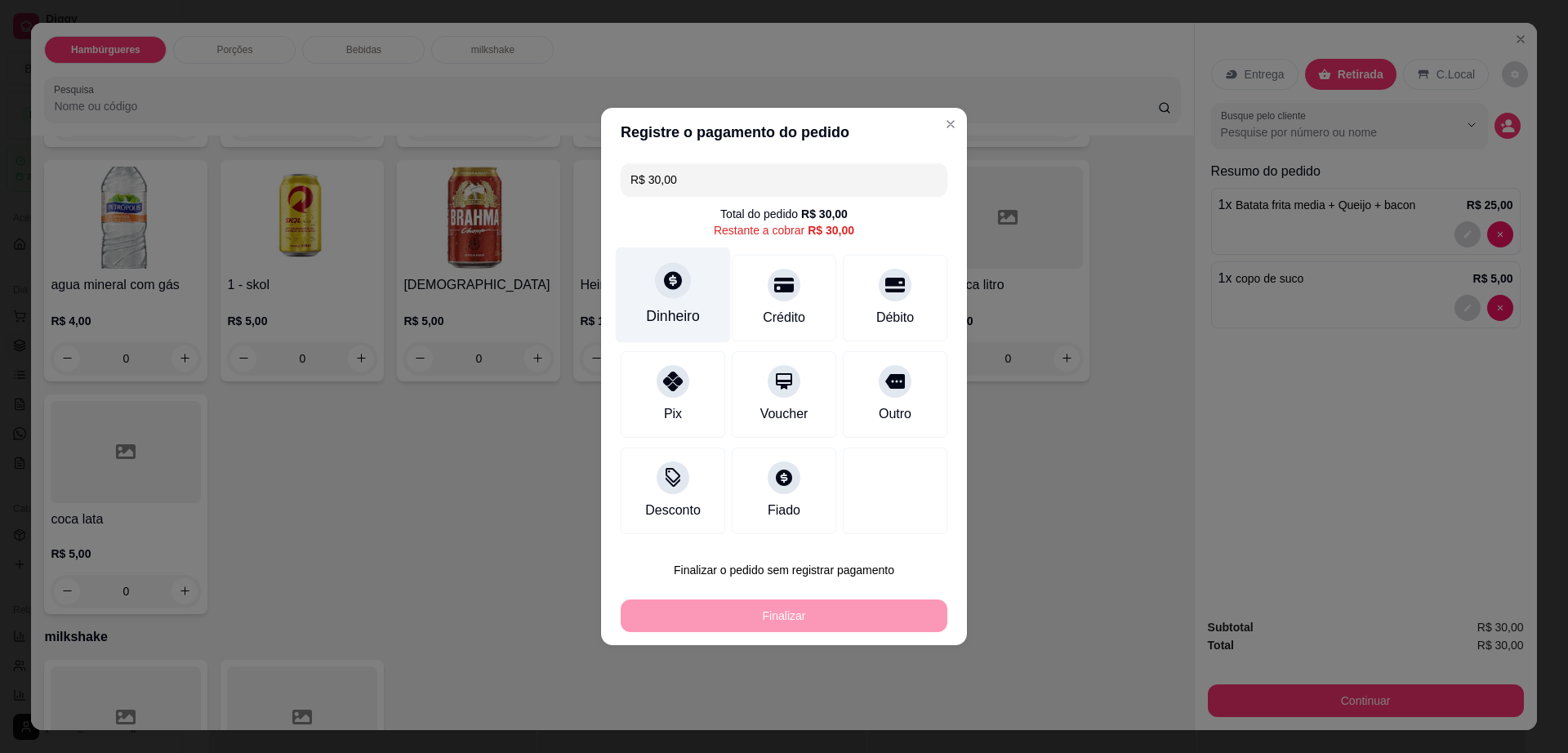
click at [701, 303] on div "Dinheiro" at bounding box center [673, 295] width 115 height 95
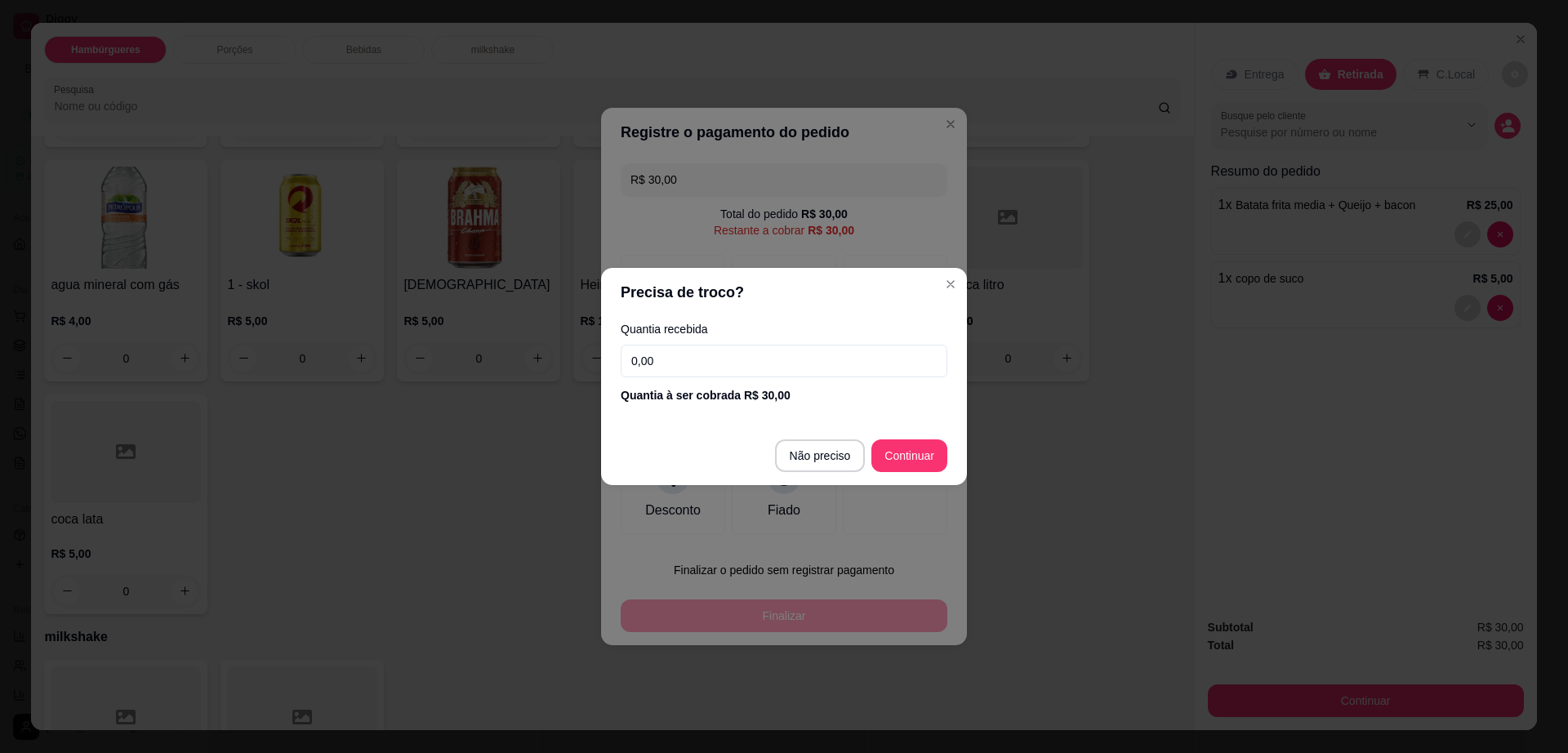
click at [725, 350] on input "0,00" at bounding box center [783, 361] width 327 height 33
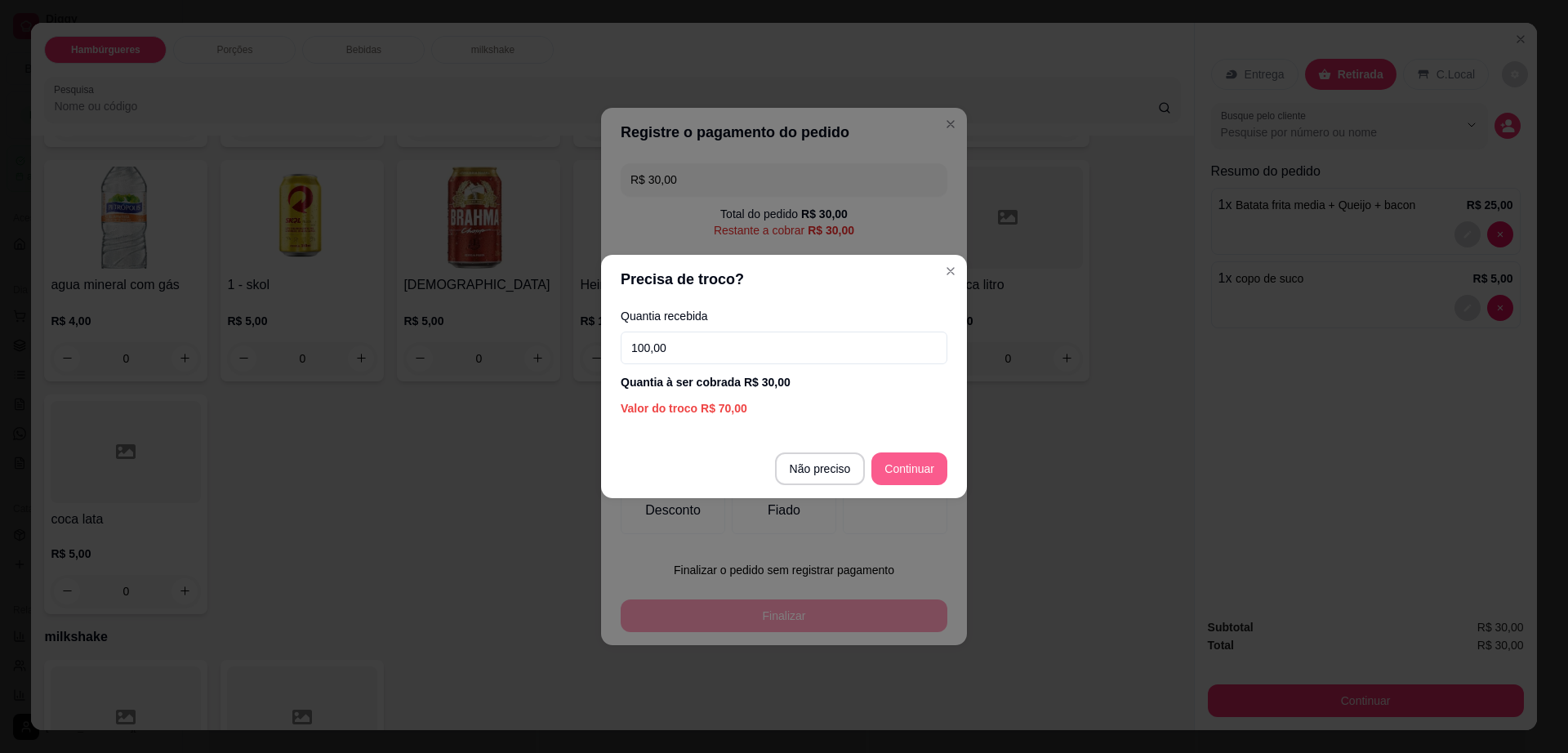
type input "100,00"
type input "R$ 0,00"
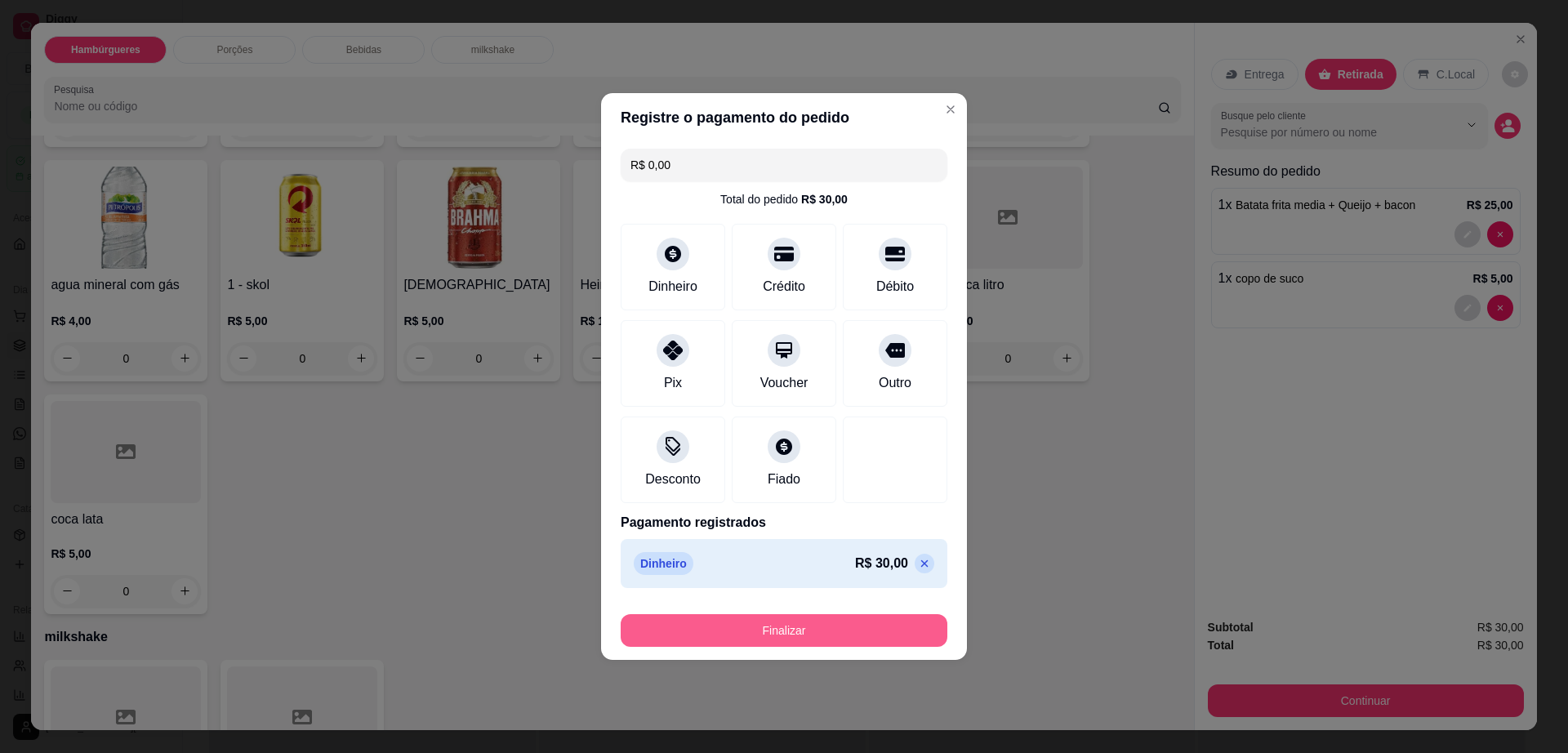
click at [865, 633] on button "Finalizar" at bounding box center [783, 631] width 327 height 33
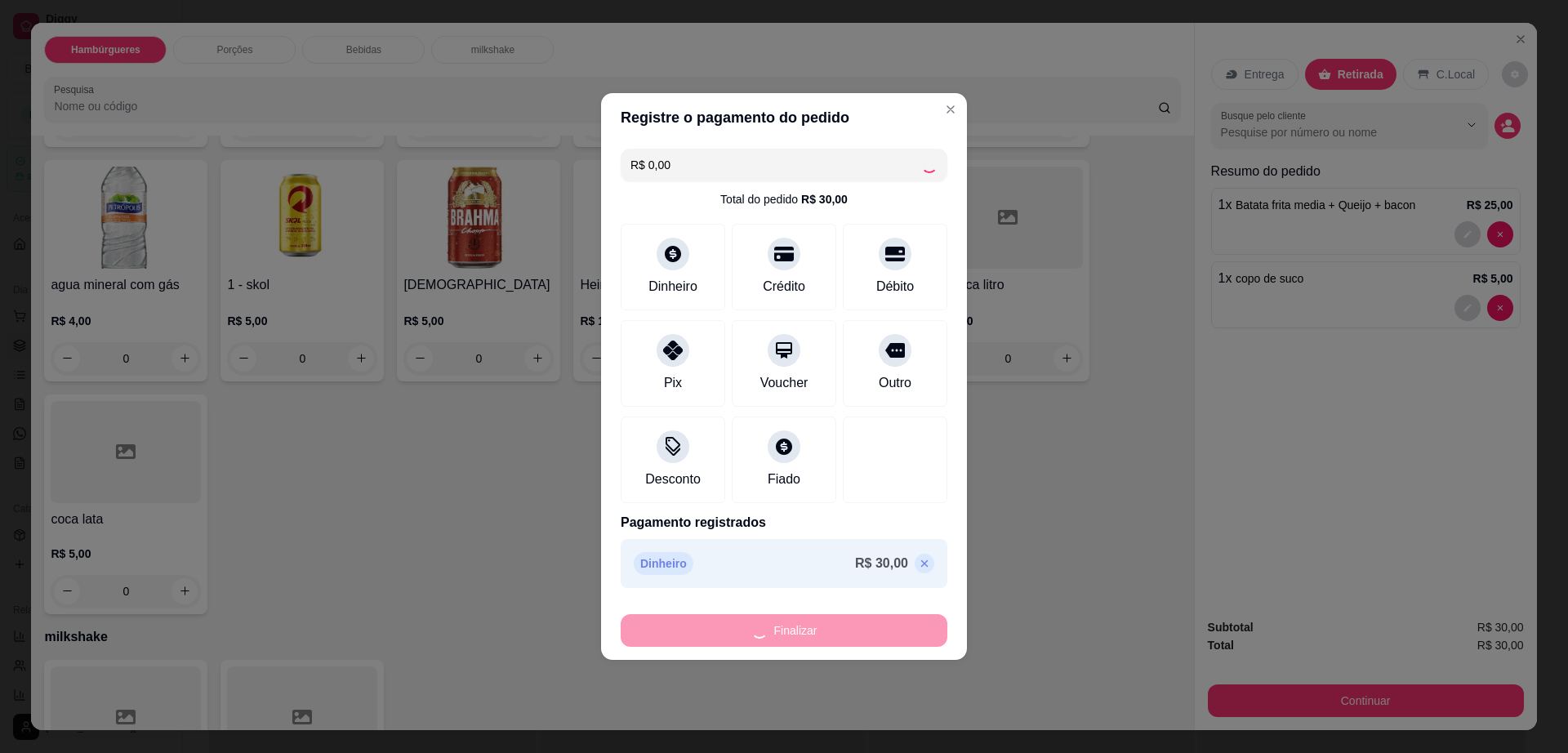
type input "0"
type input "-R$ 30,00"
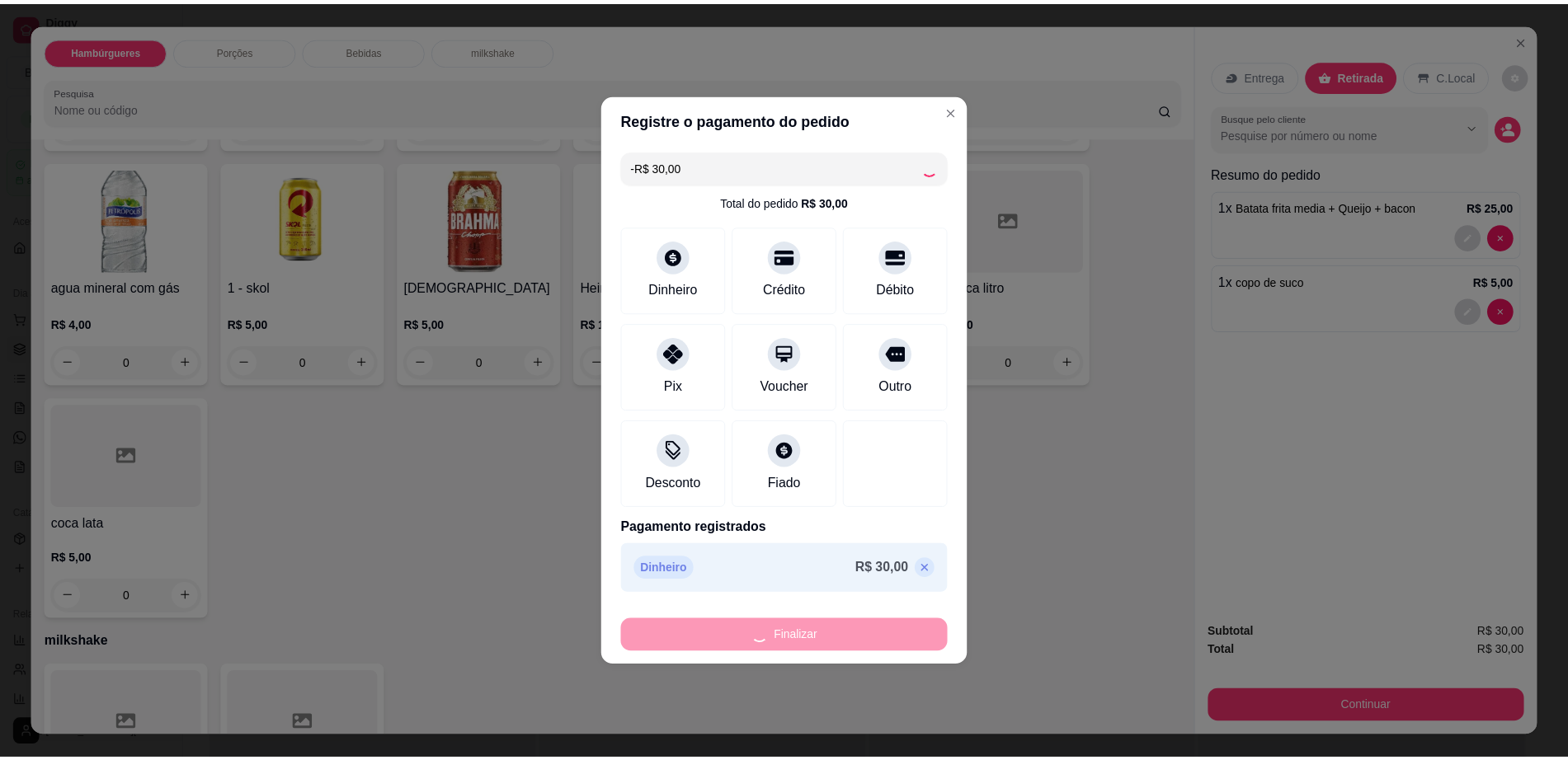
scroll to position [1402, 0]
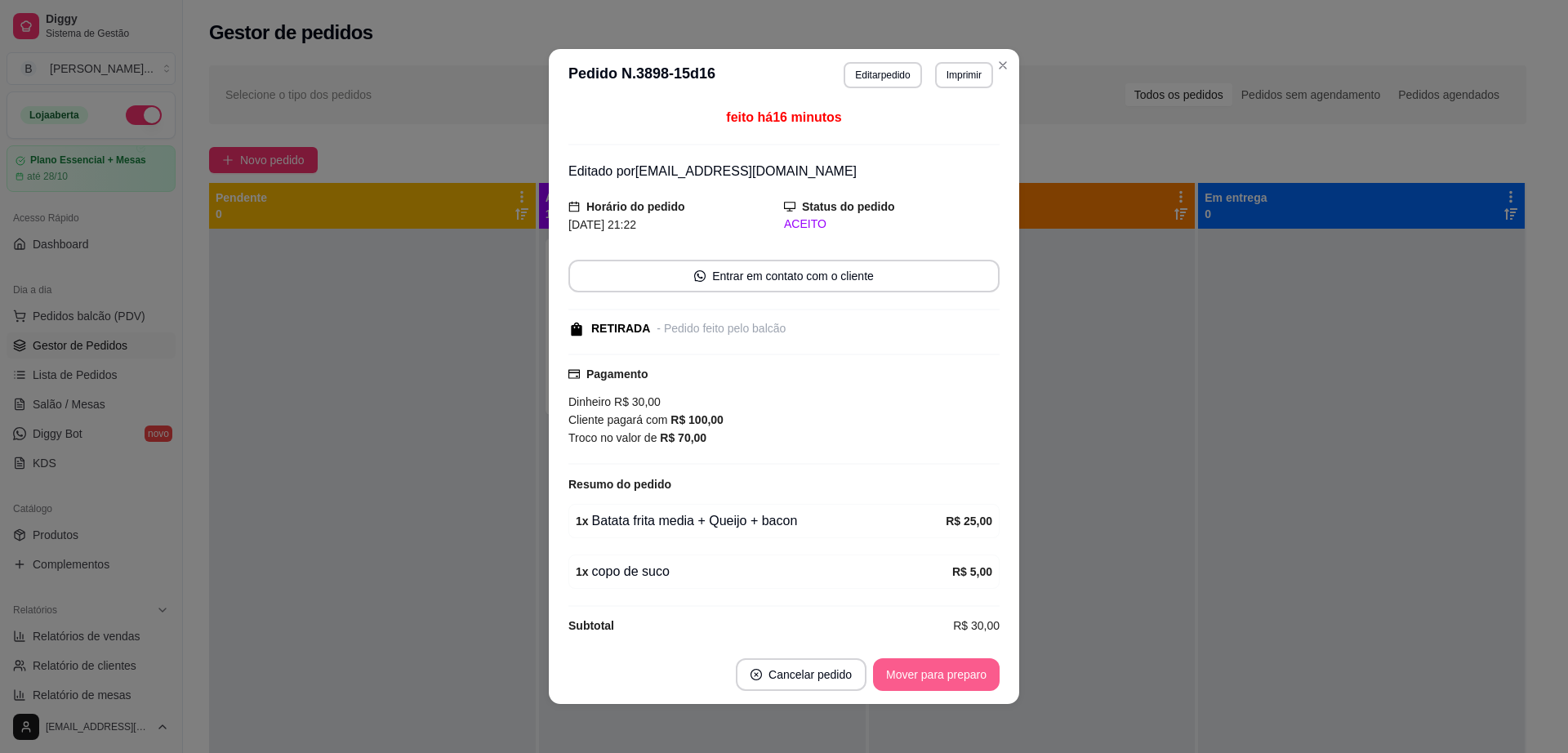
click at [917, 665] on button "Mover para preparo" at bounding box center [936, 675] width 126 height 33
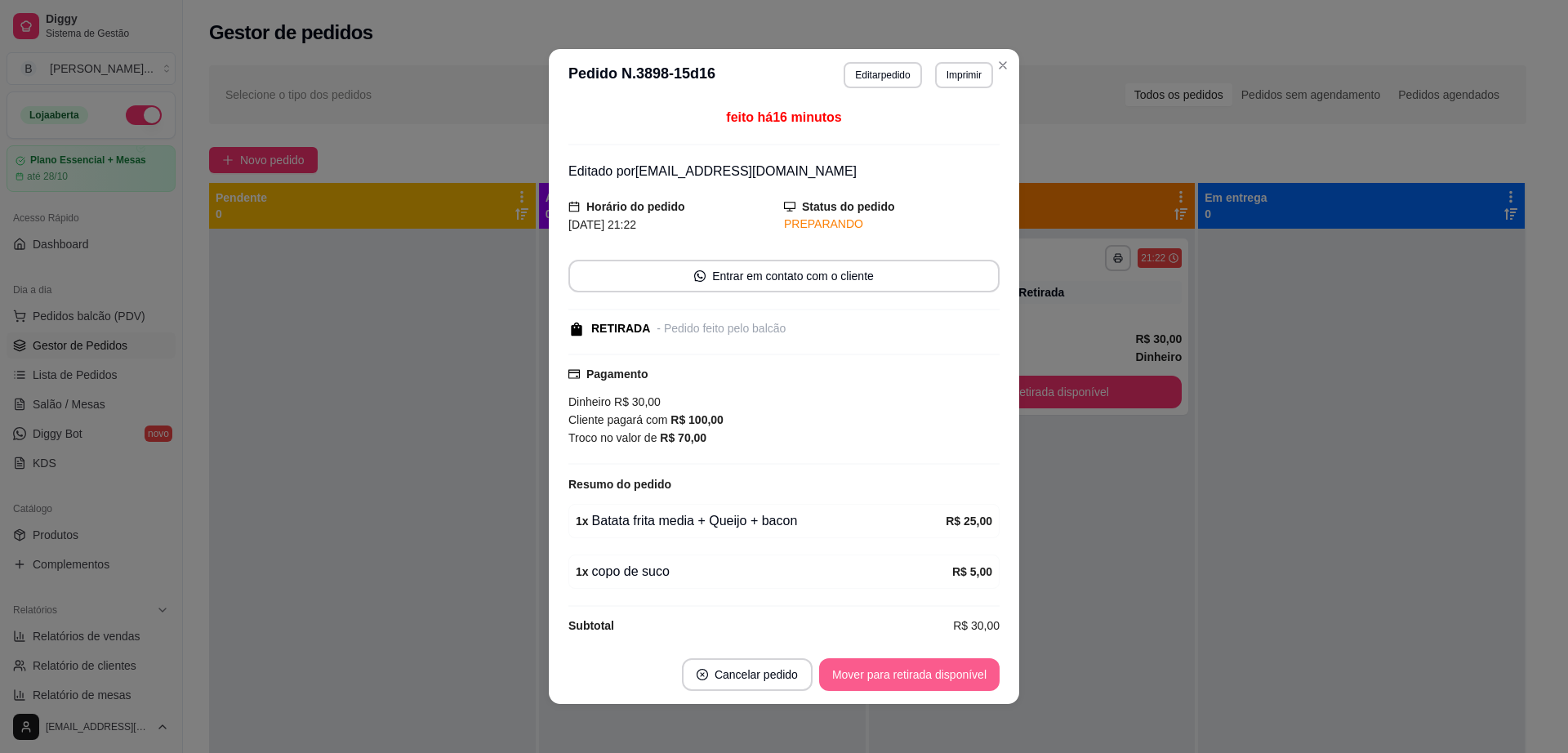
click at [917, 665] on button "Mover para retirada disponível" at bounding box center [909, 675] width 180 height 33
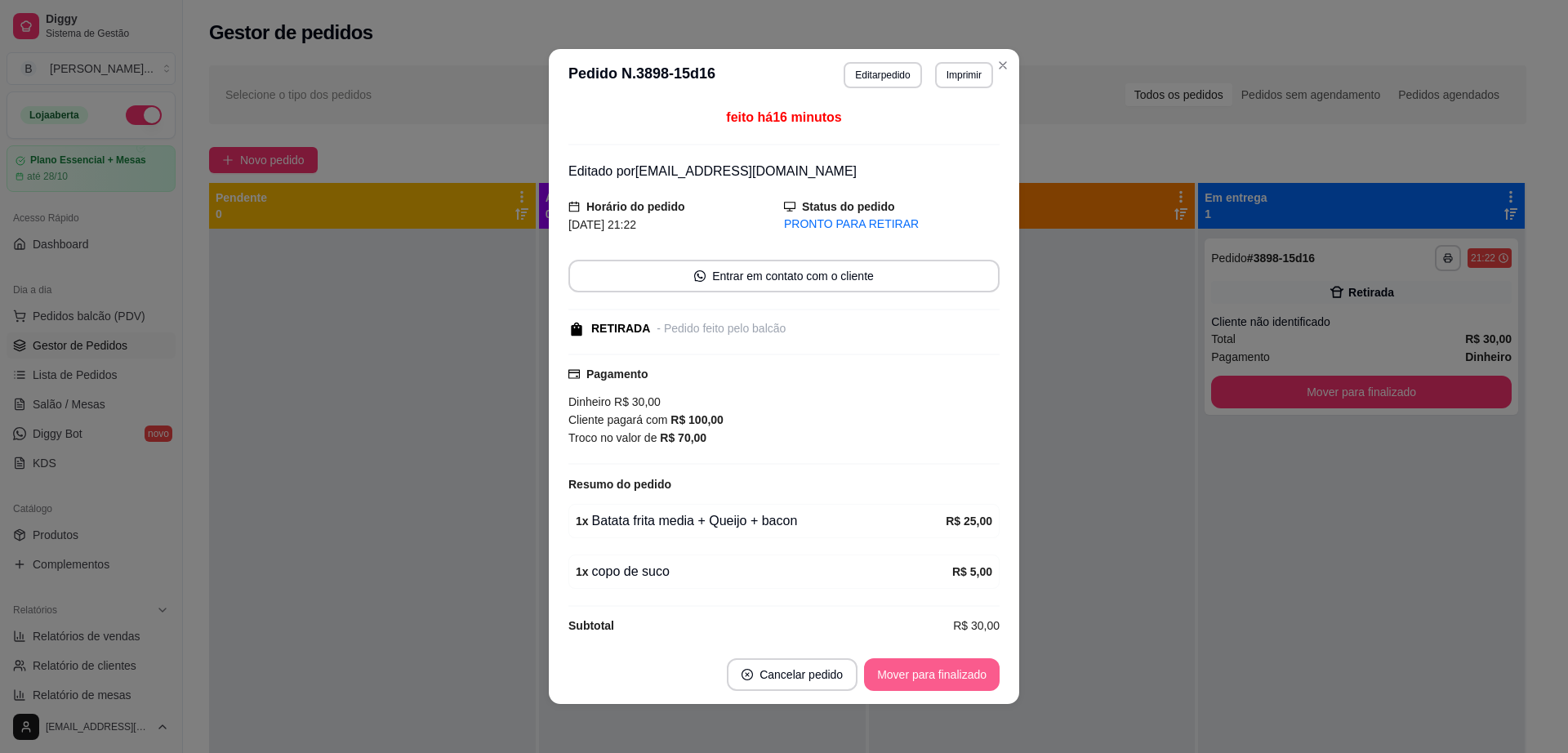
click at [917, 665] on button "Mover para finalizado" at bounding box center [931, 675] width 135 height 33
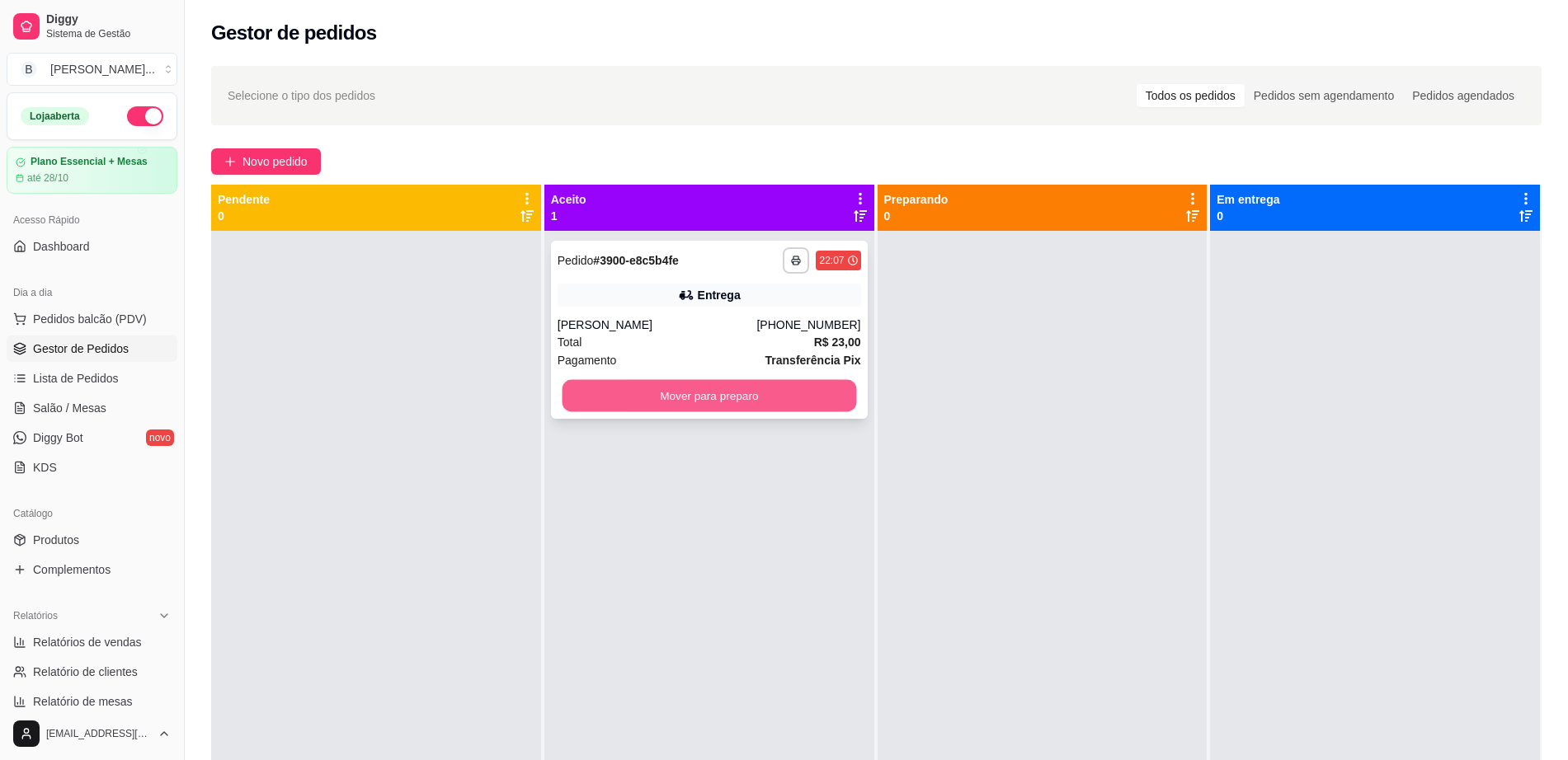
click at [710, 401] on button "Mover para preparo" at bounding box center [709, 396] width 294 height 32
